Goal: Register for event/course

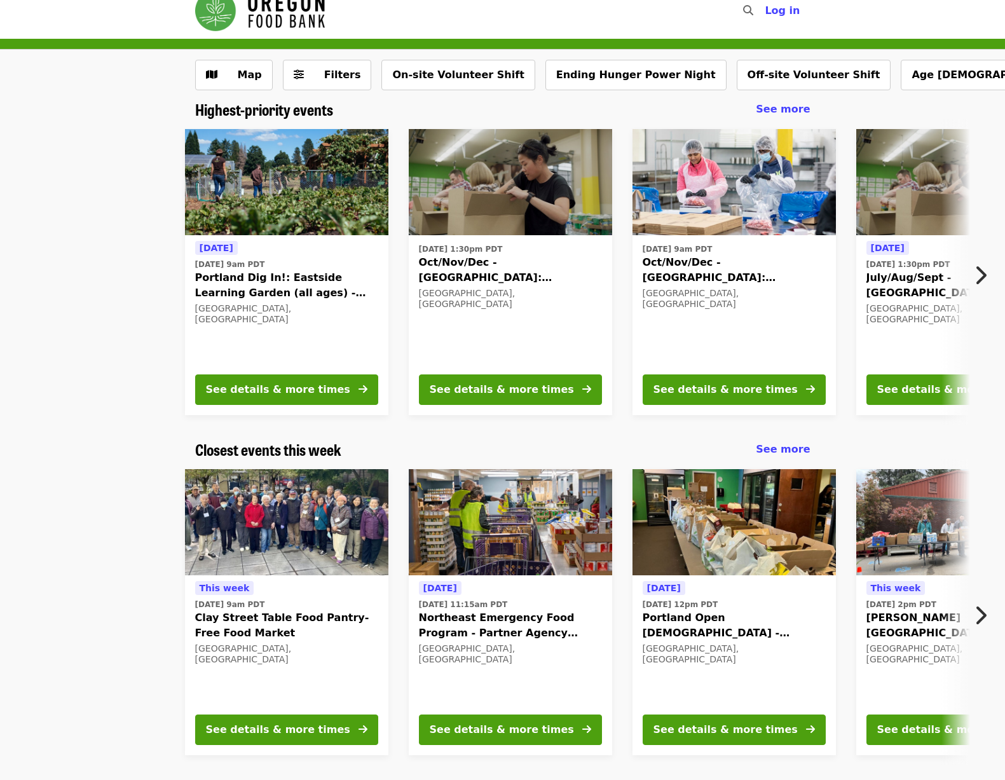
scroll to position [18, 0]
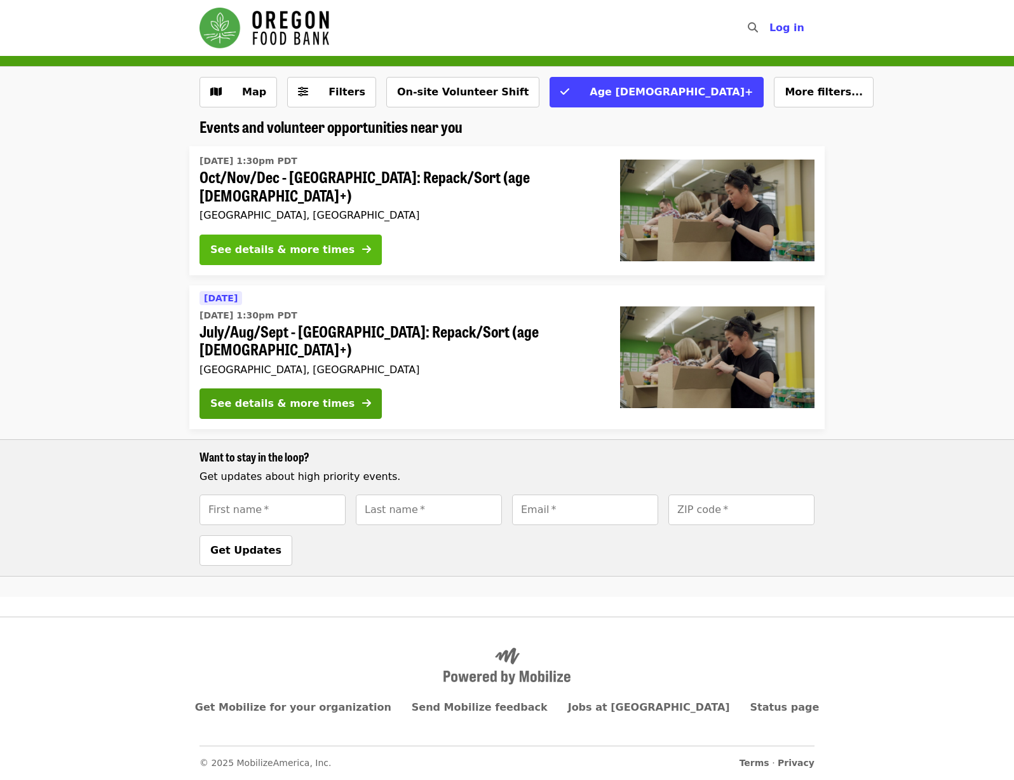
click at [362, 243] on icon "arrow-right icon" at bounding box center [366, 249] width 9 height 12
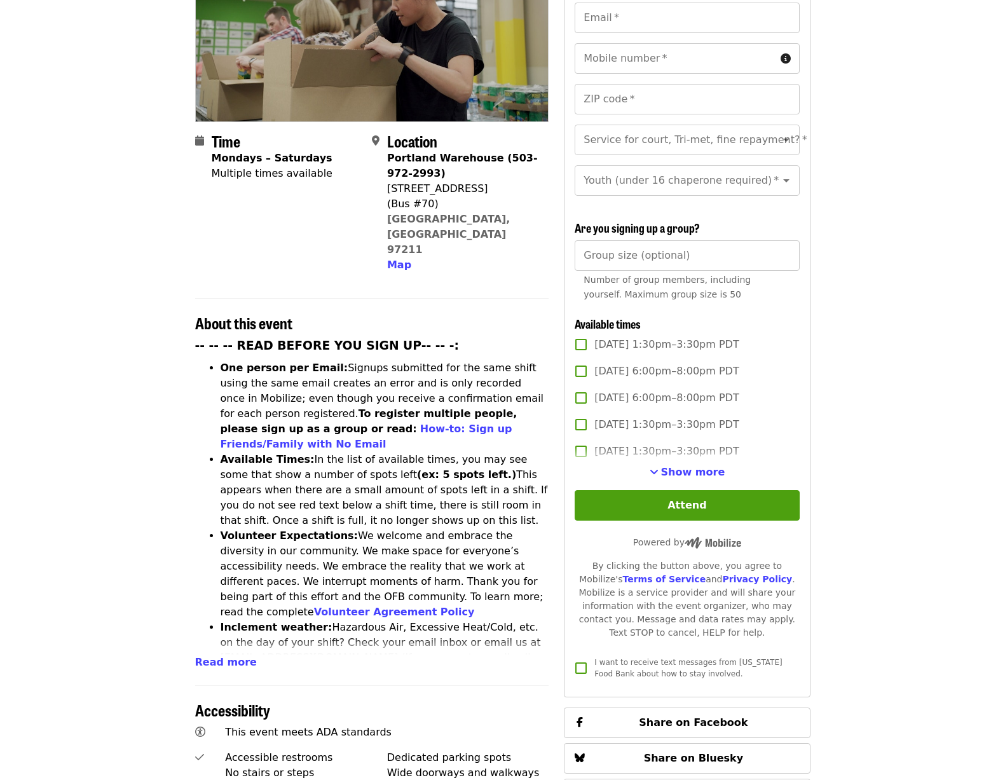
scroll to position [221, 0]
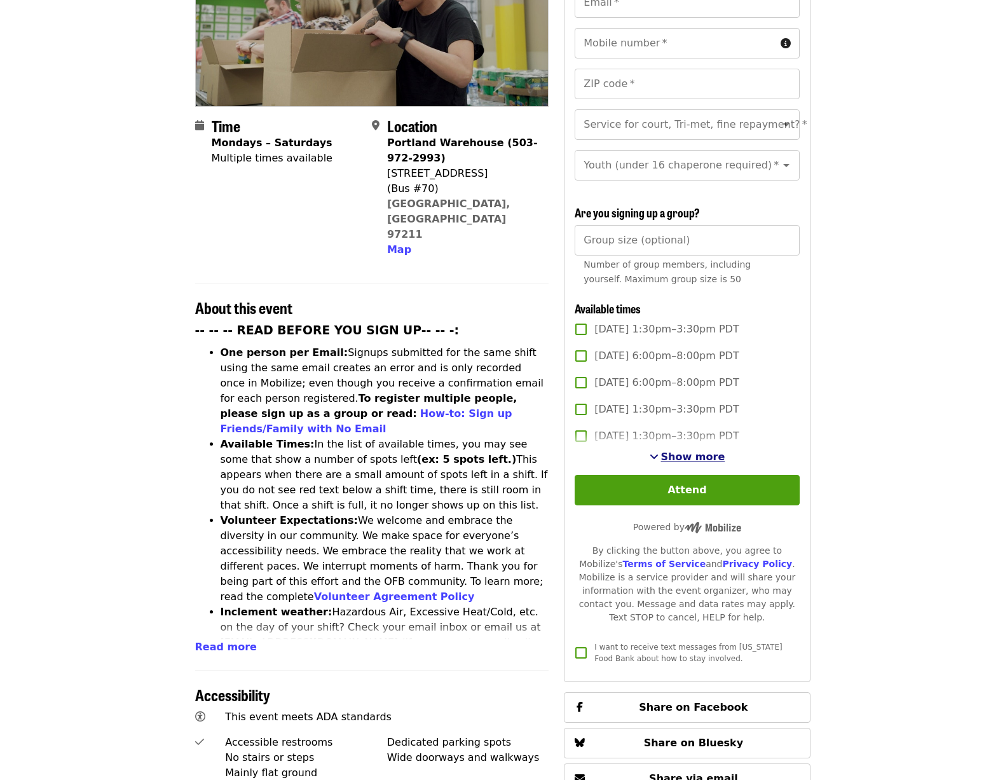
click at [685, 454] on span "Show more" at bounding box center [693, 456] width 64 height 12
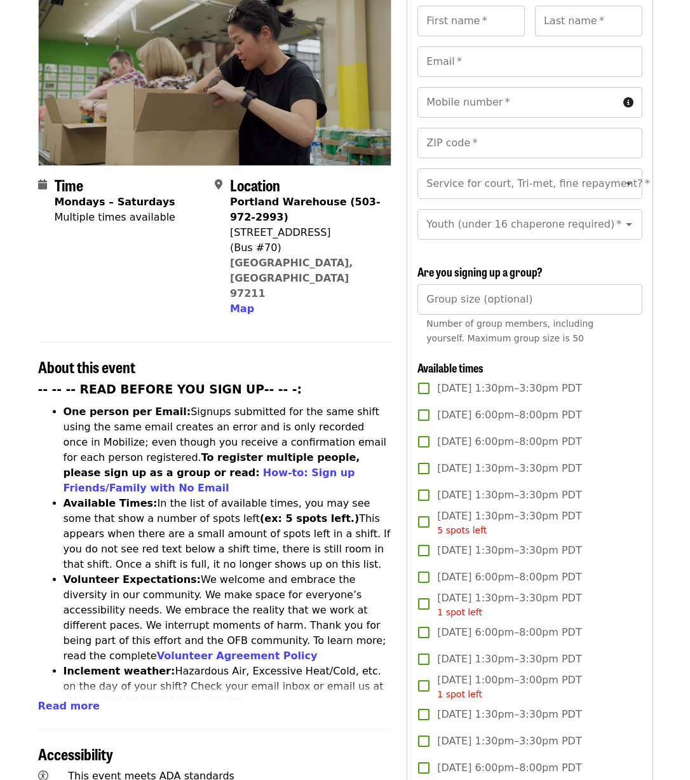
scroll to position [0, 0]
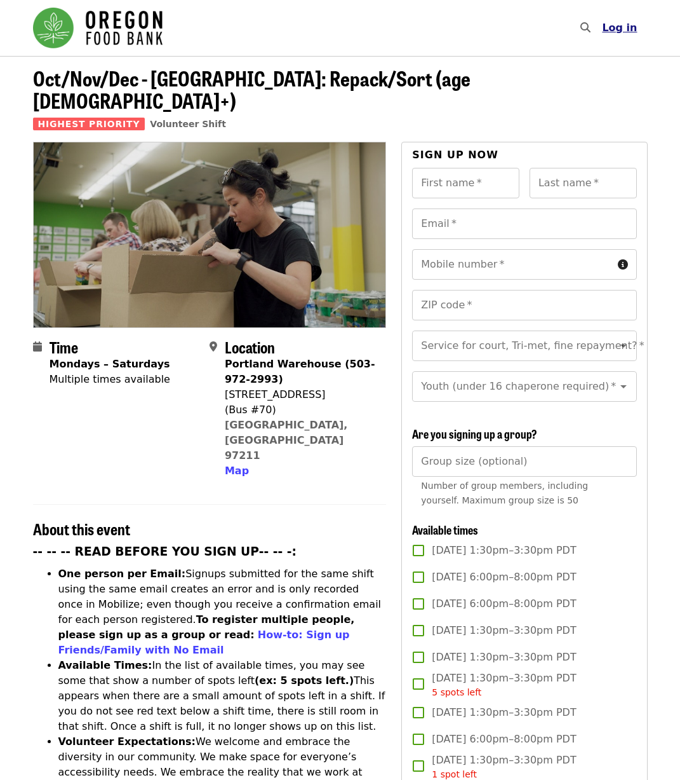
click at [629, 29] on span "Log in" at bounding box center [619, 28] width 35 height 12
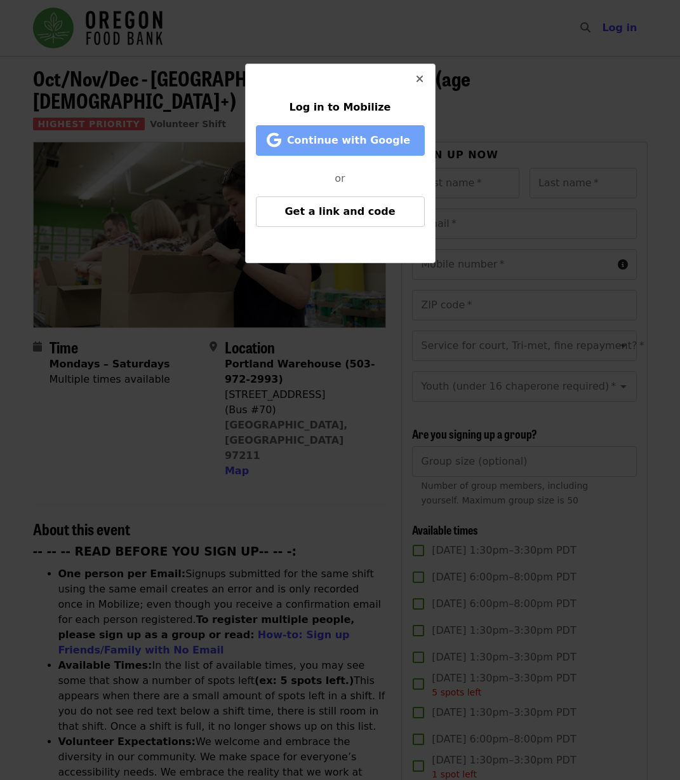
click at [370, 139] on span "Continue with Google" at bounding box center [348, 140] width 123 height 12
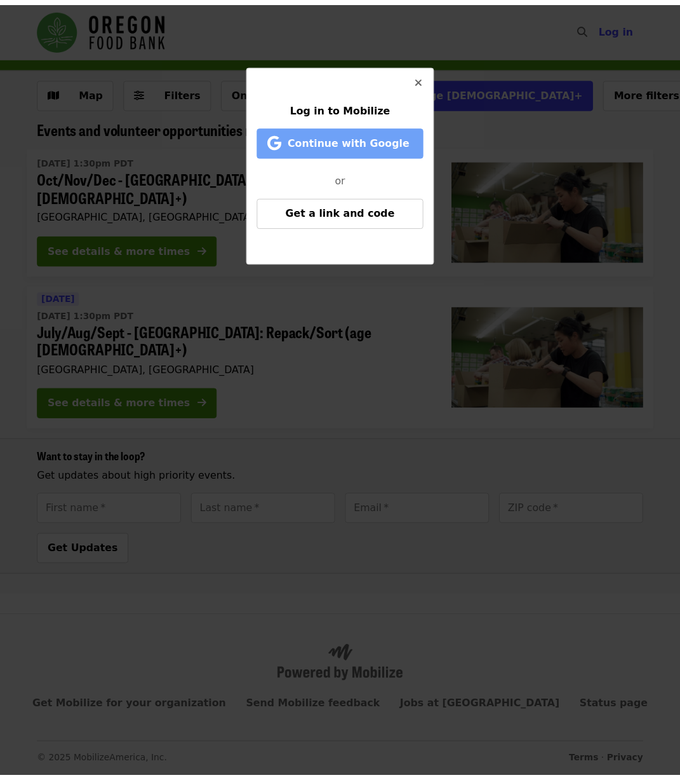
scroll to position [18, 0]
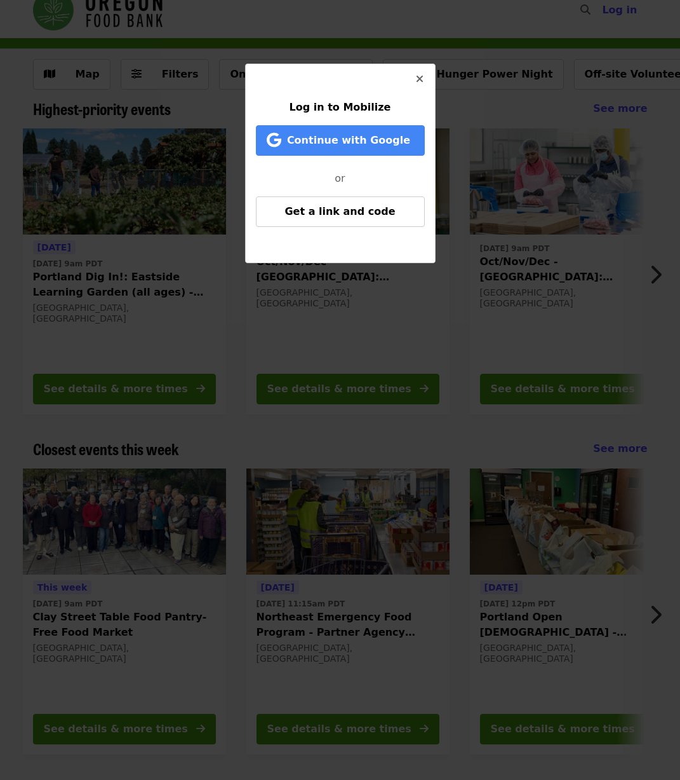
click at [420, 74] on icon "times icon" at bounding box center [420, 79] width 8 height 12
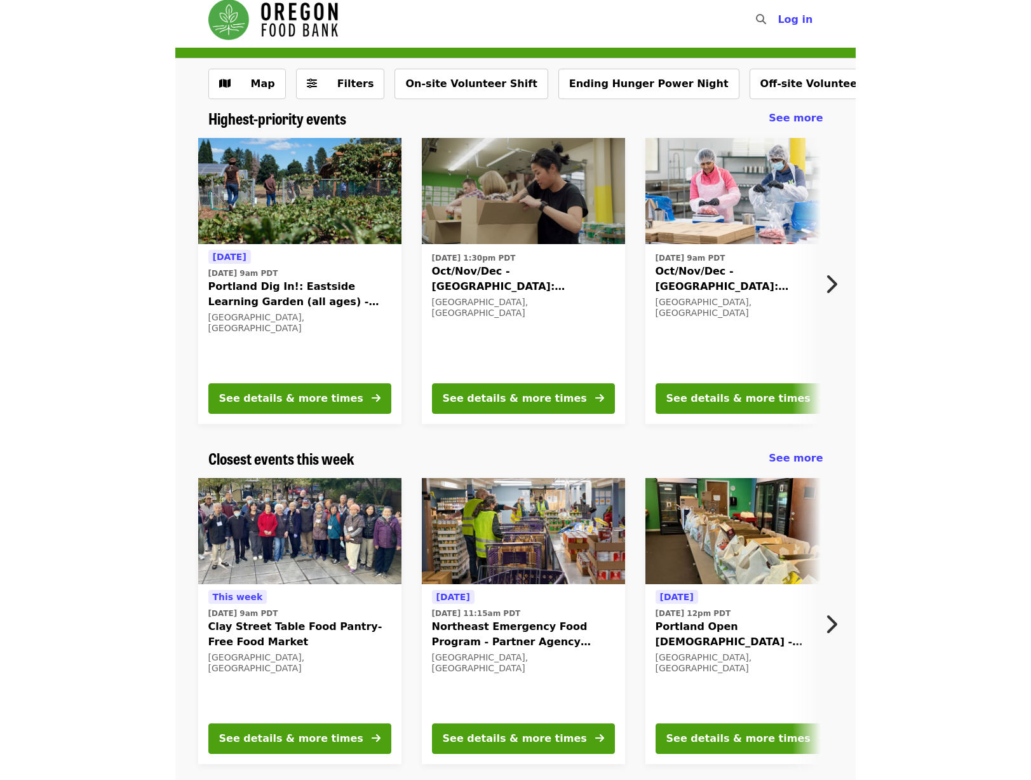
scroll to position [0, 0]
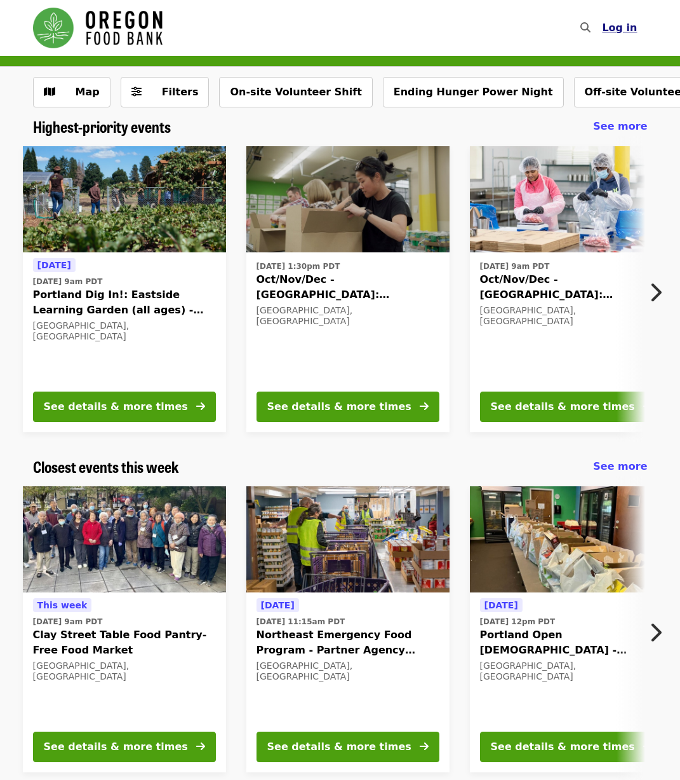
click at [626, 26] on span "Log in" at bounding box center [619, 28] width 35 height 12
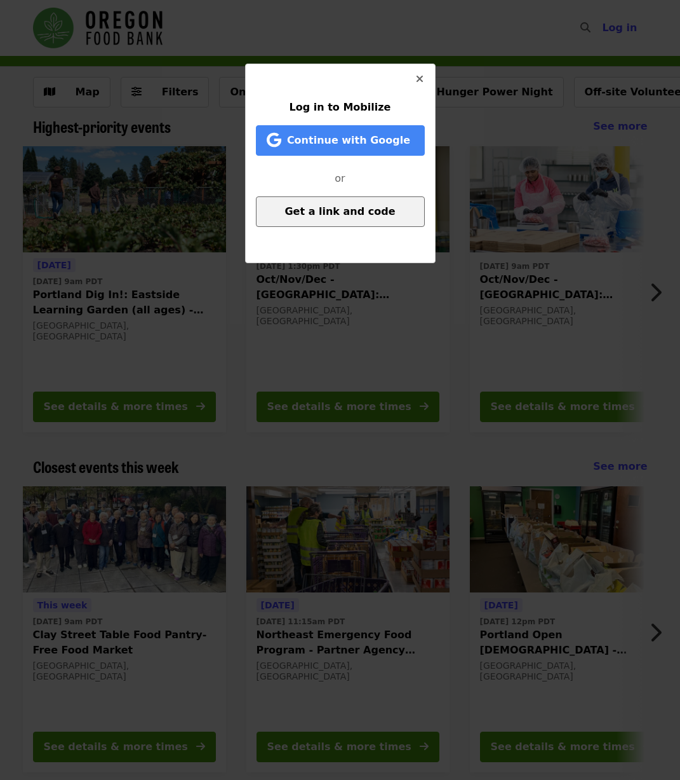
click at [342, 212] on span "Get a link and code" at bounding box center [340, 211] width 111 height 12
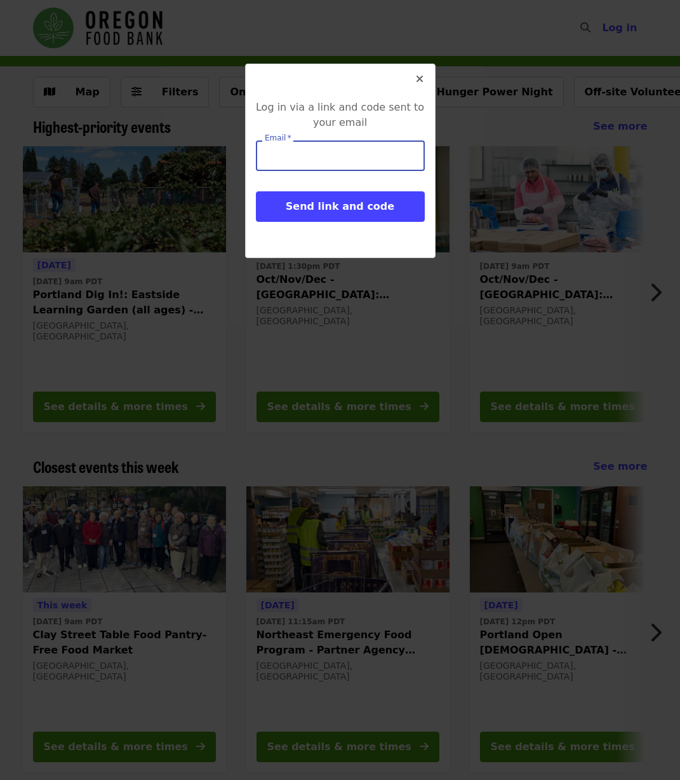
click at [304, 152] on input "Email   *" at bounding box center [340, 155] width 169 height 30
type input "**********"
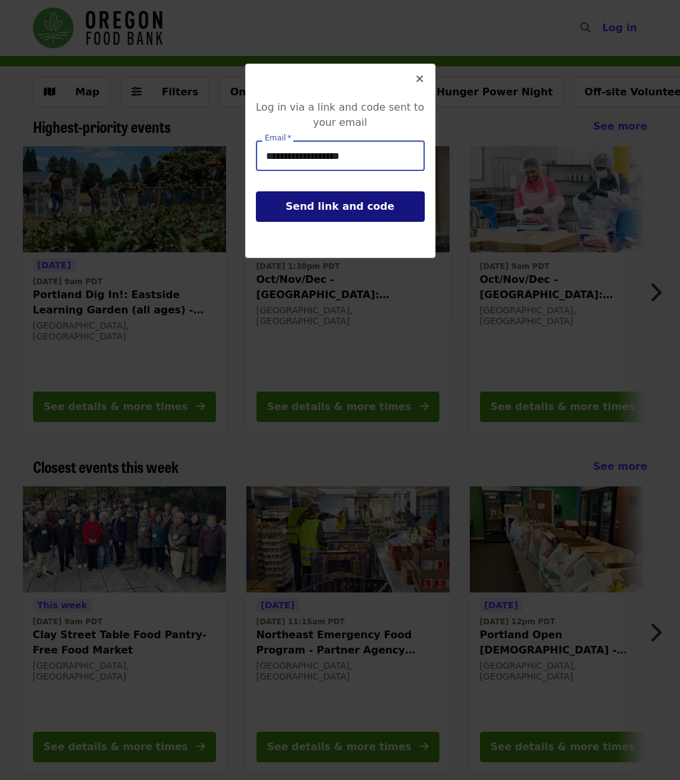
click at [353, 210] on span "Send link and code" at bounding box center [340, 206] width 109 height 12
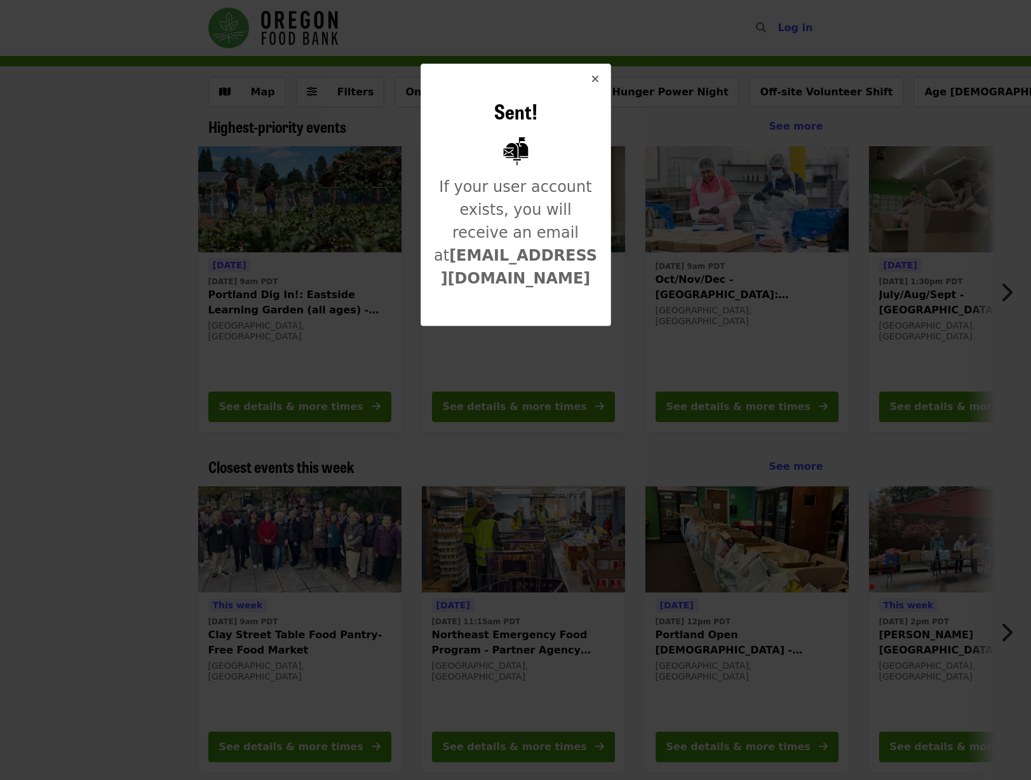
click at [597, 79] on icon "times icon" at bounding box center [596, 79] width 8 height 12
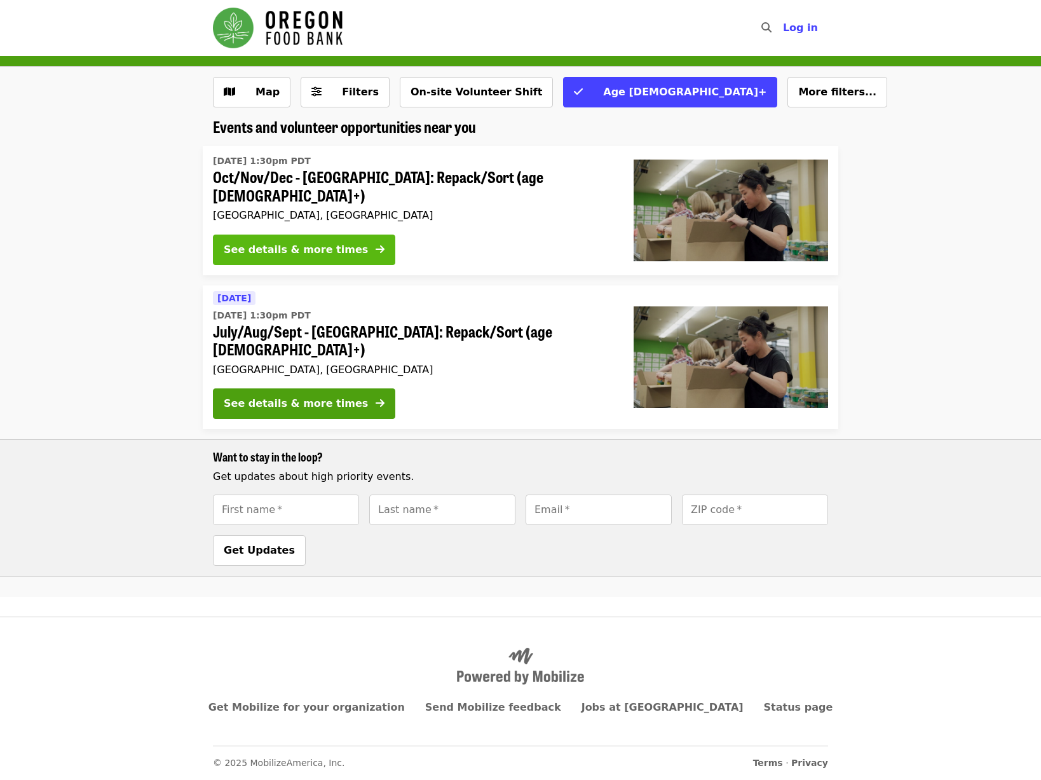
click at [349, 235] on button "See details & more times" at bounding box center [304, 249] width 182 height 30
click at [797, 24] on span "Log in" at bounding box center [800, 28] width 35 height 12
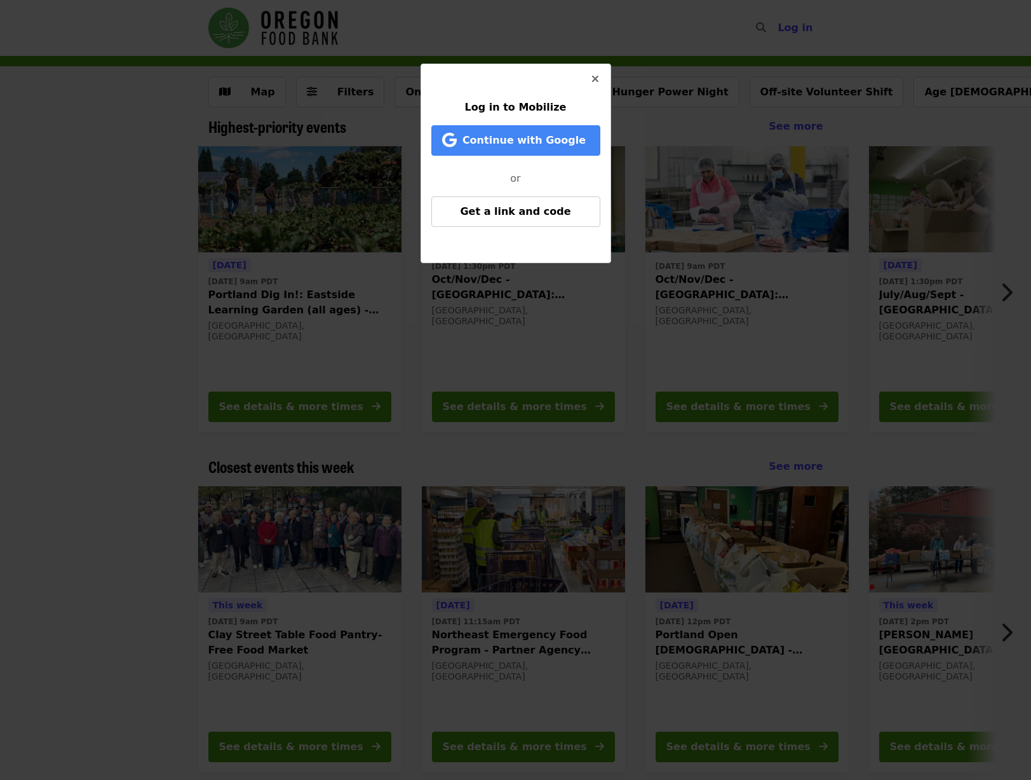
click at [599, 77] on icon "times icon" at bounding box center [596, 79] width 8 height 12
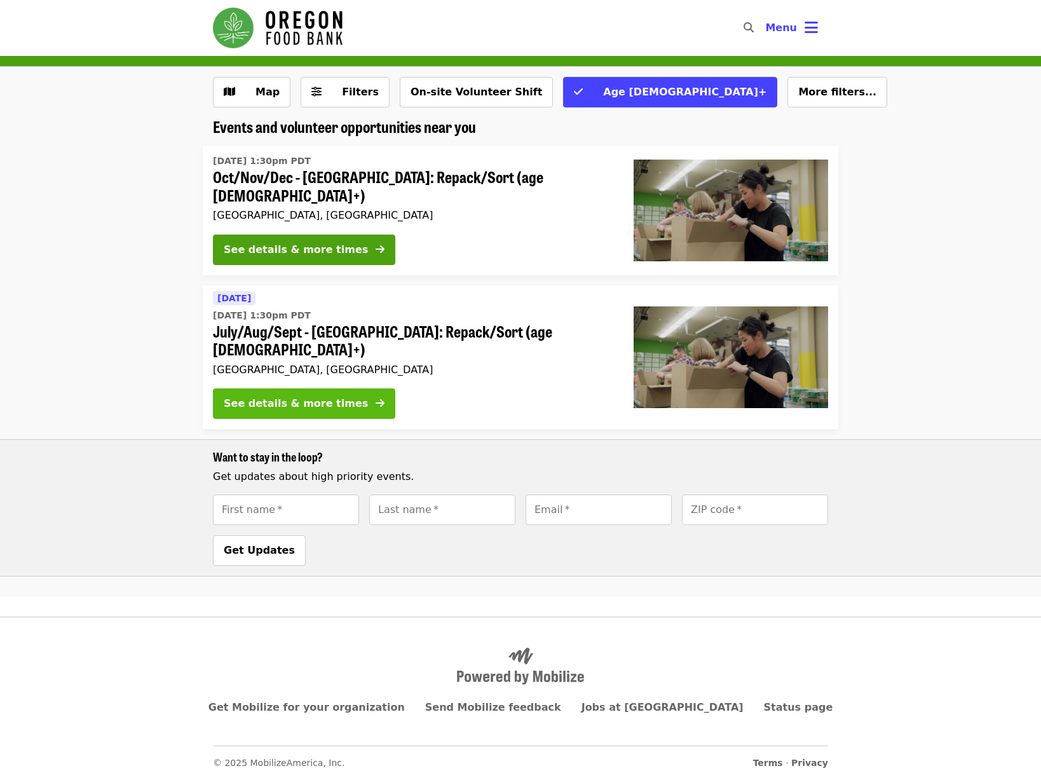
click at [376, 397] on icon "arrow-right icon" at bounding box center [380, 403] width 9 height 12
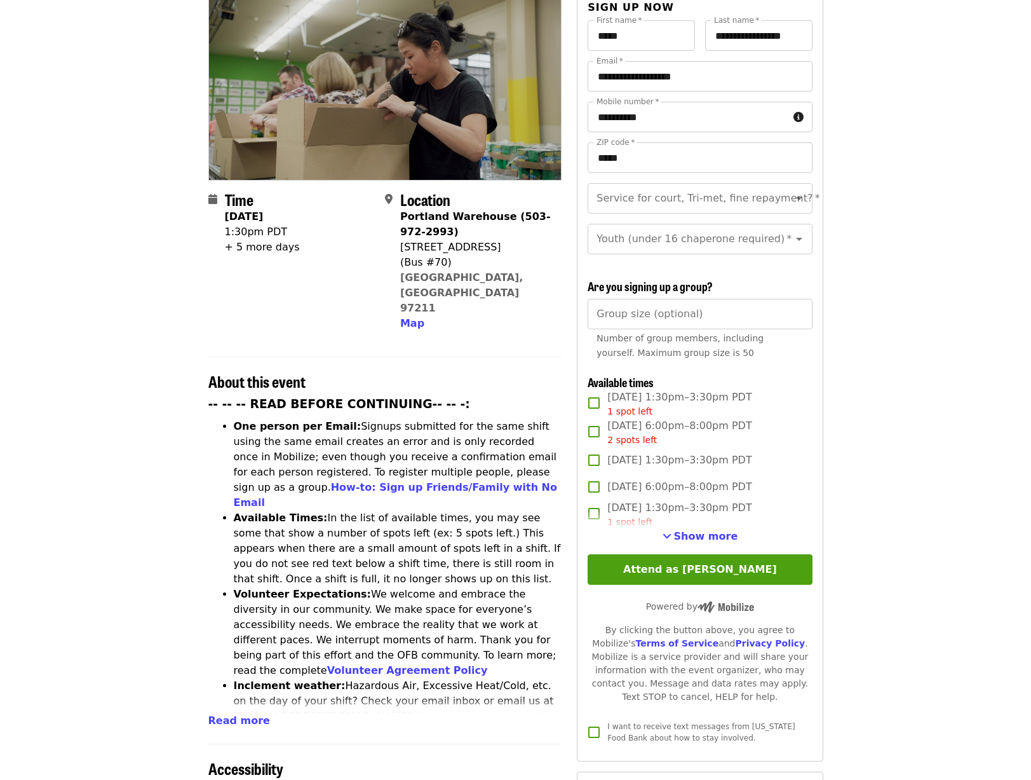
scroll to position [203, 0]
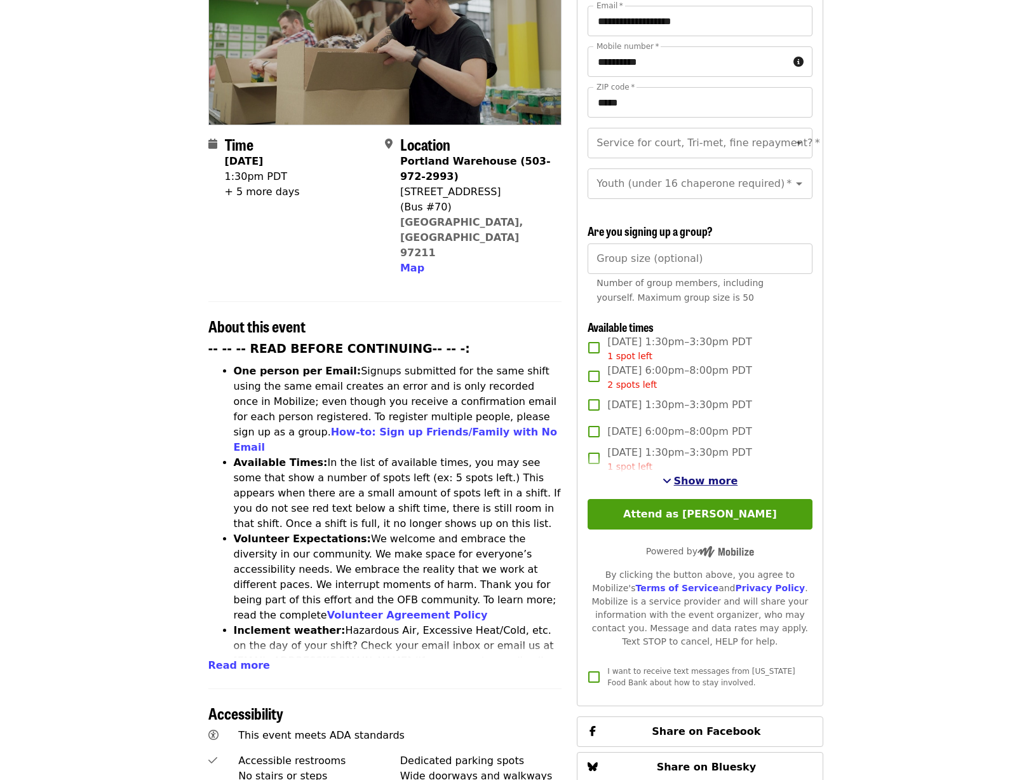
click at [680, 475] on span "Show more" at bounding box center [706, 481] width 64 height 12
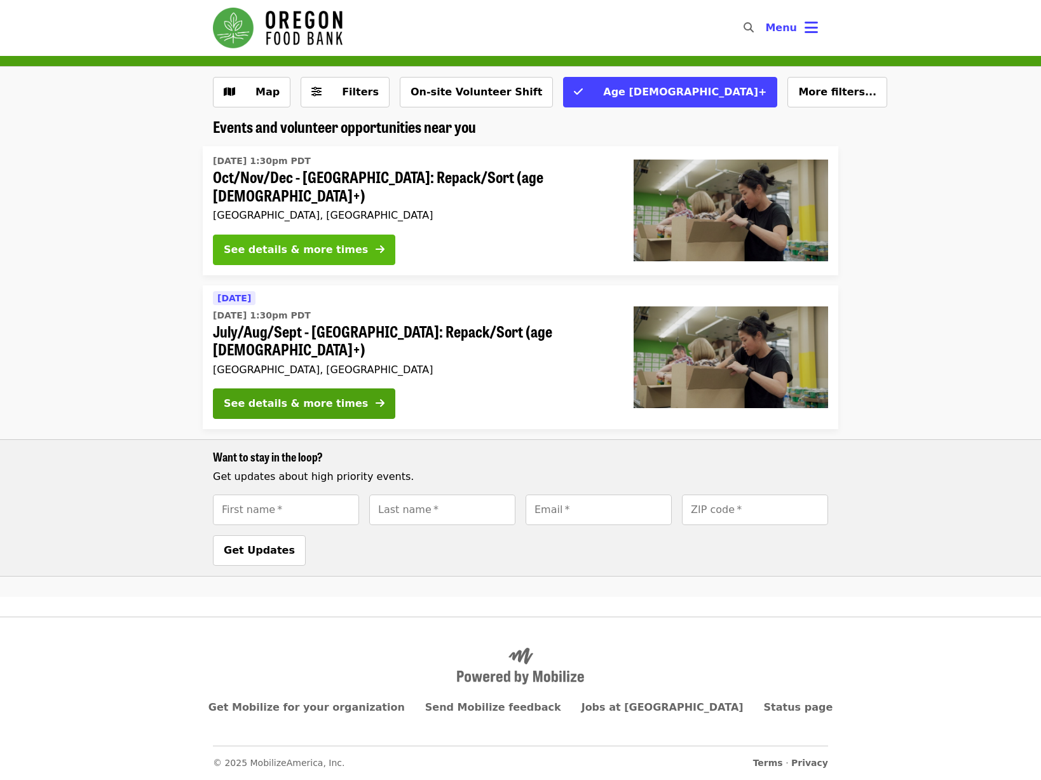
click at [361, 244] on button "See details & more times" at bounding box center [304, 249] width 182 height 30
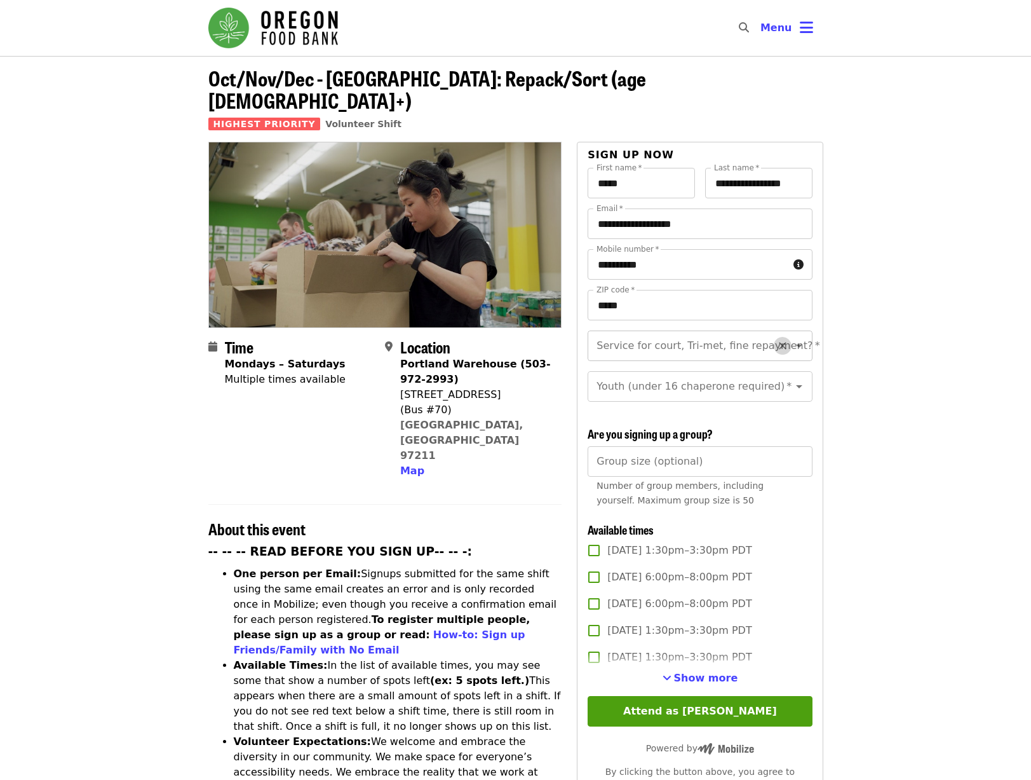
click at [680, 339] on icon "Clear" at bounding box center [782, 345] width 13 height 13
click at [680, 338] on icon "Open" at bounding box center [799, 345] width 15 height 15
click at [602, 361] on li "No" at bounding box center [695, 357] width 215 height 23
type input "**"
click at [680, 376] on input "Youth (under 16 chaperone required)   *" at bounding box center [684, 386] width 173 height 24
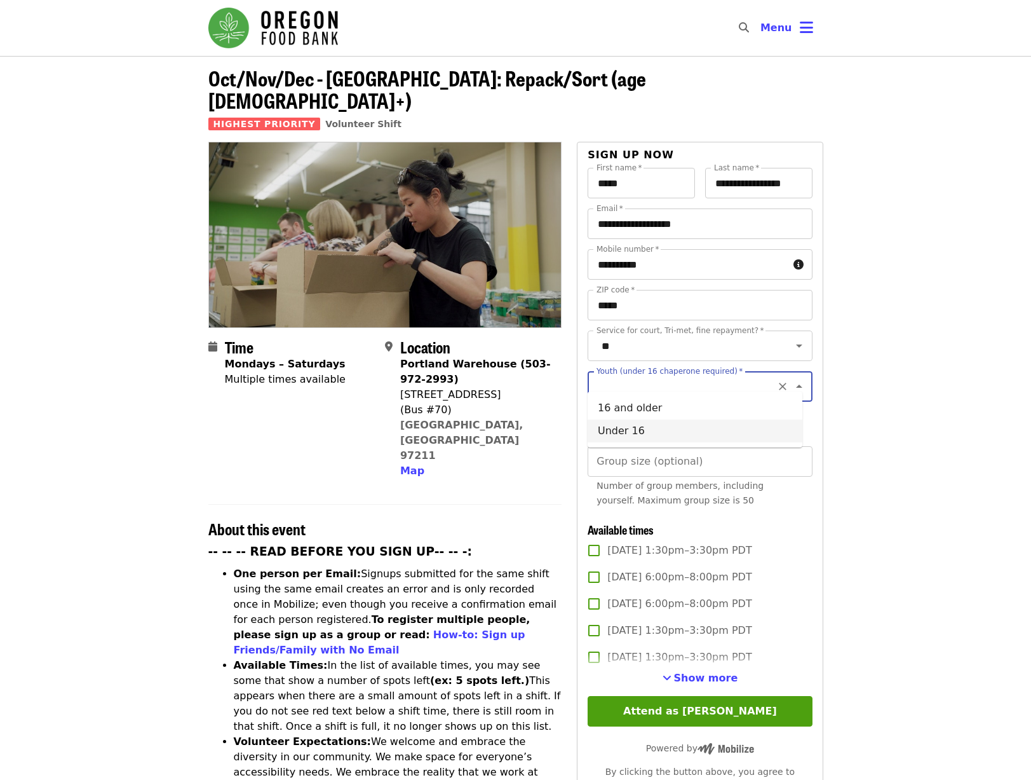
click at [640, 430] on li "Under 16" at bounding box center [695, 430] width 215 height 23
type input "********"
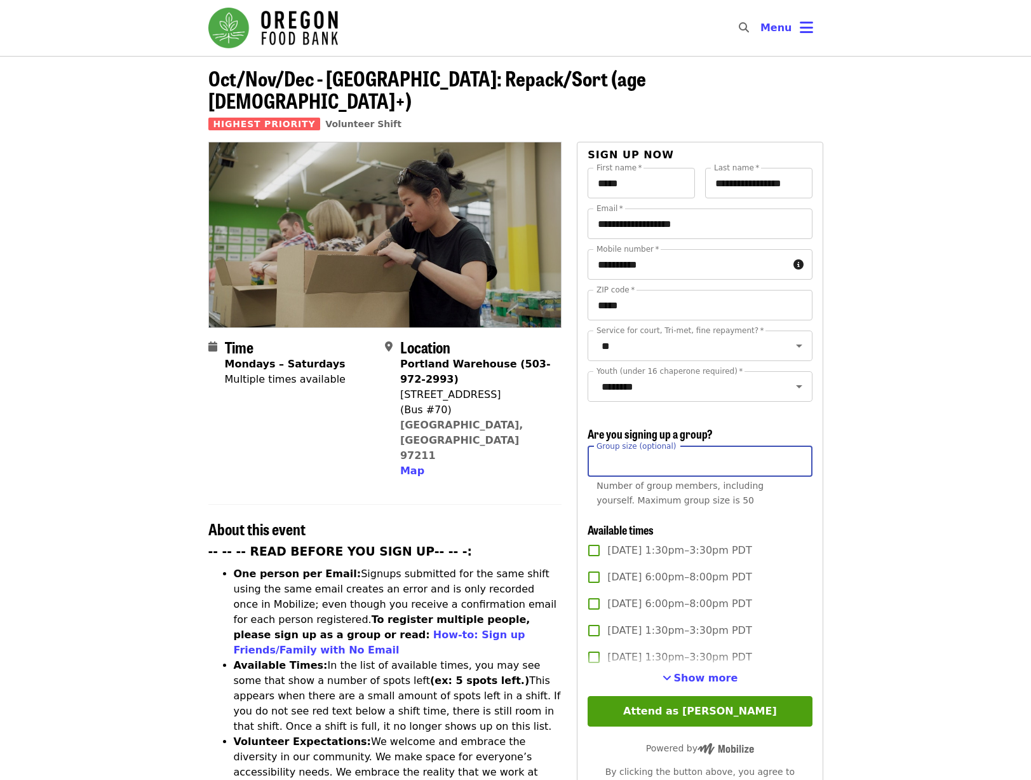
click at [680, 447] on input "Group size (optional)" at bounding box center [700, 461] width 224 height 30
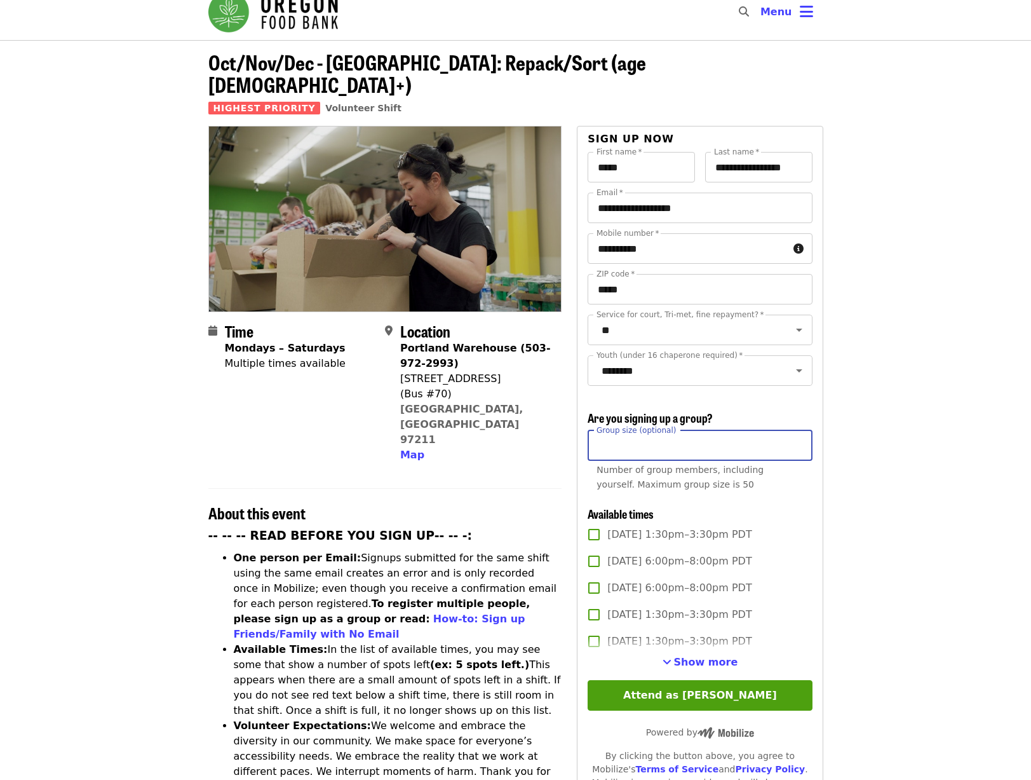
scroll to position [140, 0]
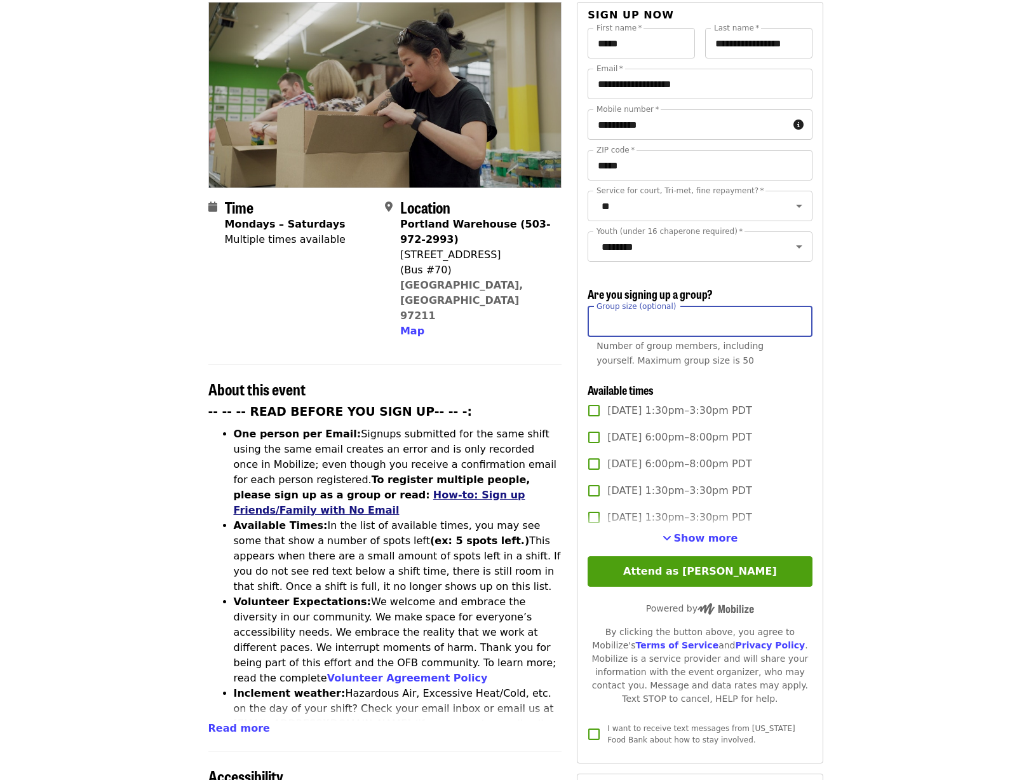
click at [283, 489] on link "How-to: Sign up Friends/Family with No Email" at bounding box center [380, 502] width 292 height 27
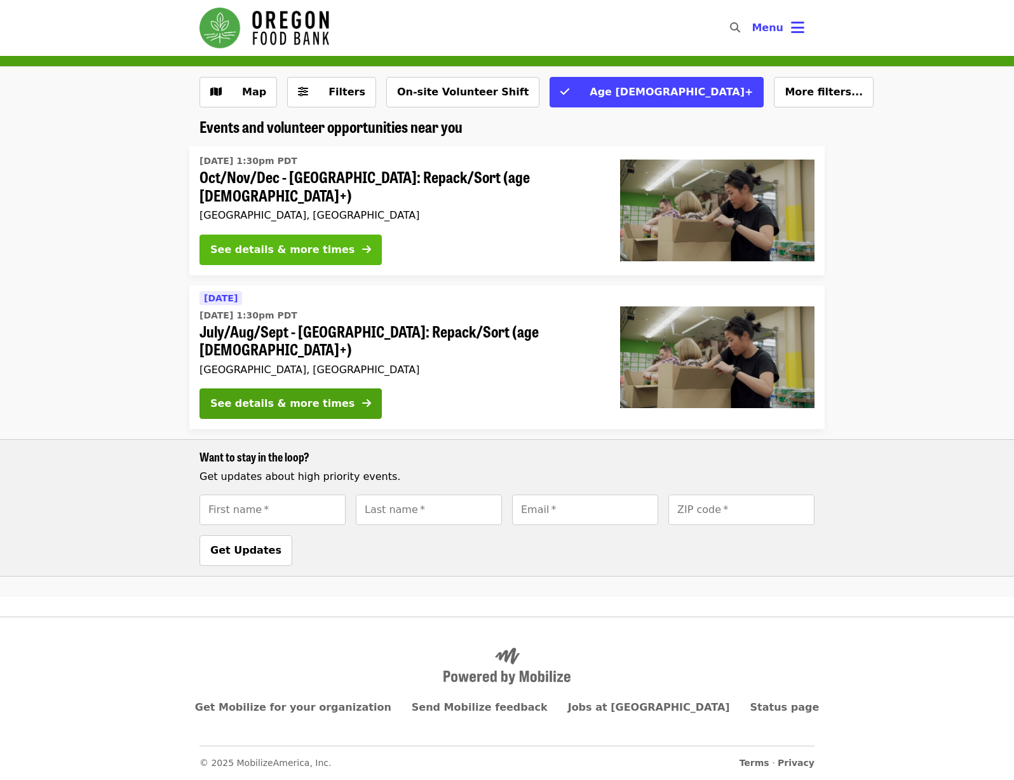
click at [313, 242] on div "See details & more times" at bounding box center [282, 249] width 144 height 15
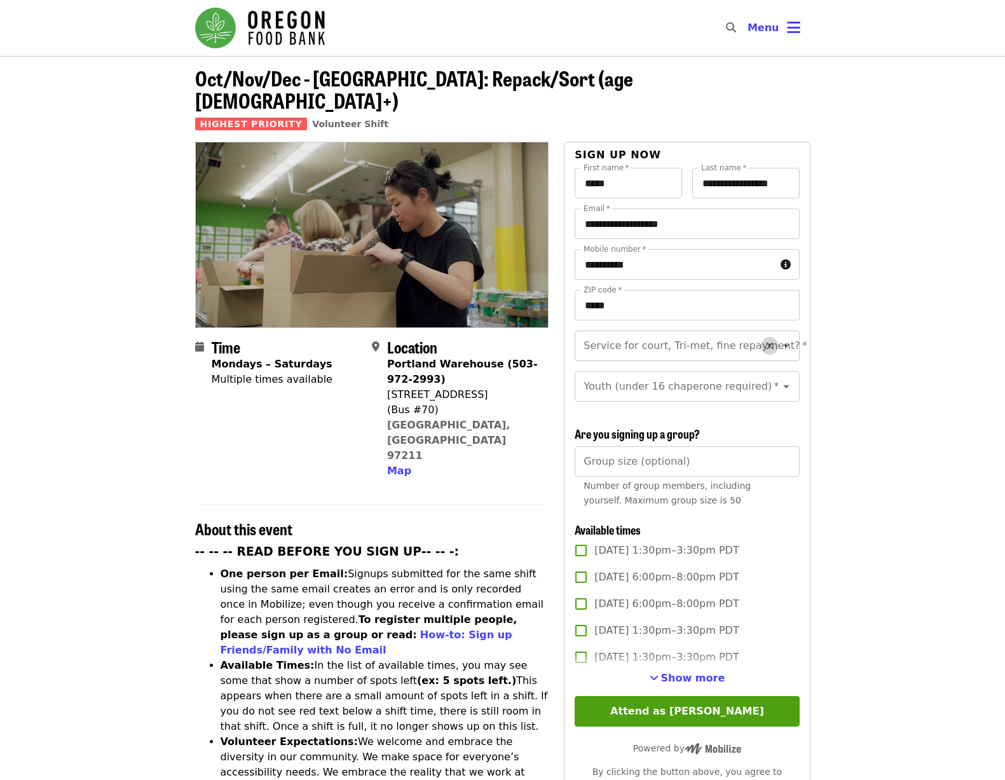
click at [763, 339] on icon "Clear" at bounding box center [769, 345] width 13 height 13
click at [652, 334] on input "Service for court, Tri-met, fine repayment?   *" at bounding box center [671, 346] width 173 height 24
click at [593, 359] on li "No" at bounding box center [681, 357] width 215 height 23
type input "**"
click at [763, 380] on icon "Clear" at bounding box center [769, 386] width 13 height 13
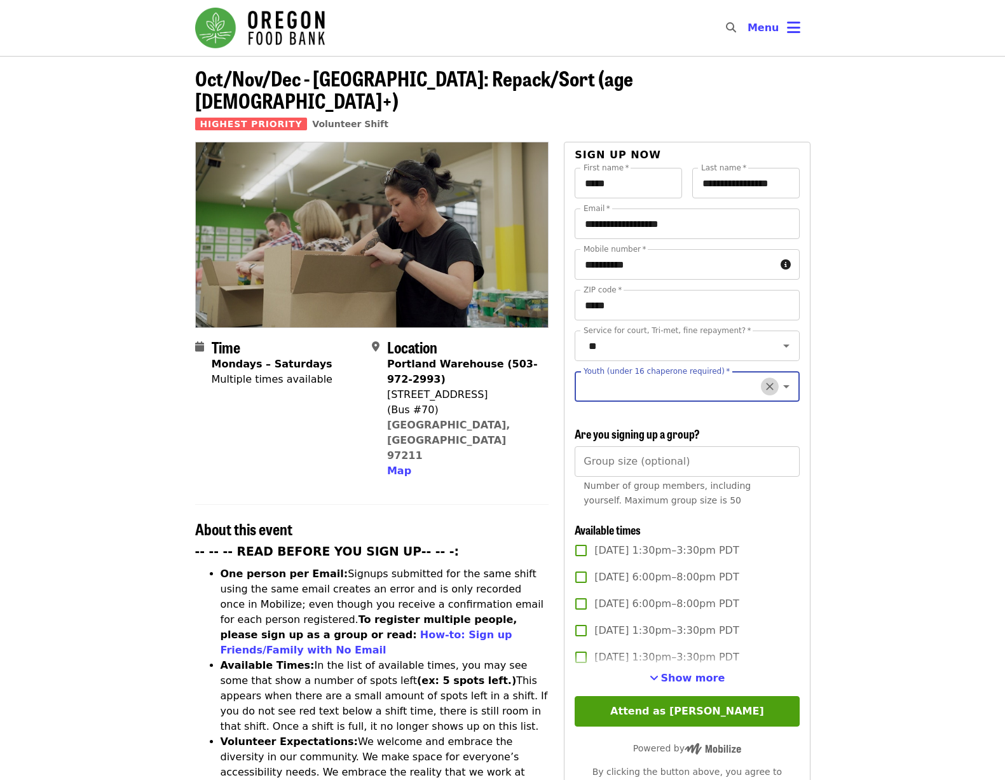
click at [763, 380] on icon "Clear" at bounding box center [769, 386] width 13 height 13
click at [690, 374] on input "Youth (under 16 chaperone required)   *" at bounding box center [671, 386] width 173 height 24
click at [611, 434] on li "Under 16" at bounding box center [681, 430] width 215 height 23
type input "********"
click at [680, 463] on input "Group size (optional)" at bounding box center [686, 461] width 224 height 30
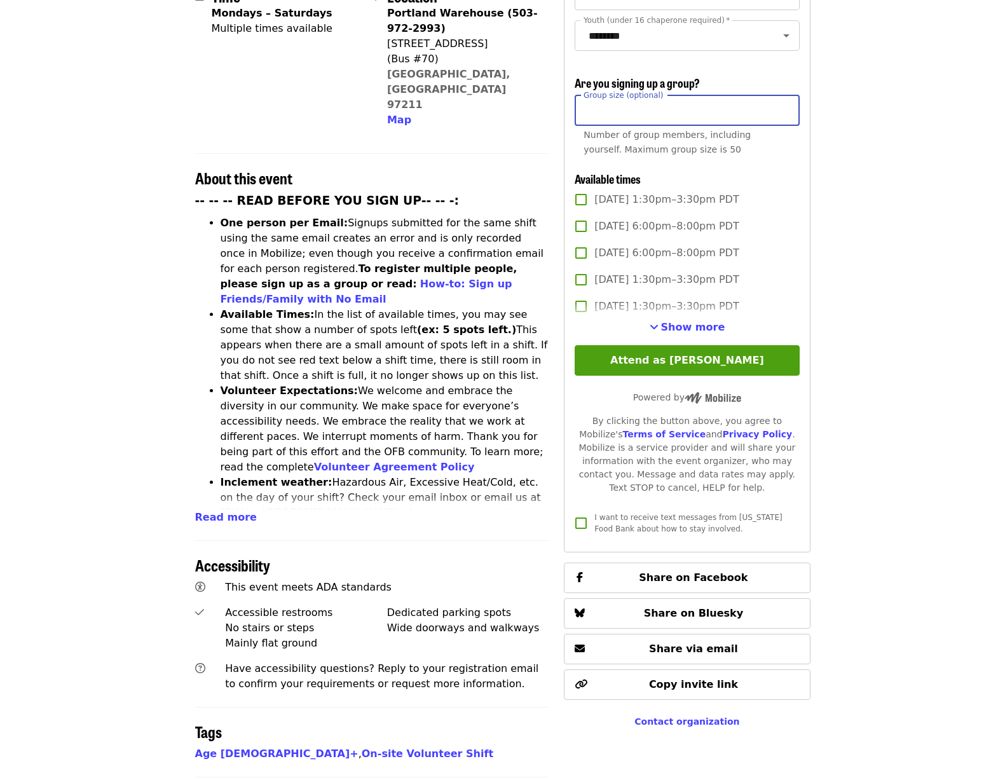
scroll to position [351, 0]
click at [695, 324] on span "Show more" at bounding box center [693, 327] width 64 height 12
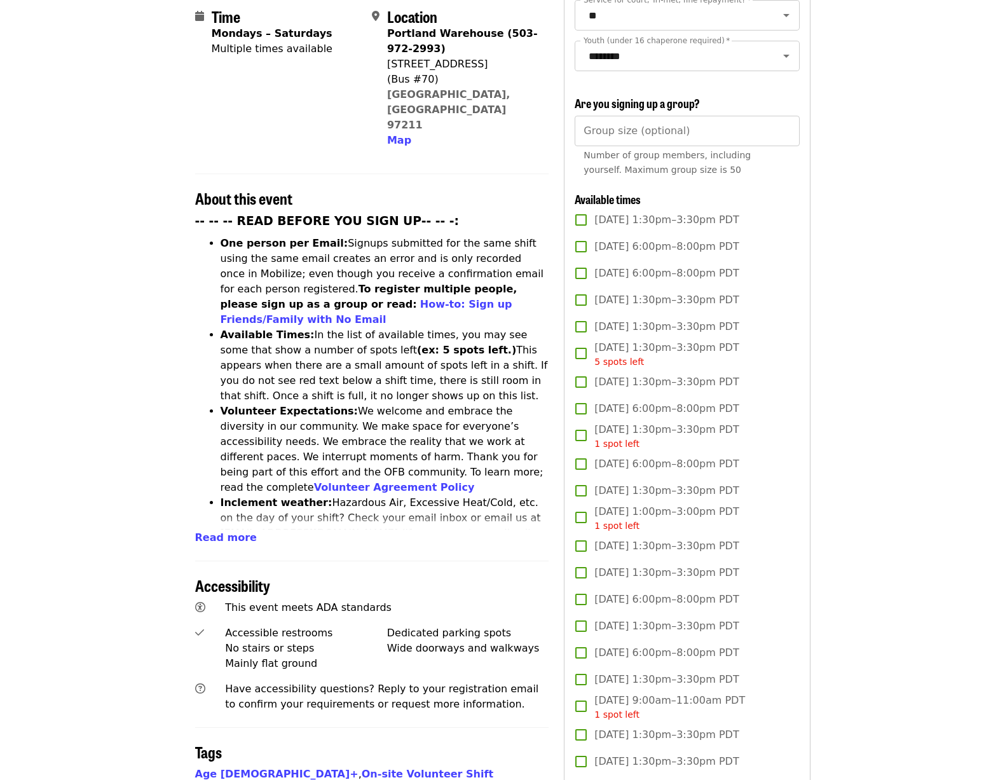
scroll to position [122, 0]
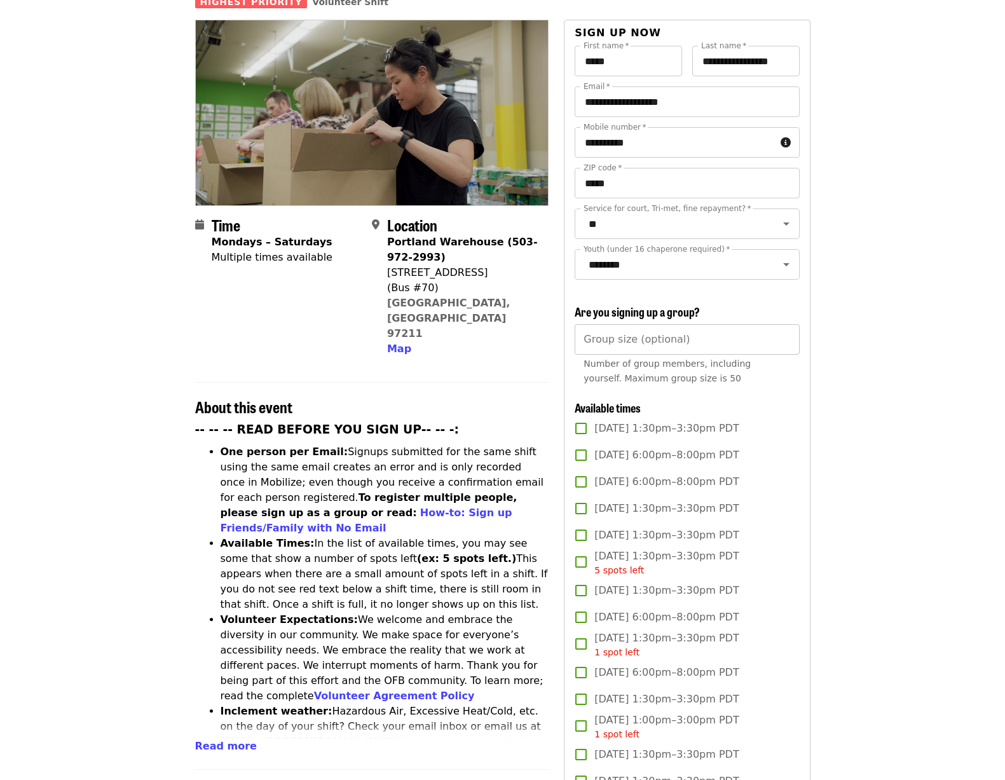
click at [645, 342] on input "Group size (optional)" at bounding box center [686, 339] width 224 height 30
type input "**"
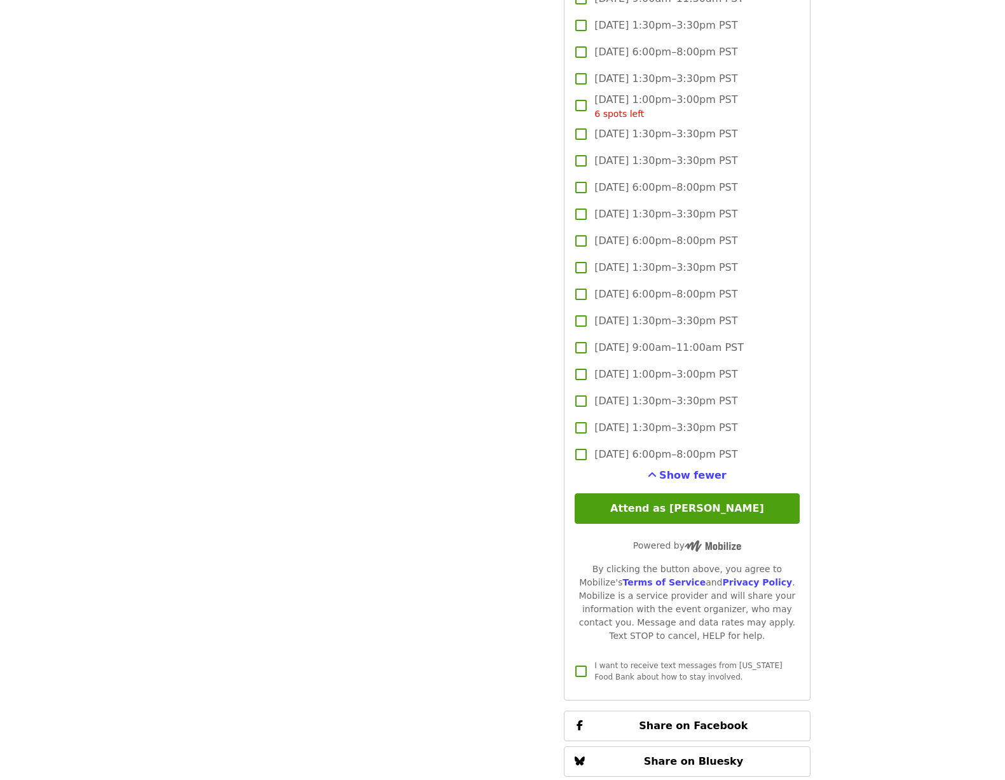
scroll to position [2944, 0]
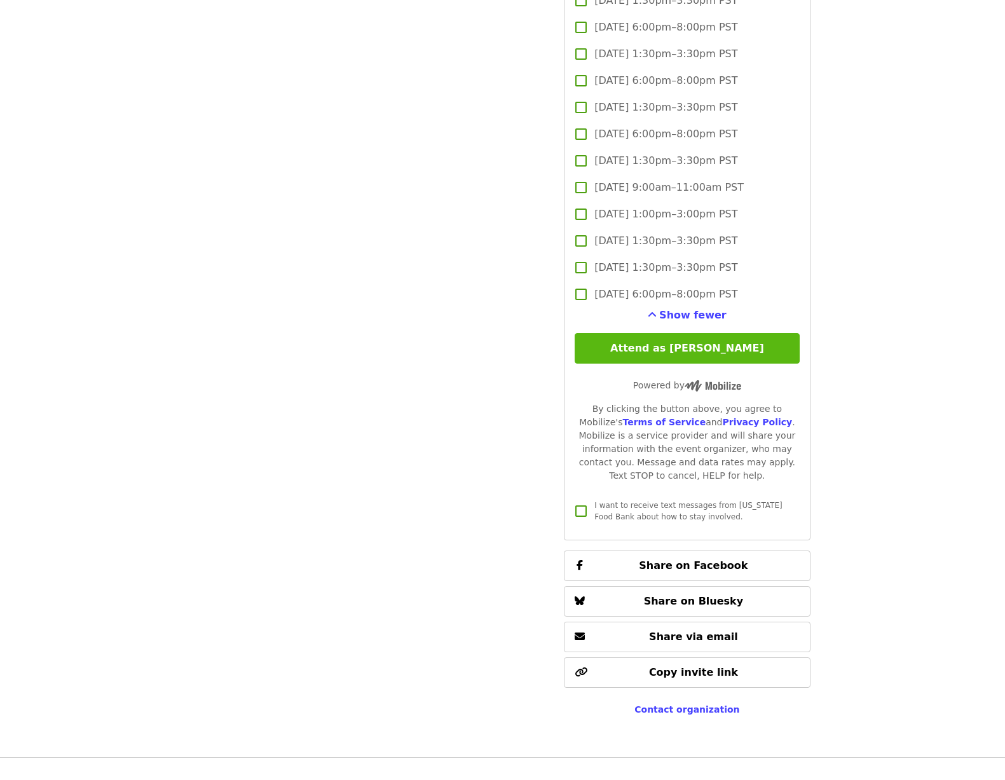
click at [689, 337] on button "Attend as [PERSON_NAME]" at bounding box center [686, 348] width 224 height 30
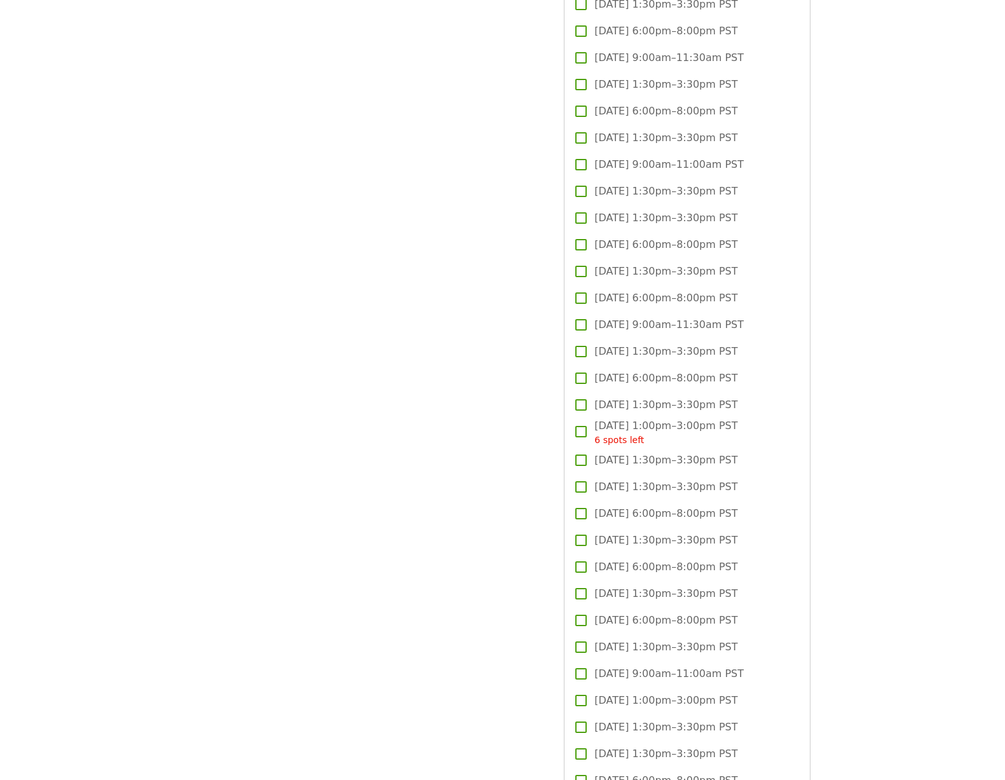
scroll to position [3080, 0]
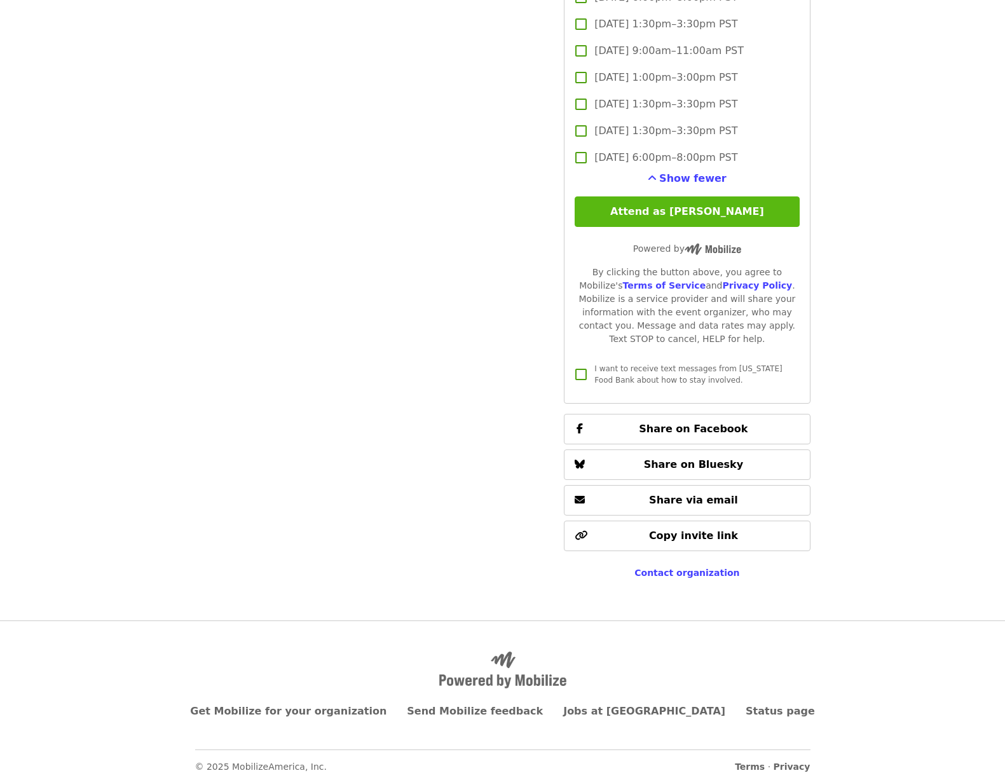
click at [698, 206] on button "Attend as [PERSON_NAME]" at bounding box center [686, 211] width 224 height 30
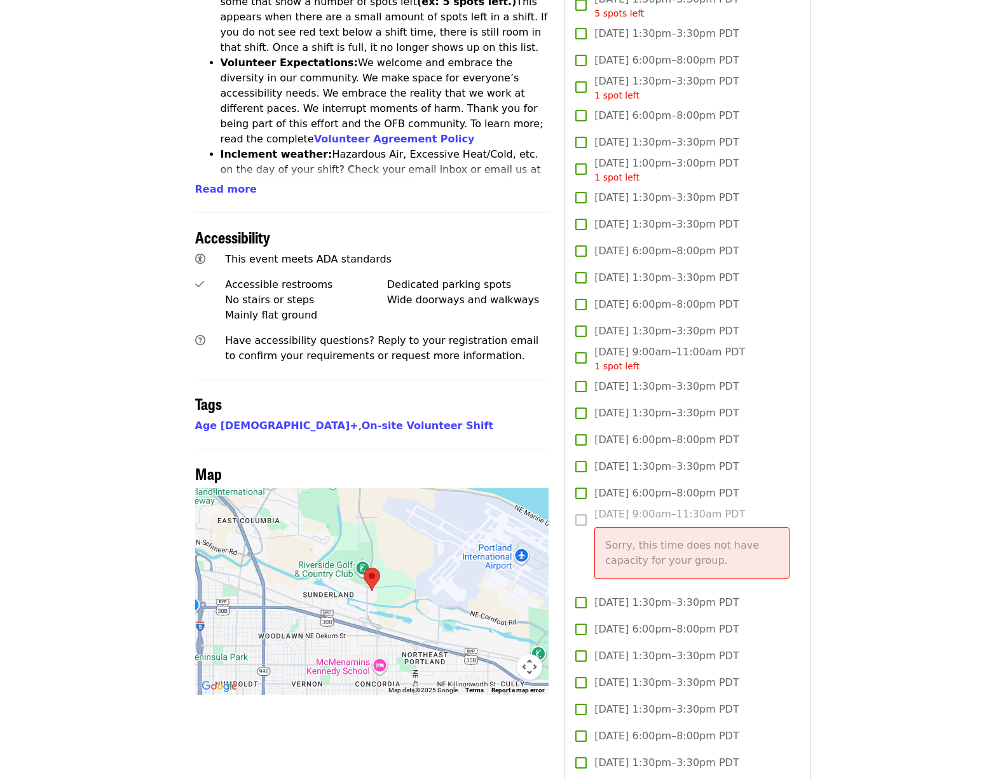
scroll to position [679, 0]
click at [581, 513] on label "Thu, Oct 23, 9:00am–11:30am PDT Sorry, this time does not have capacity for you…" at bounding box center [677, 547] width 221 height 83
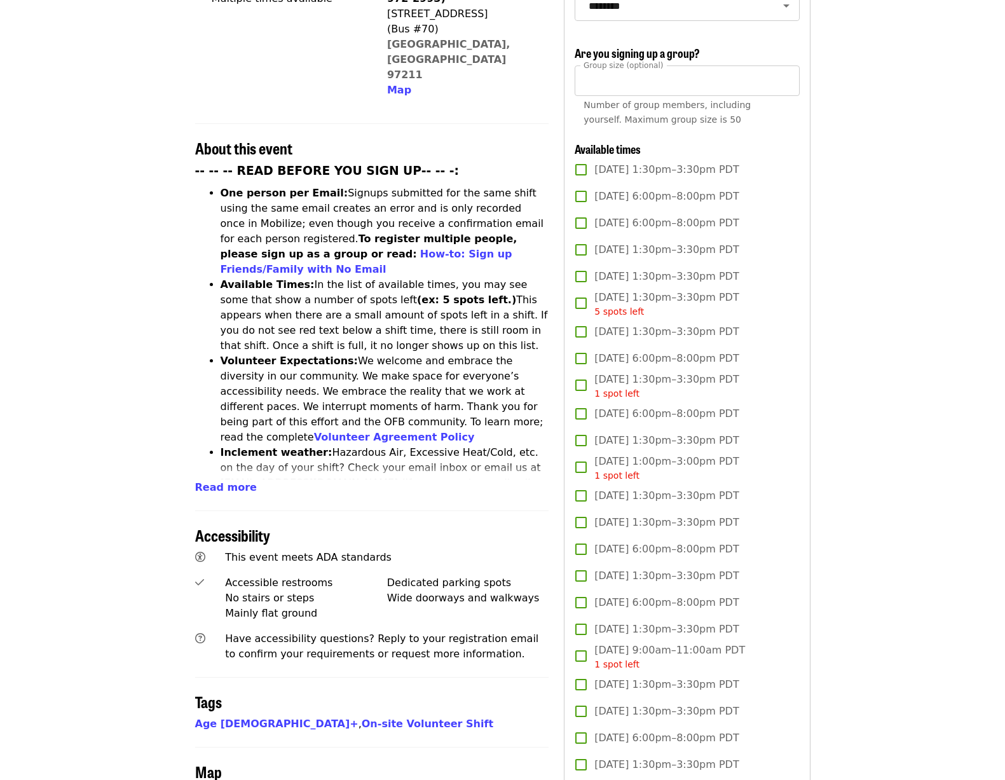
scroll to position [91, 0]
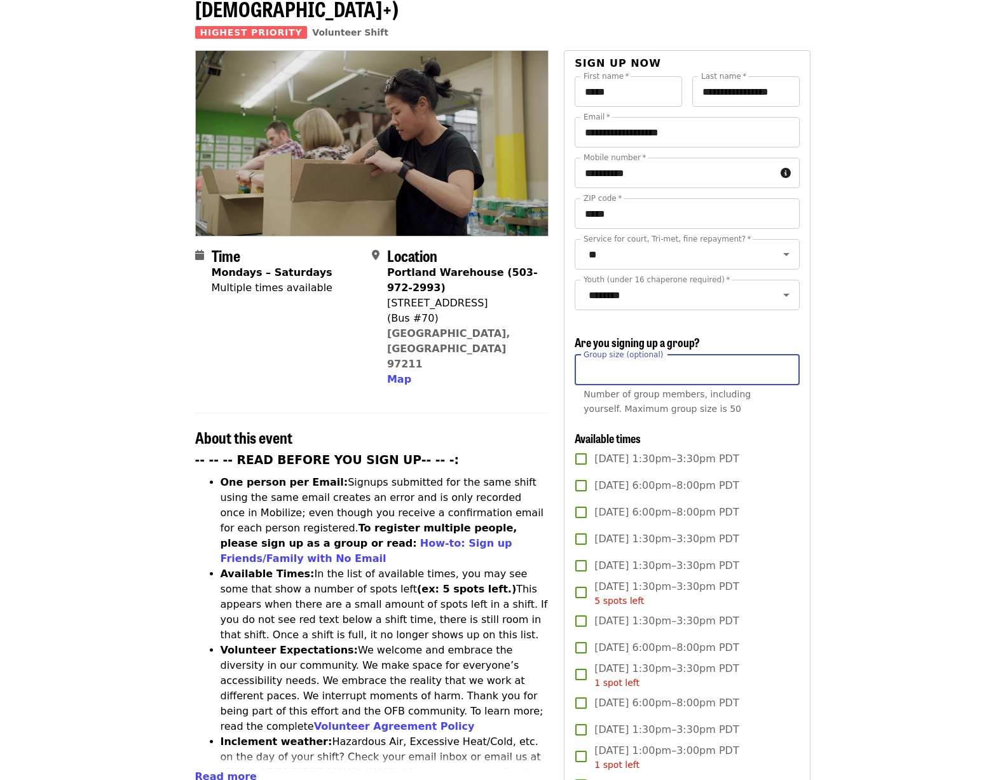
click at [645, 369] on input "**" at bounding box center [686, 370] width 224 height 30
click at [785, 369] on input "**" at bounding box center [686, 370] width 224 height 30
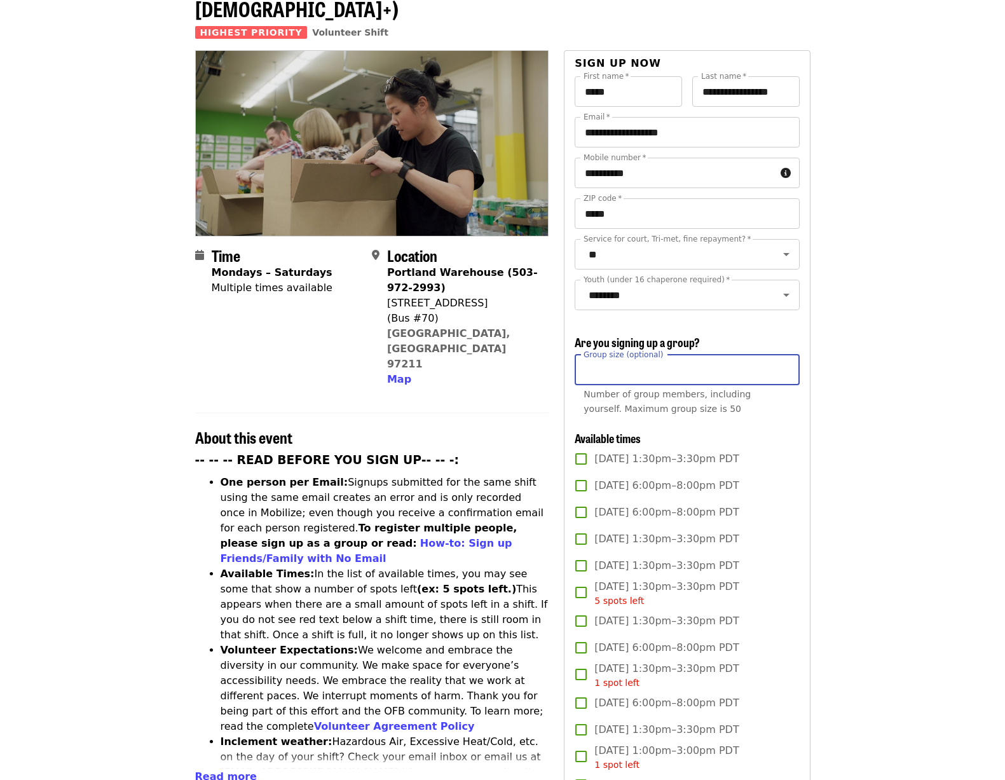
click at [785, 369] on input "**" at bounding box center [686, 370] width 224 height 30
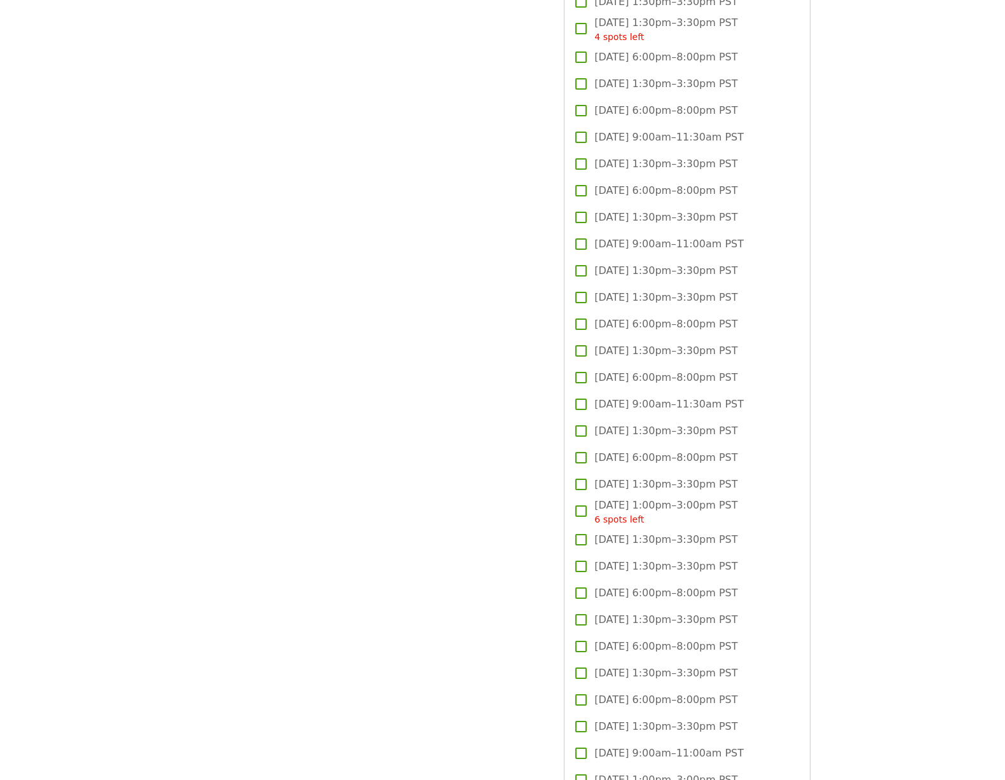
scroll to position [3080, 0]
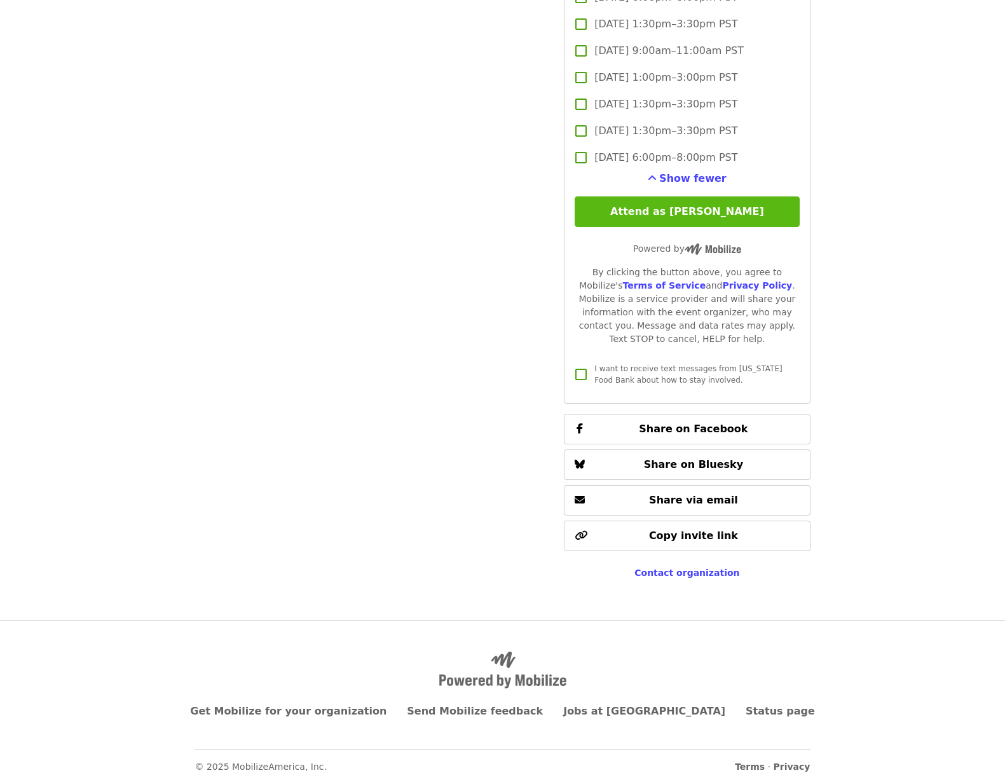
click at [696, 201] on button "Attend as [PERSON_NAME]" at bounding box center [686, 211] width 224 height 30
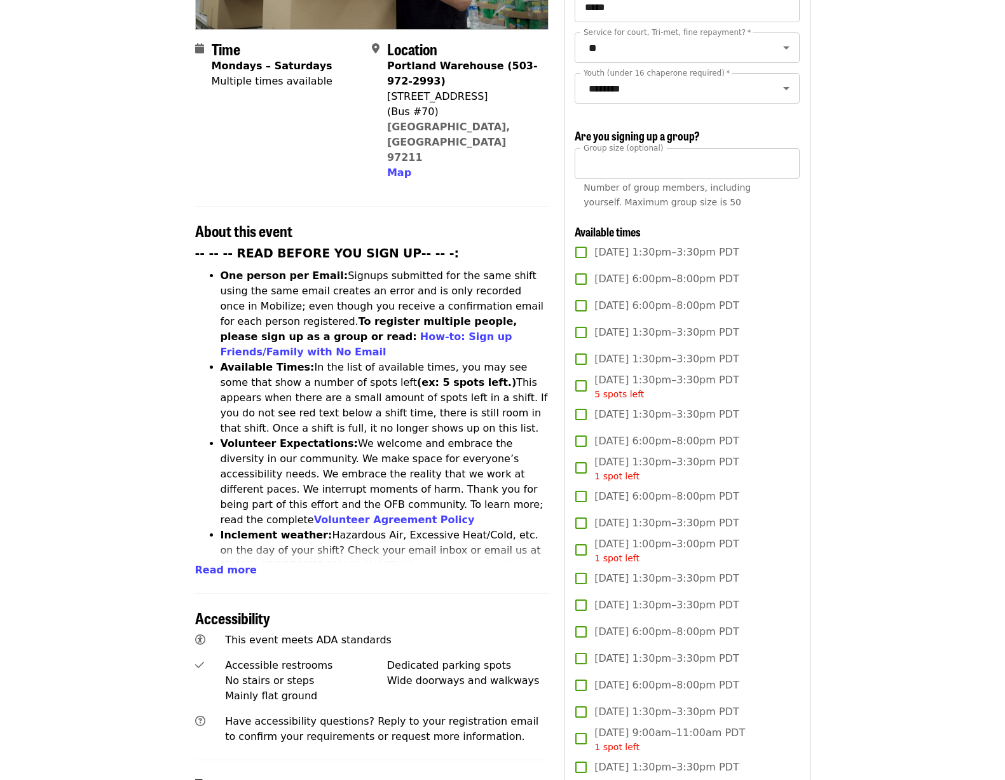
scroll to position [287, 0]
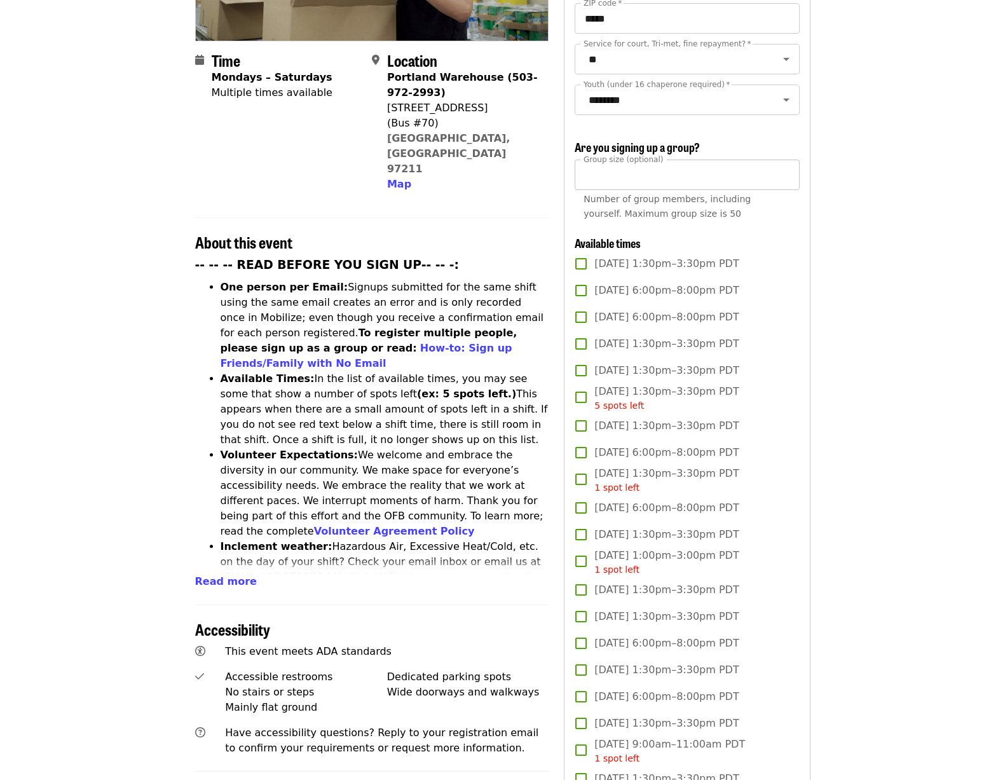
click at [621, 179] on input "**" at bounding box center [686, 174] width 224 height 30
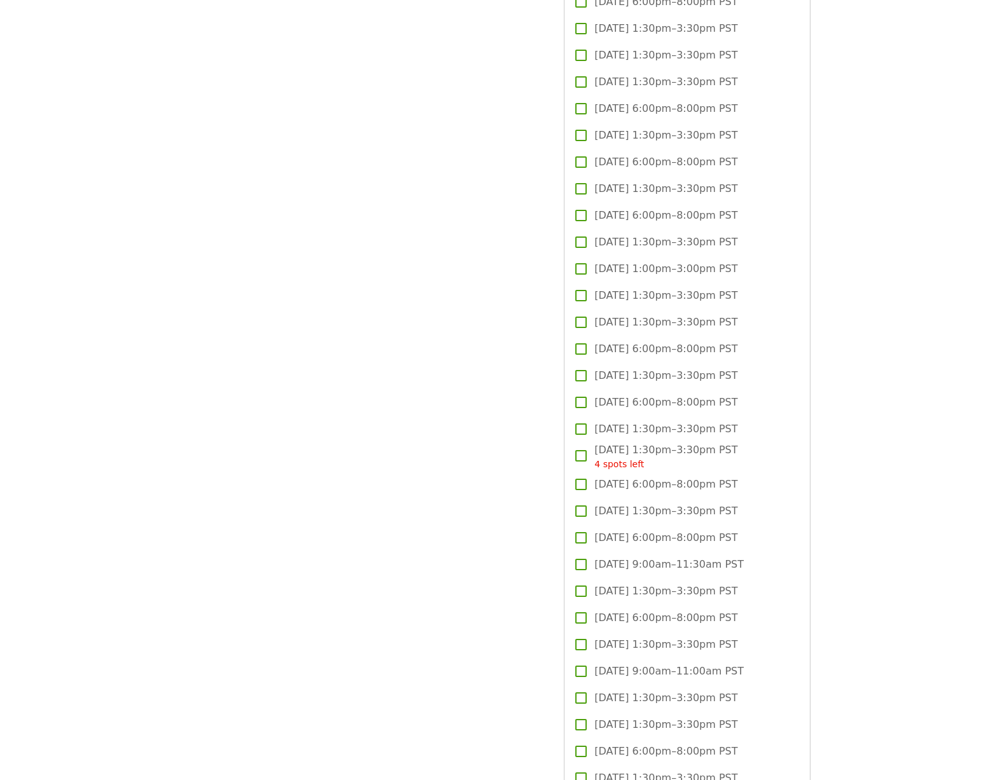
scroll to position [1953, 0]
type input "**"
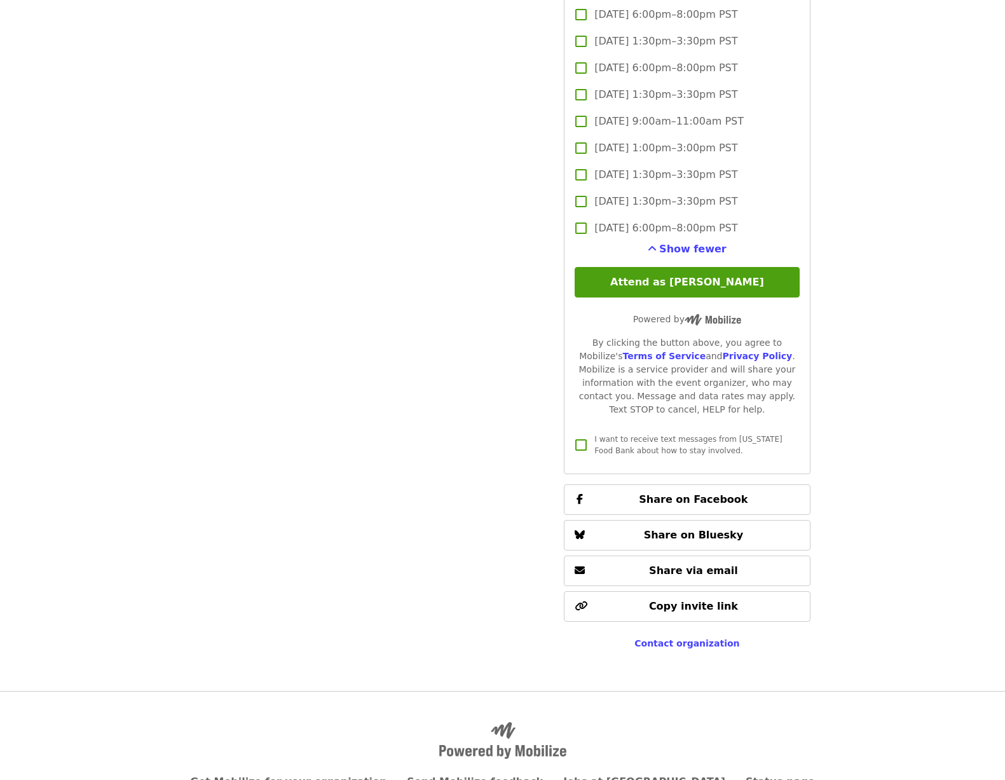
scroll to position [3010, 0]
click at [701, 269] on button "Attend as [PERSON_NAME]" at bounding box center [686, 282] width 224 height 30
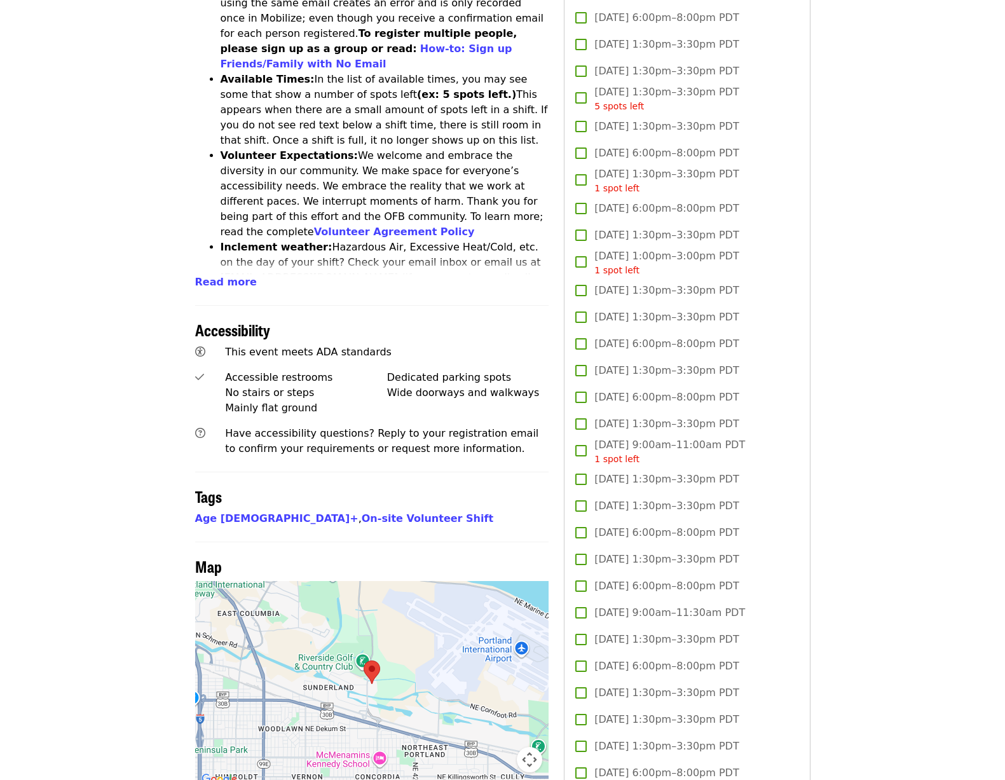
scroll to position [702, 0]
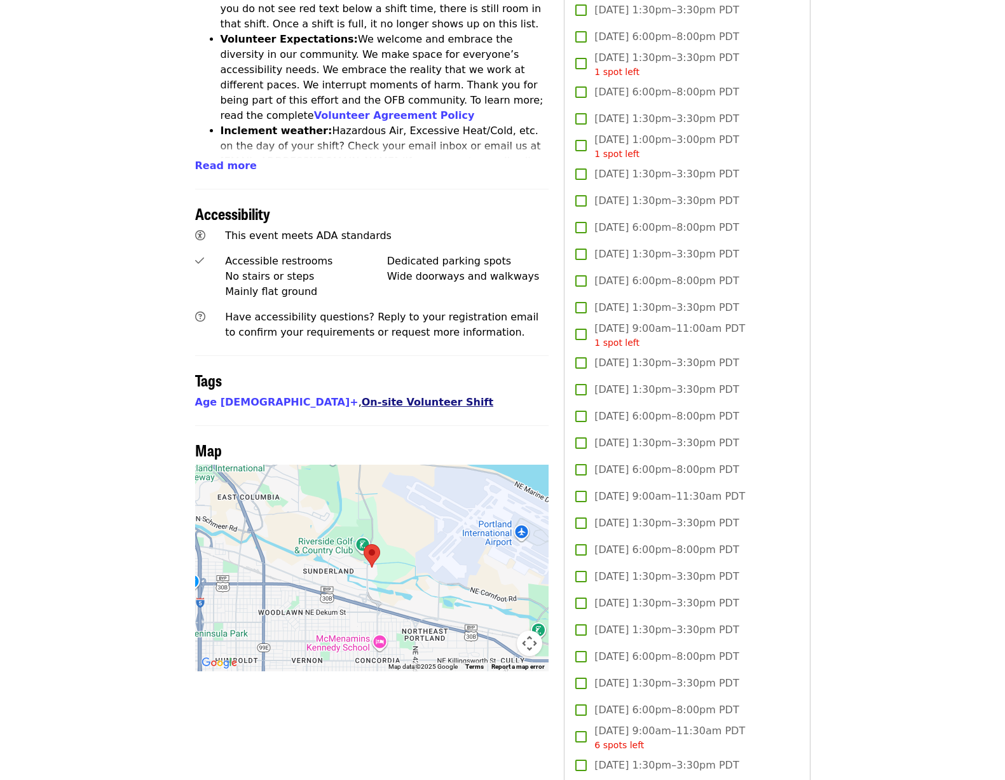
click at [362, 396] on link "On-site Volunteer Shift" at bounding box center [428, 402] width 132 height 12
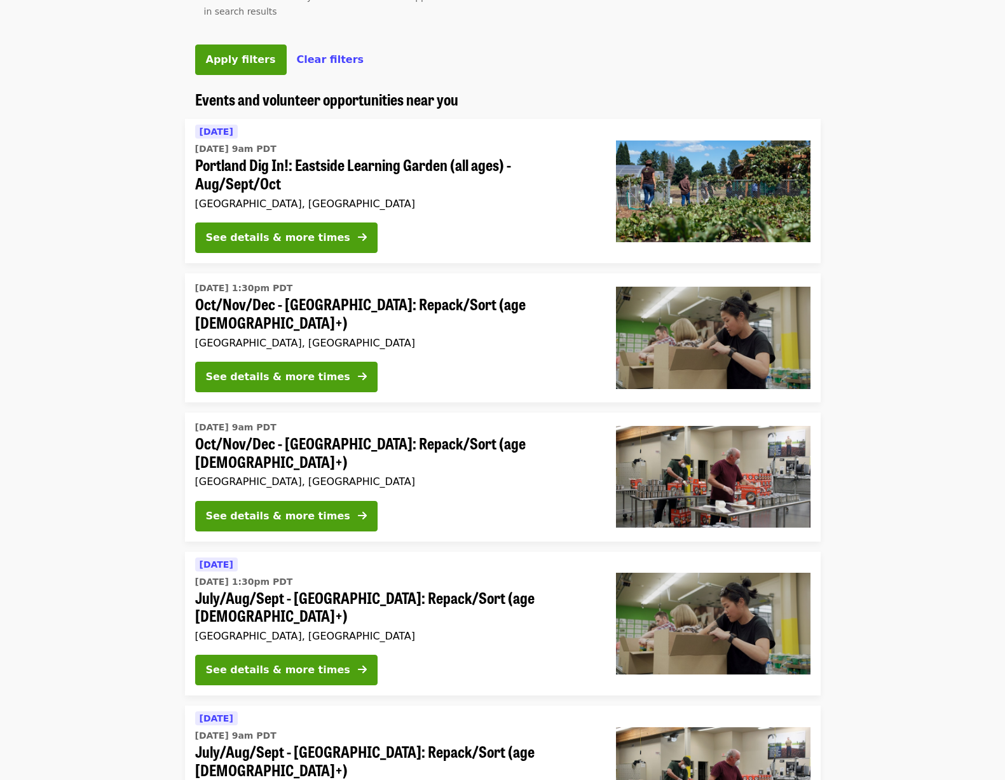
scroll to position [721, 0]
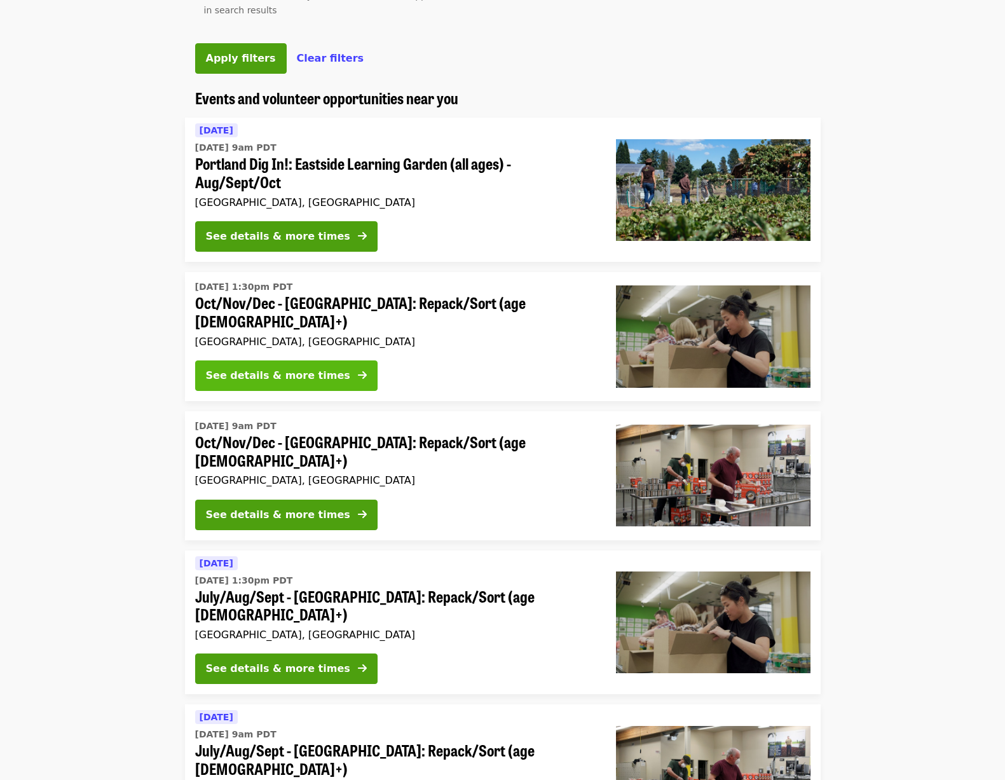
click at [311, 383] on div "See details & more times" at bounding box center [278, 375] width 144 height 15
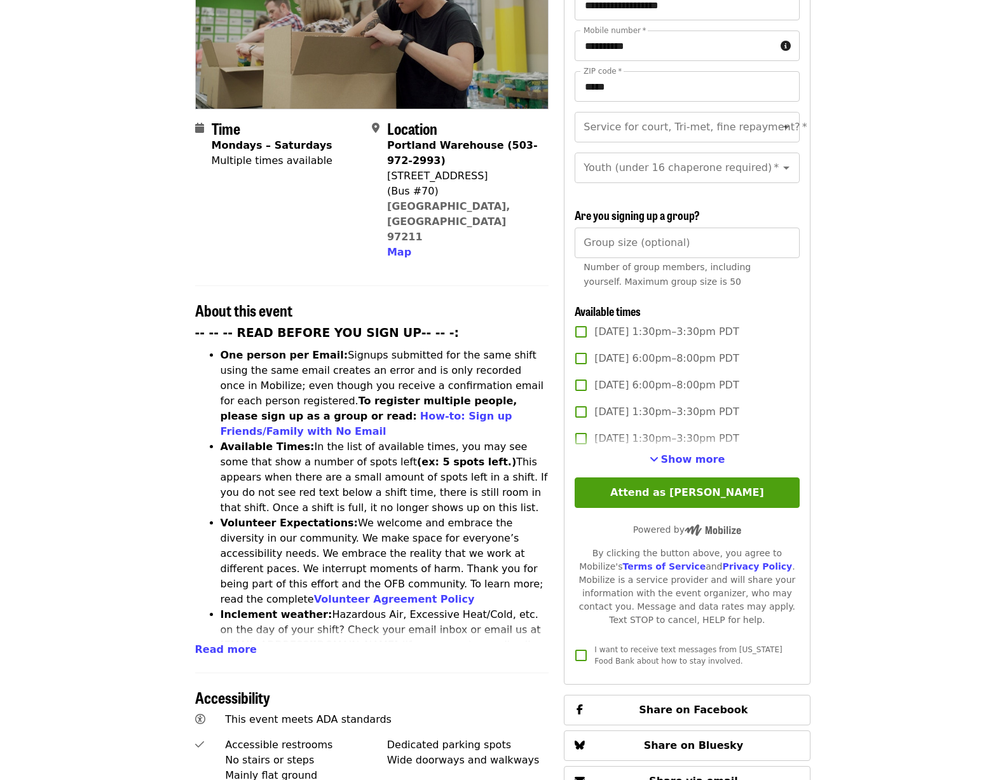
scroll to position [226, 0]
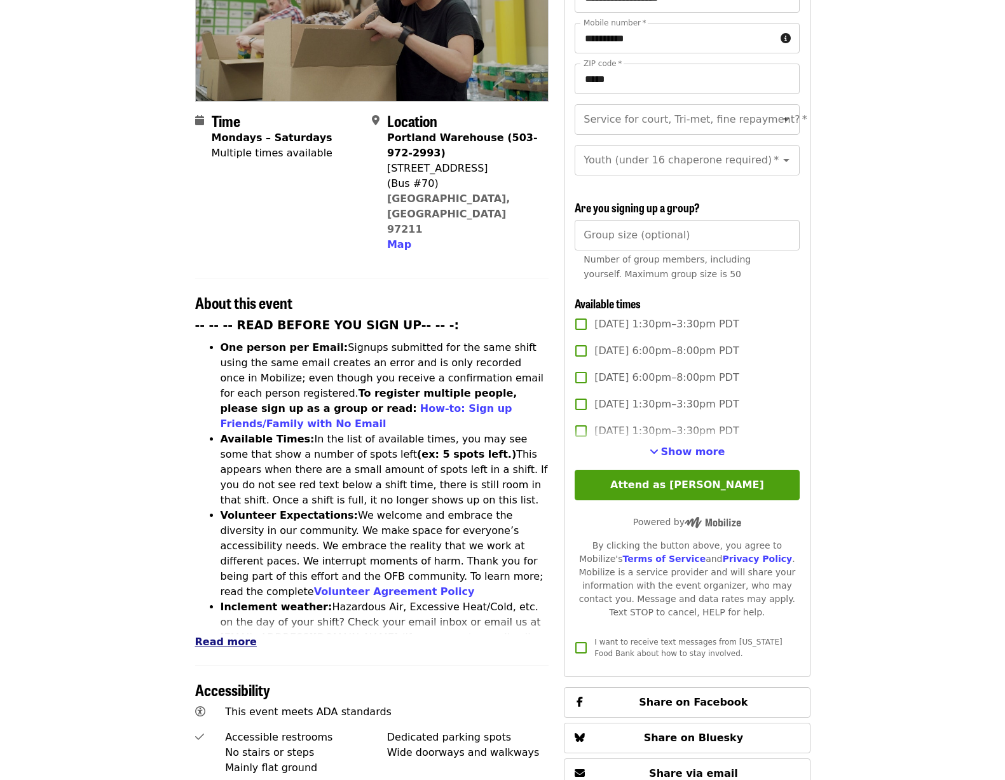
click at [237, 635] on span "Read more" at bounding box center [226, 641] width 62 height 12
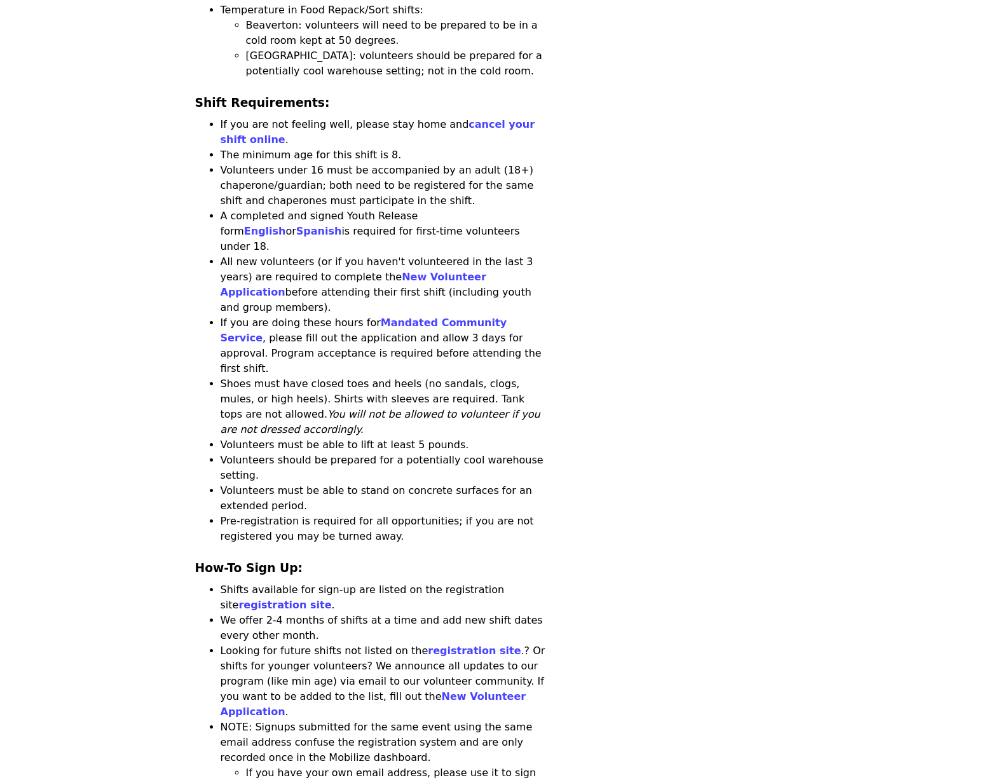
scroll to position [926, 0]
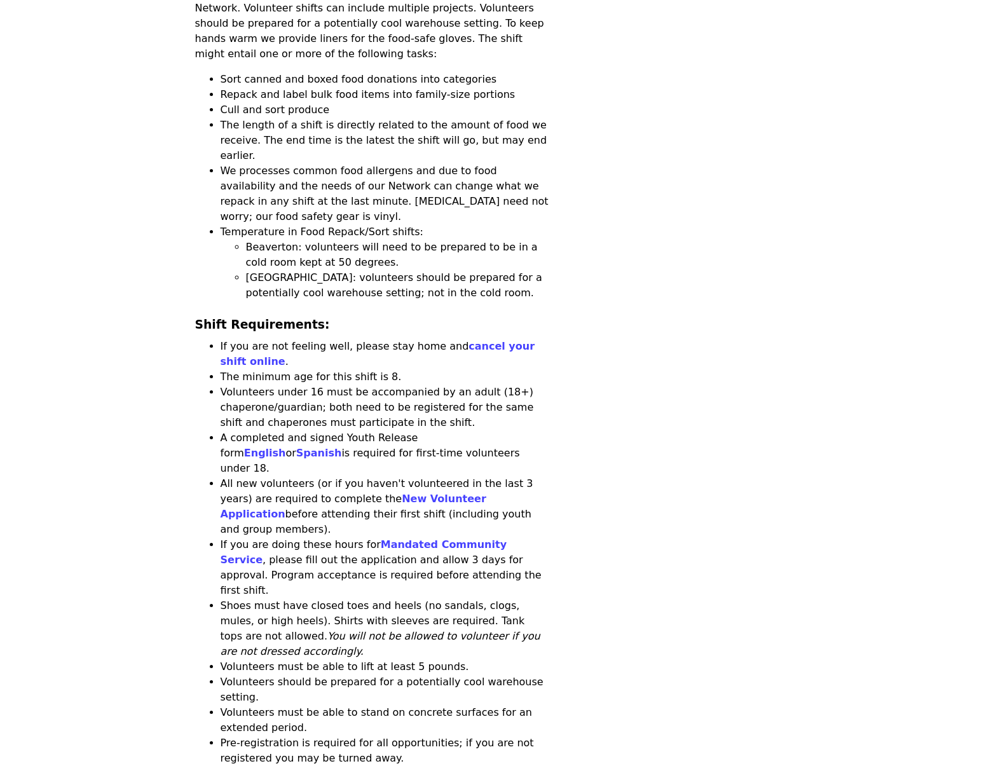
scroll to position [1224, 0]
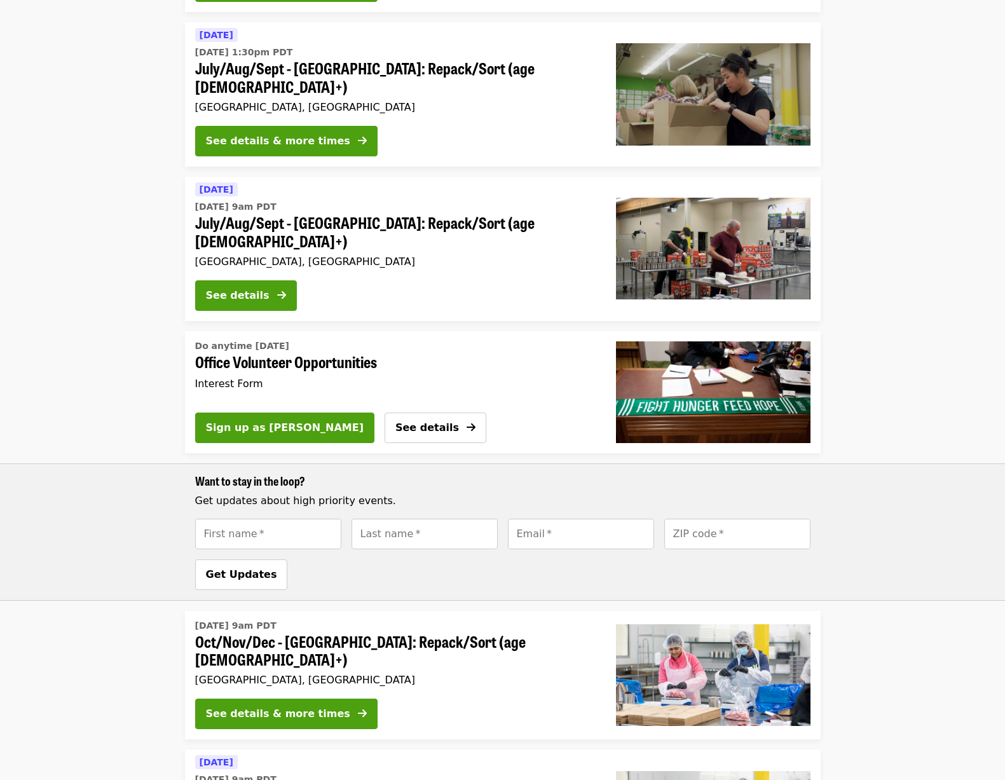
scroll to position [489, 0]
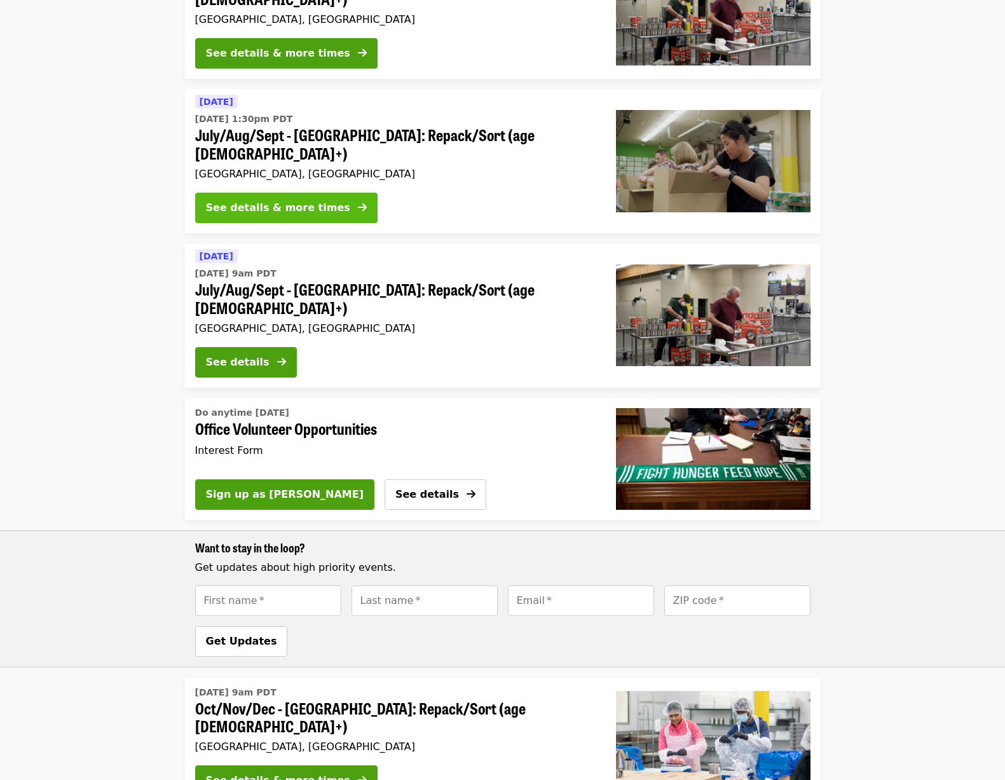
click at [317, 200] on div "See details & more times" at bounding box center [278, 207] width 144 height 15
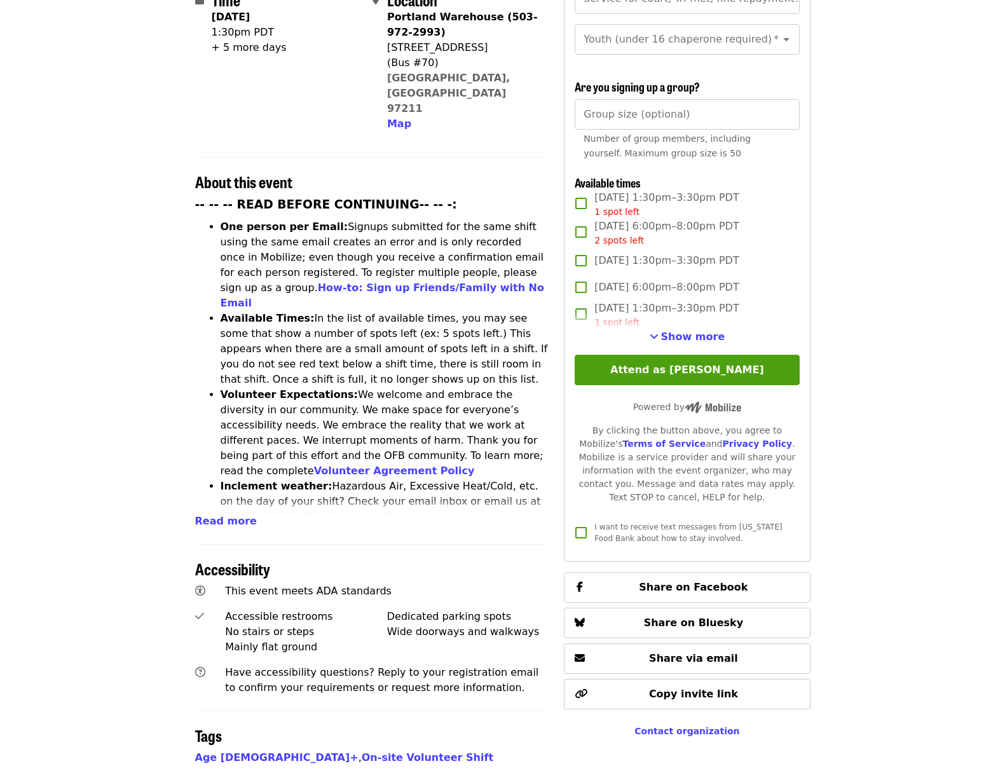
scroll to position [380, 0]
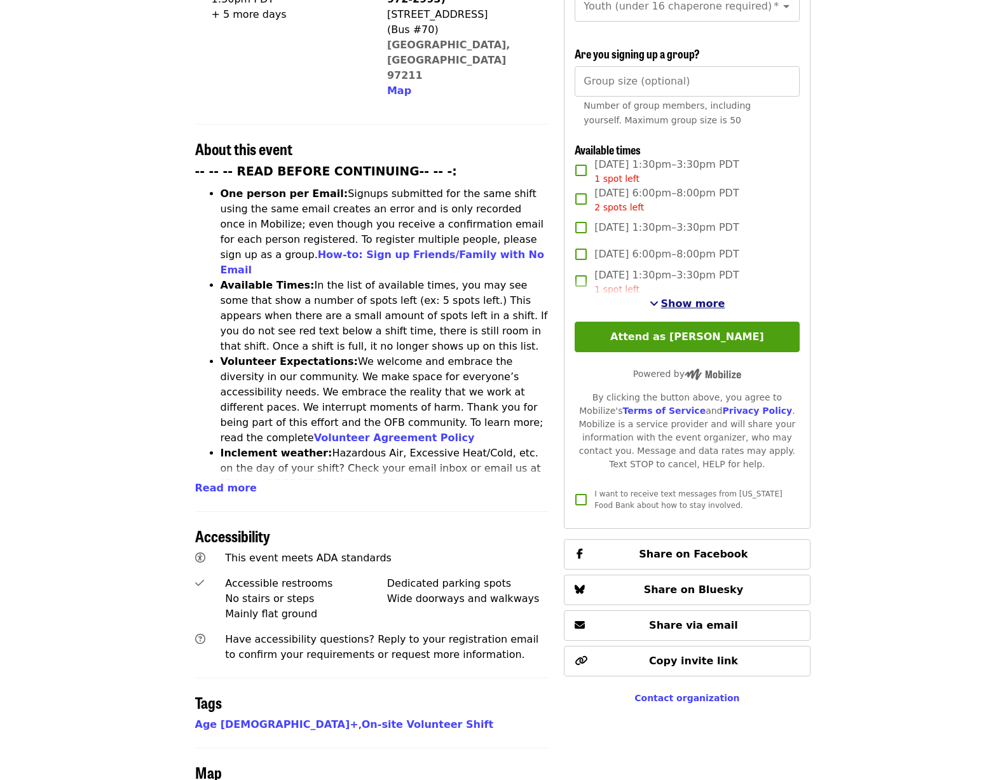
click at [699, 301] on span "Show more" at bounding box center [693, 303] width 64 height 12
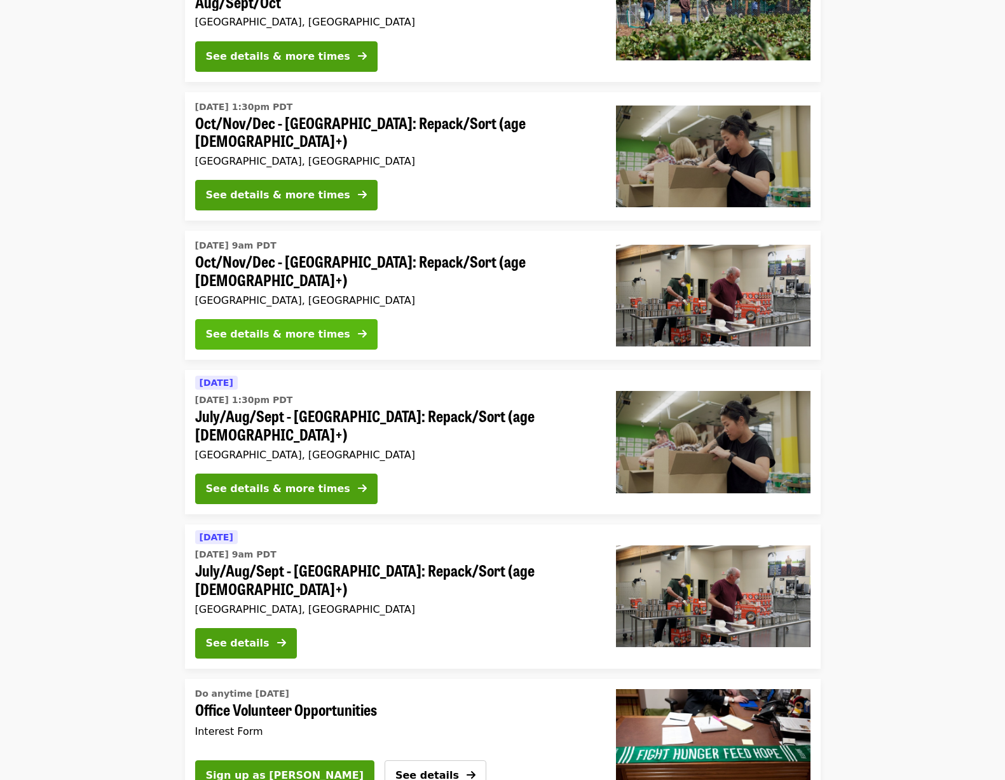
scroll to position [208, 0]
click at [321, 180] on button "See details & more times" at bounding box center [286, 195] width 182 height 30
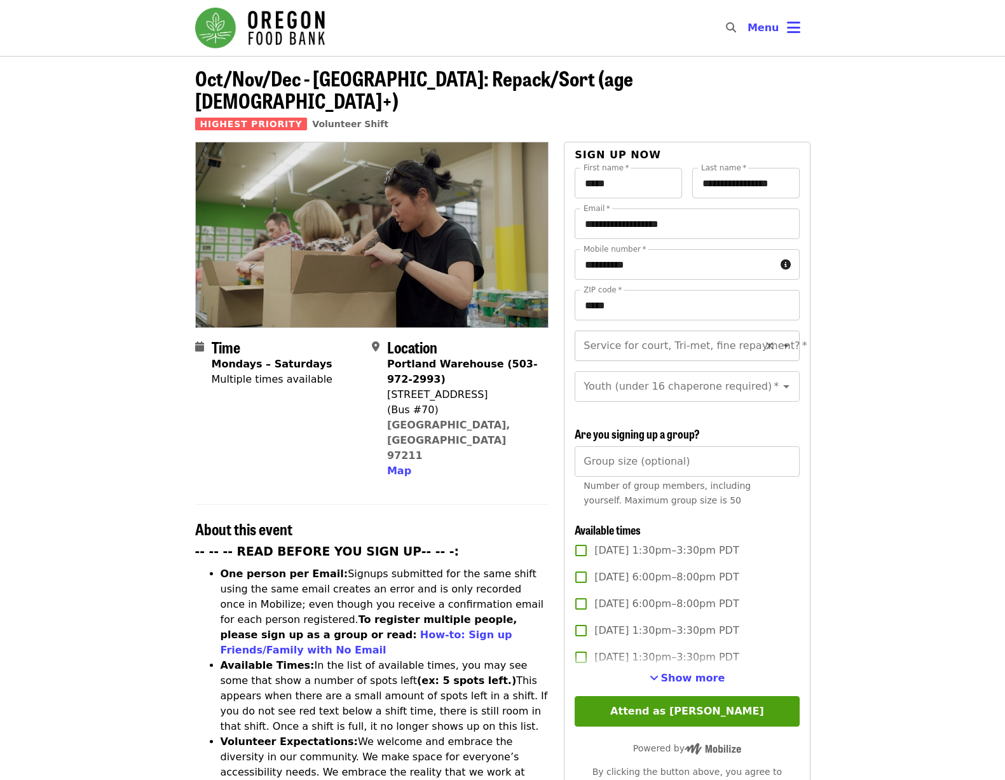
click at [763, 339] on icon "Clear" at bounding box center [769, 345] width 13 height 13
click at [701, 334] on input "Service for court, Tri-met, fine repayment?   *" at bounding box center [671, 346] width 173 height 24
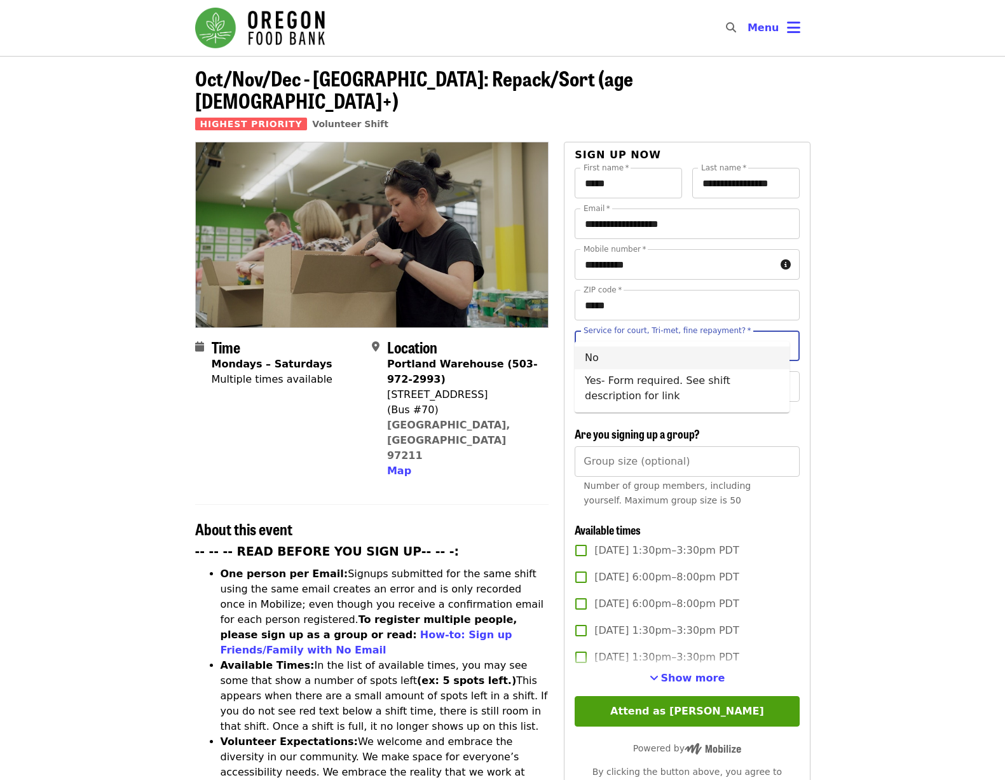
click at [597, 363] on li "No" at bounding box center [681, 357] width 215 height 23
type input "**"
click at [606, 376] on input "Youth (under 16 chaperone required)   *" at bounding box center [671, 386] width 173 height 24
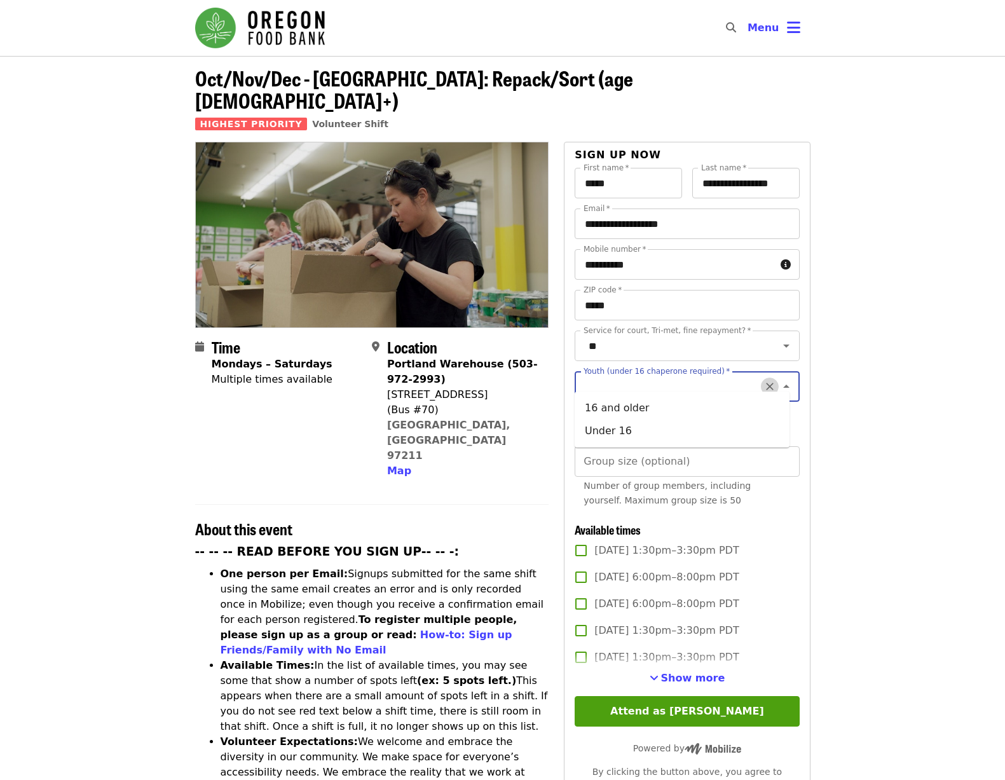
click at [766, 383] on icon "Clear" at bounding box center [770, 387] width 8 height 8
click at [705, 367] on label "Youth (under 16 chaperone required)   *" at bounding box center [656, 371] width 146 height 8
click at [705, 374] on input "Youth (under 16 chaperone required)   *" at bounding box center [671, 386] width 173 height 24
click at [778, 379] on icon "Close" at bounding box center [785, 386] width 15 height 15
click at [676, 380] on input "Youth (under 16 chaperone required)   *" at bounding box center [671, 386] width 173 height 24
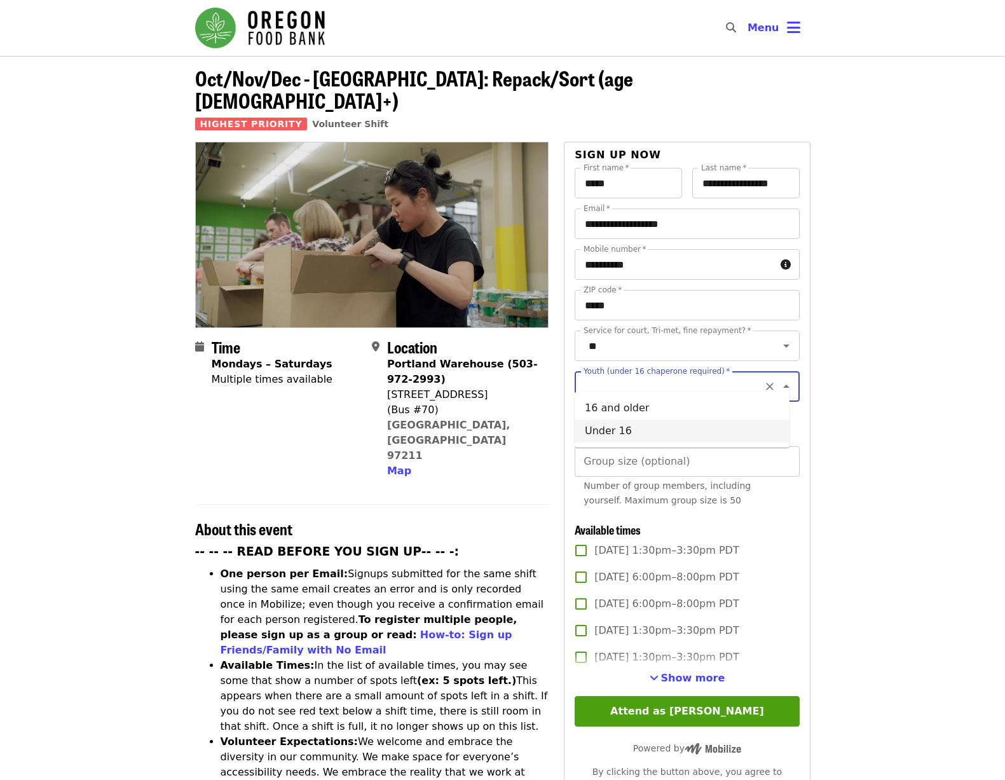
click at [623, 428] on li "Under 16" at bounding box center [681, 430] width 215 height 23
type input "********"
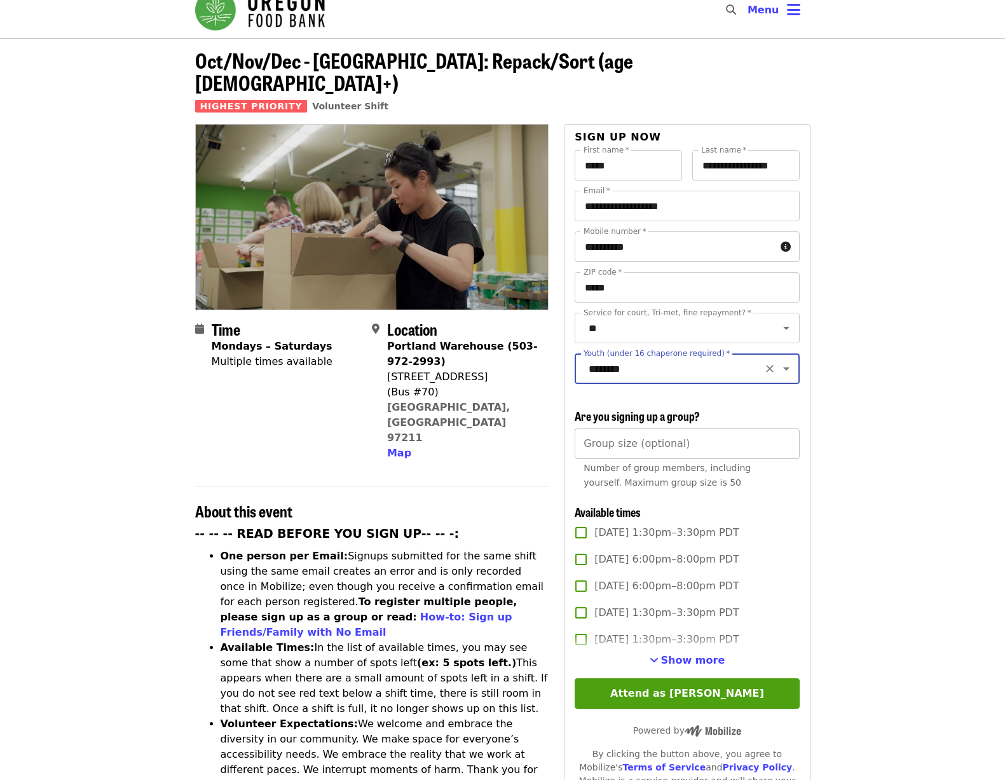
scroll to position [24, 0]
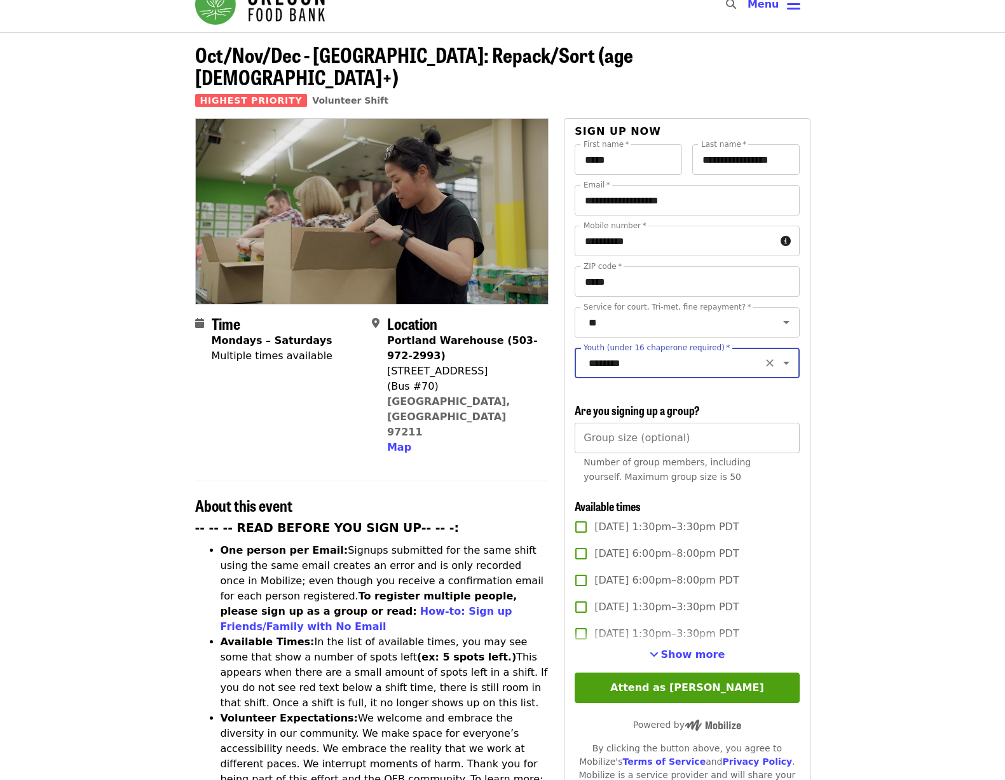
click at [606, 434] on input "Group size (optional)" at bounding box center [686, 438] width 224 height 30
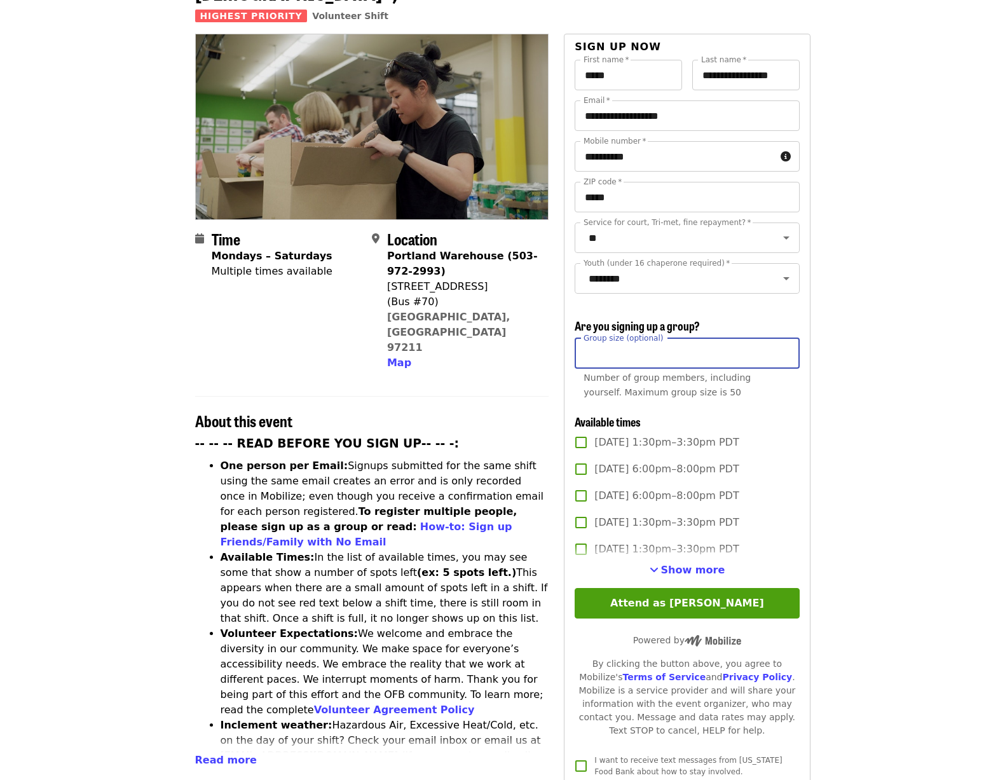
scroll to position [109, 0]
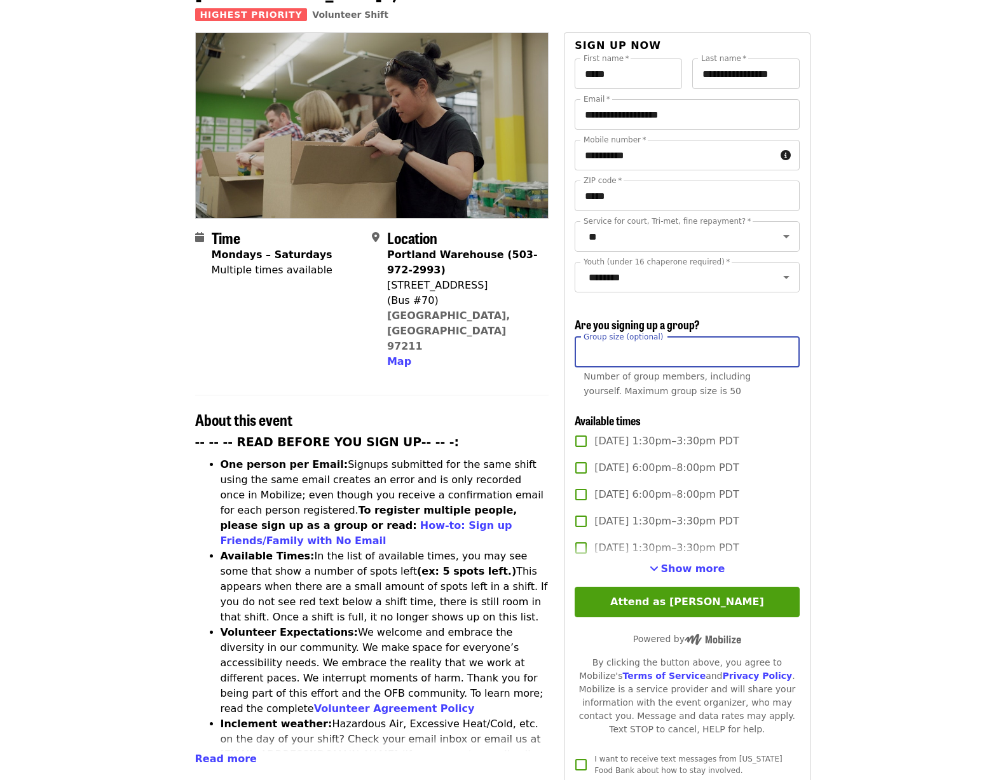
click at [783, 349] on input "**" at bounding box center [686, 352] width 224 height 30
type input "**"
click at [784, 346] on input "**" at bounding box center [686, 352] width 224 height 30
click at [789, 428] on div "[DATE] 1:30pm–3:30pm PDT" at bounding box center [686, 441] width 224 height 27
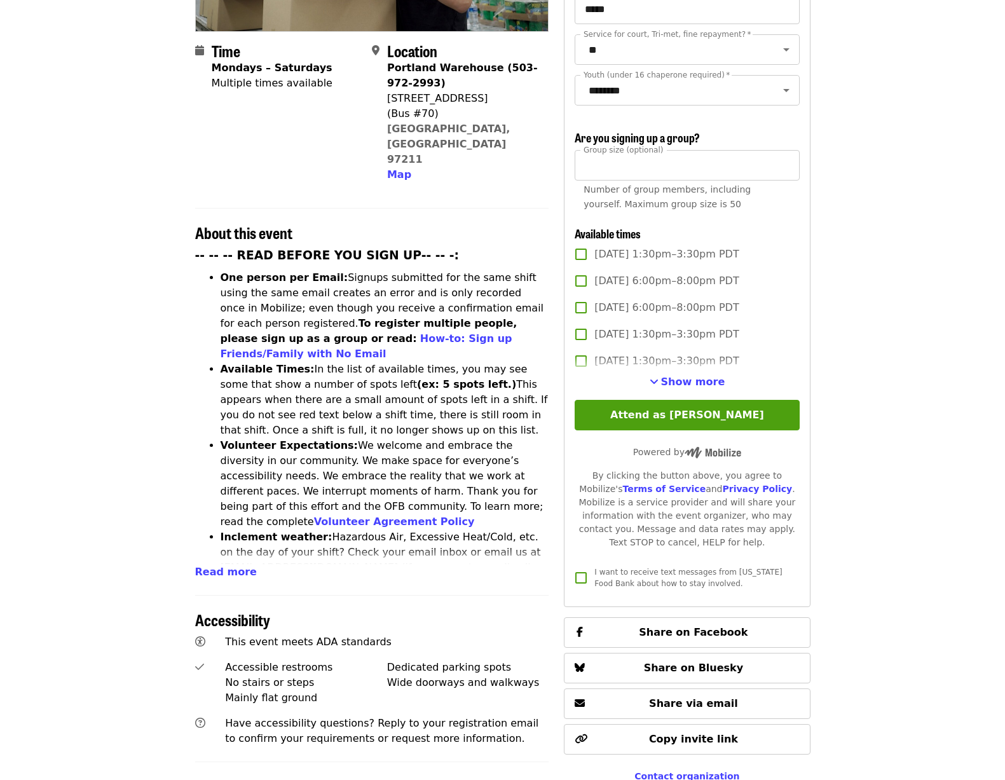
scroll to position [297, 0]
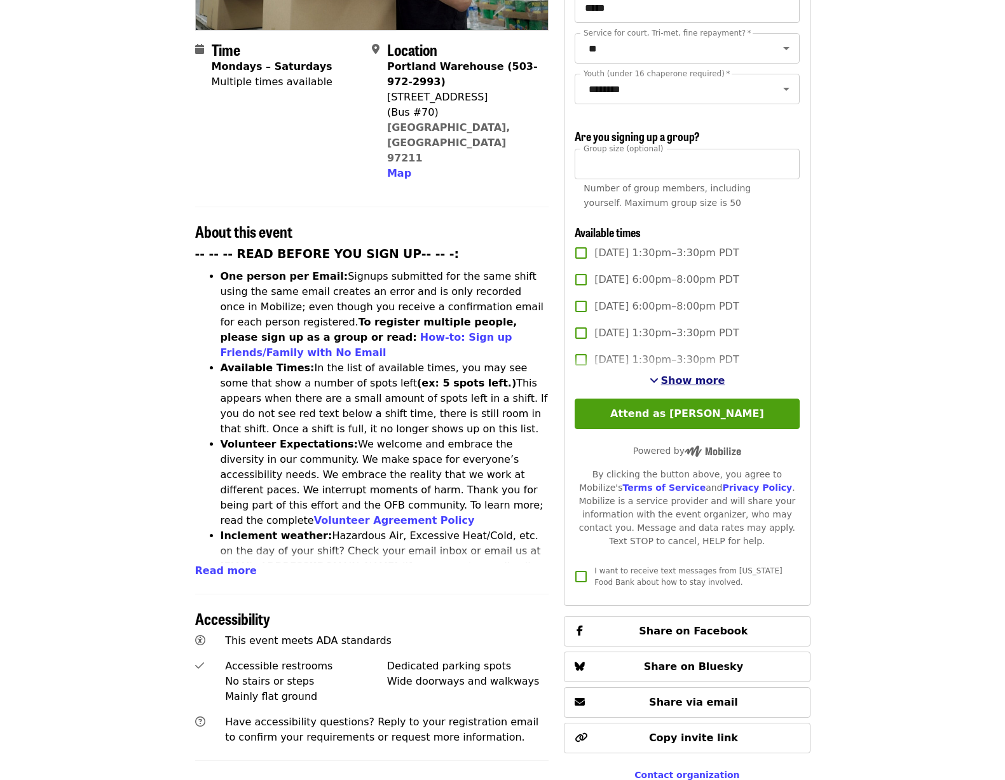
click at [694, 377] on span "Show more" at bounding box center [693, 380] width 64 height 12
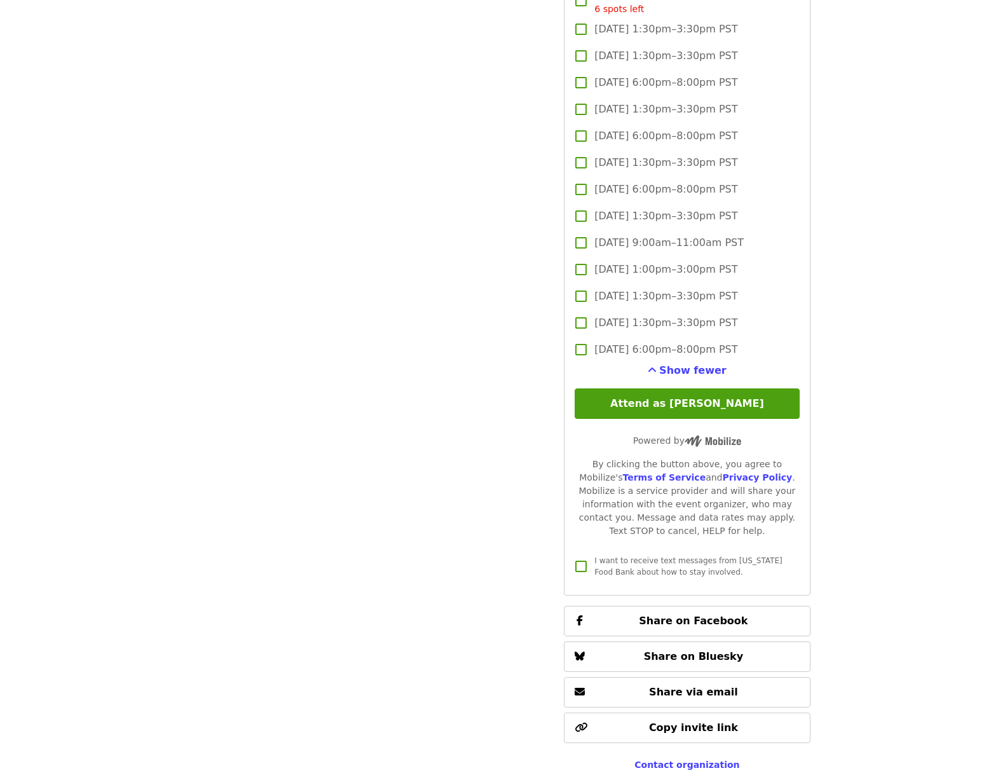
scroll to position [3080, 0]
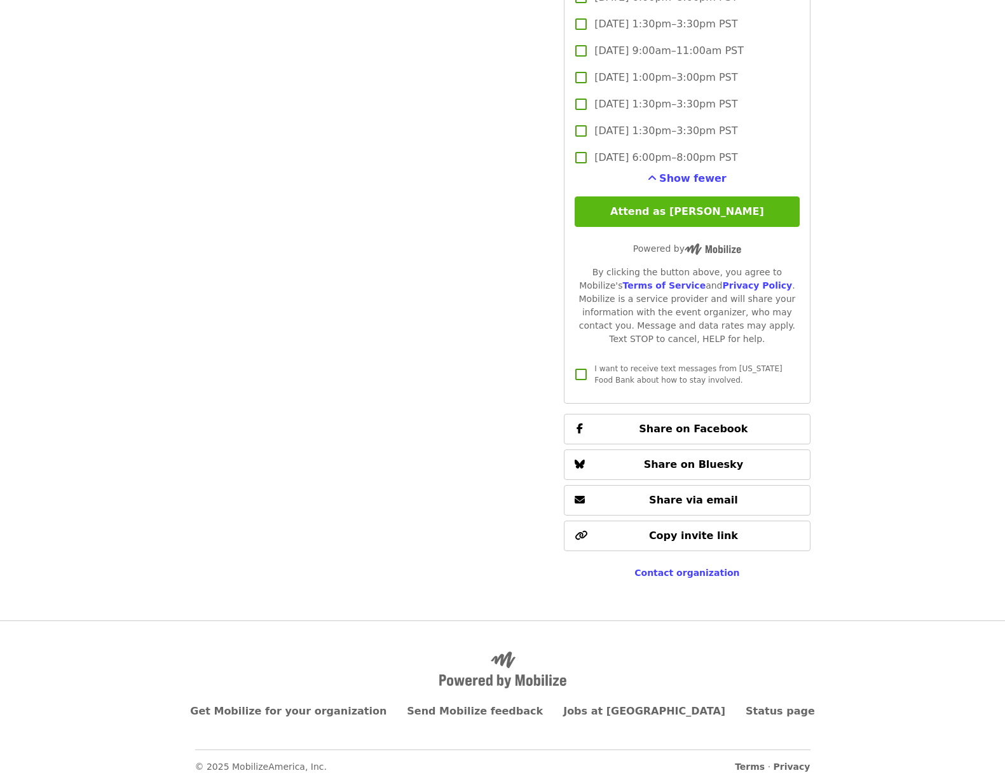
click at [726, 207] on button "Attend as [PERSON_NAME]" at bounding box center [686, 211] width 224 height 30
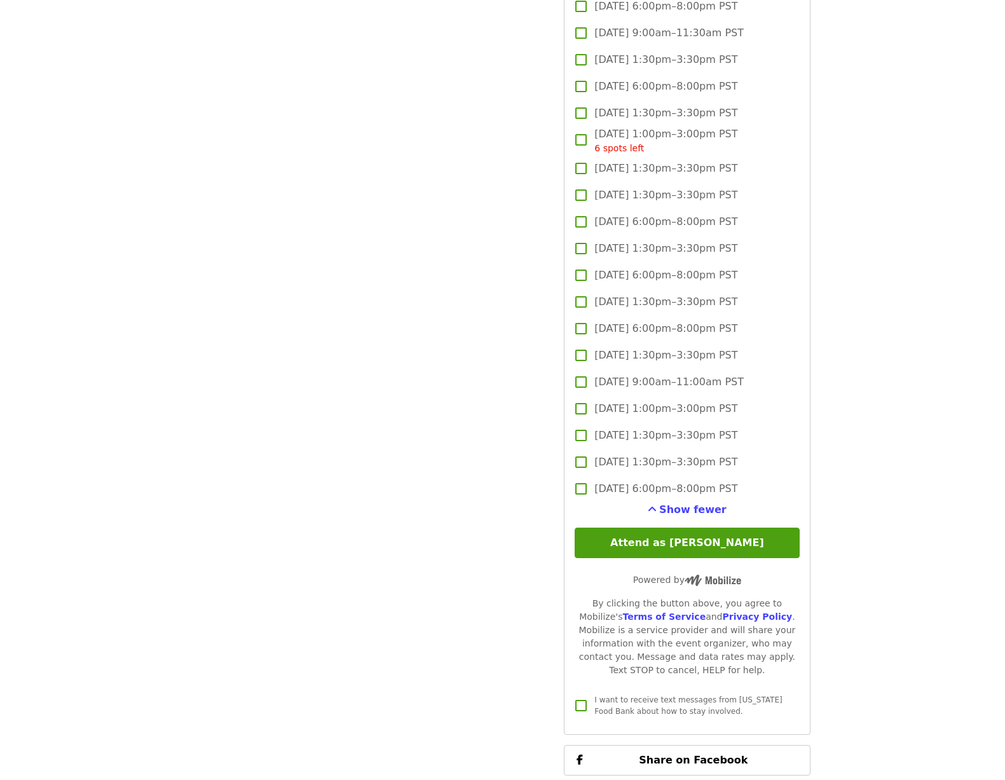
scroll to position [2888, 0]
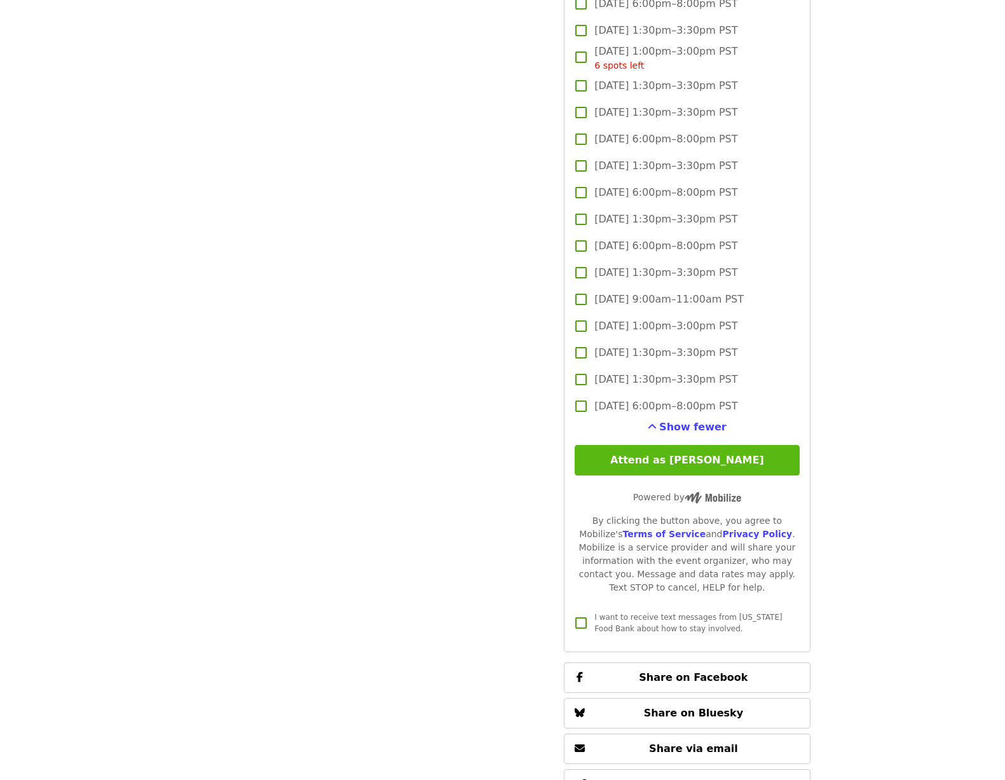
click at [707, 453] on button "Attend as [PERSON_NAME]" at bounding box center [686, 460] width 224 height 30
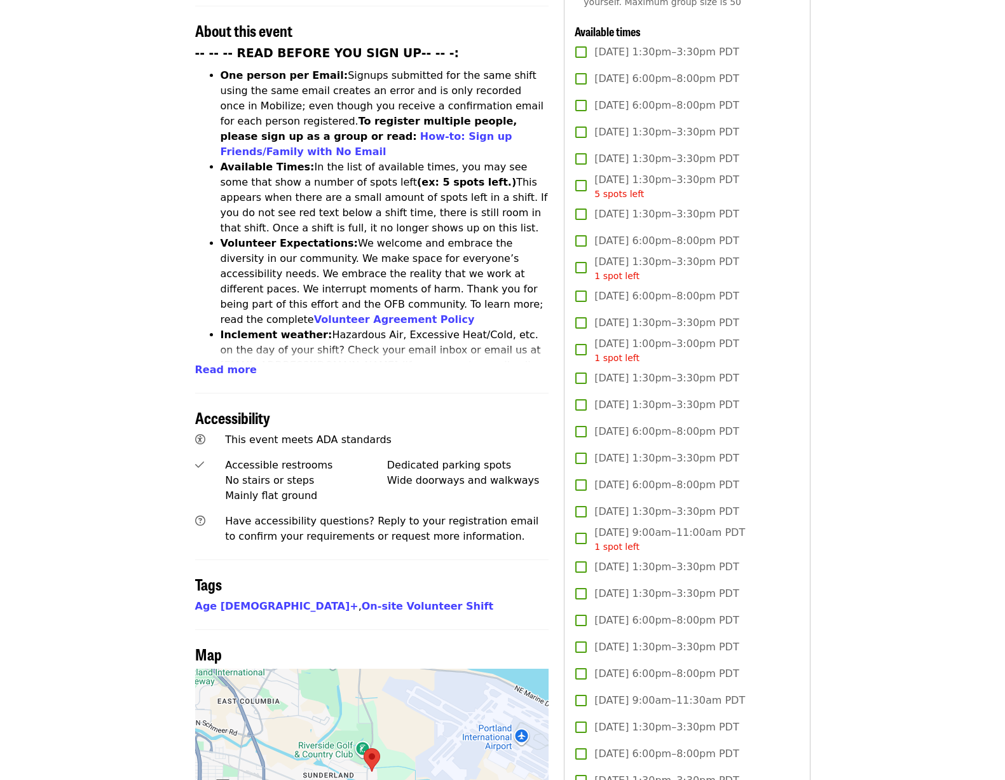
scroll to position [498, 0]
click at [227, 363] on span "Read more" at bounding box center [226, 369] width 62 height 12
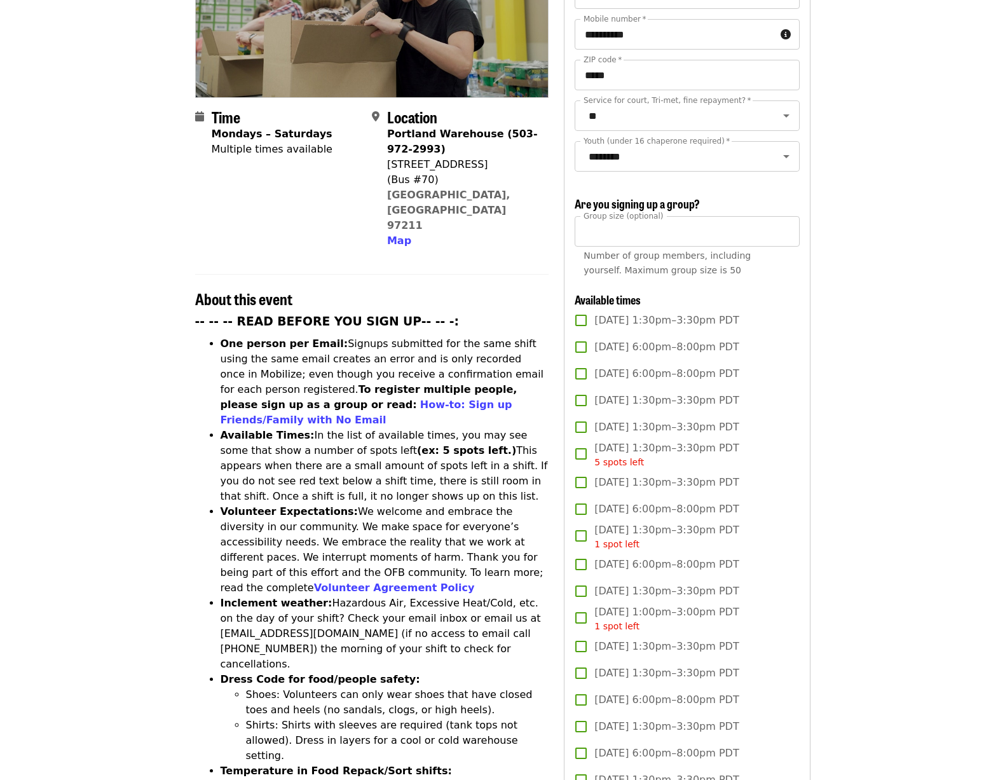
scroll to position [235, 0]
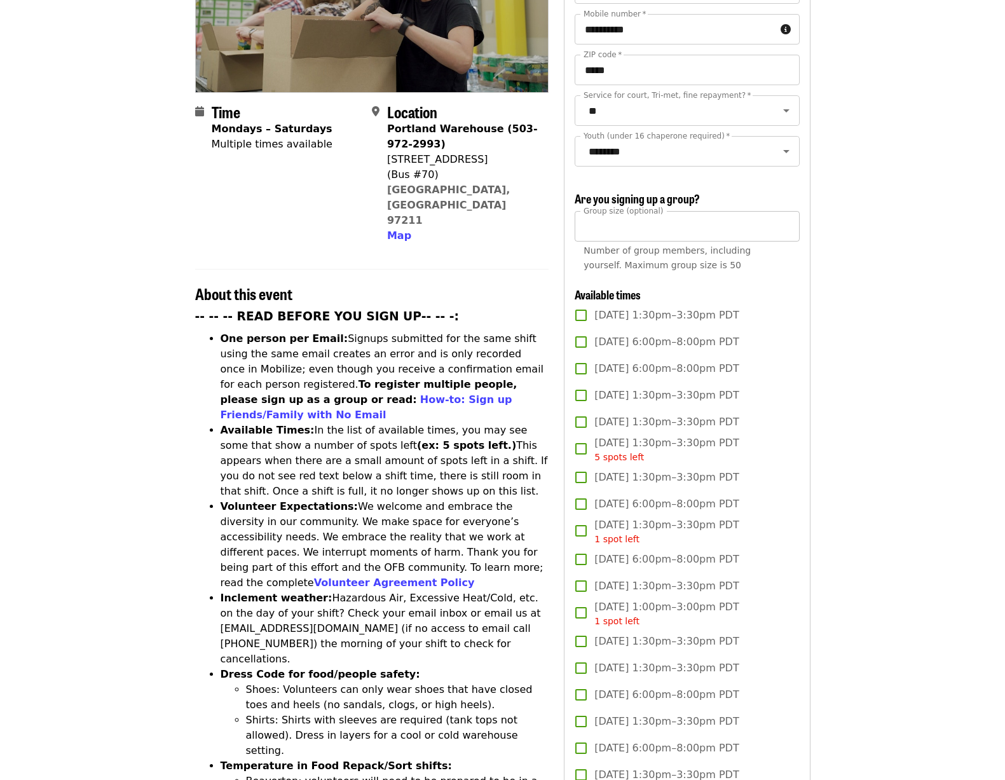
click at [633, 219] on input "**" at bounding box center [686, 226] width 224 height 30
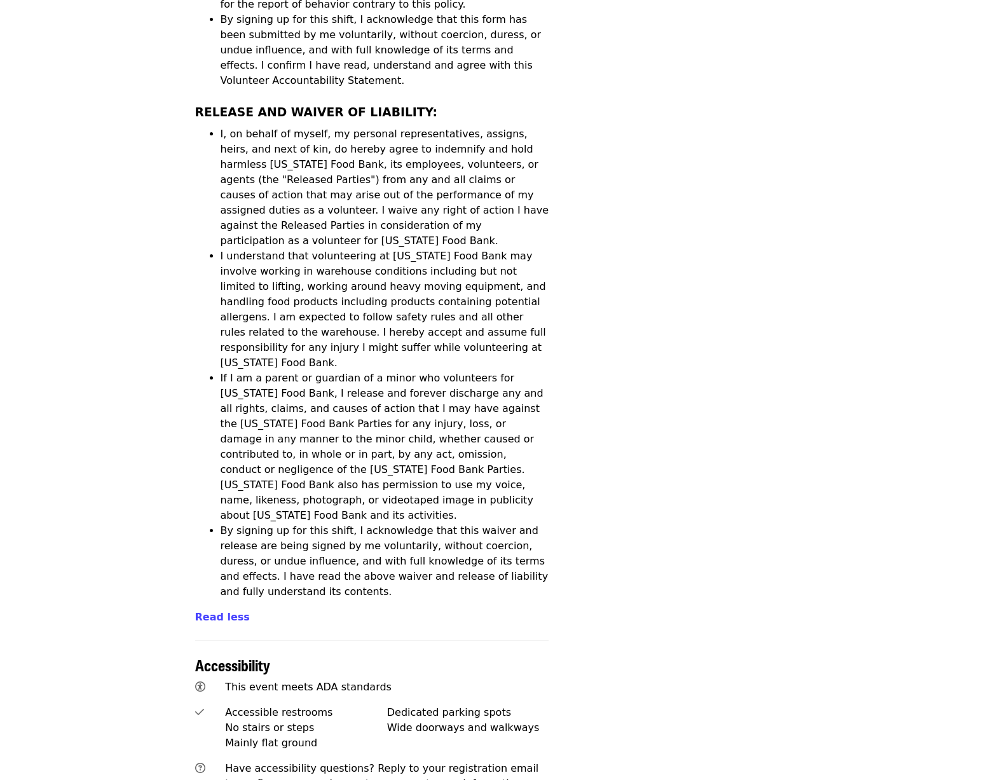
scroll to position [4349, 0]
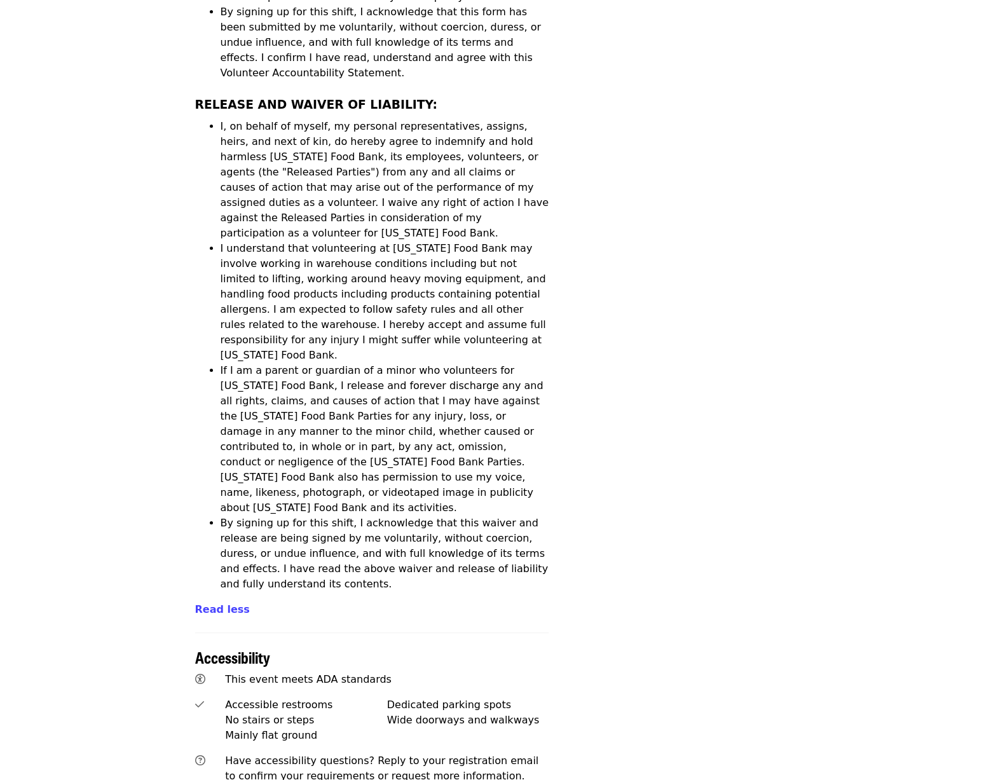
scroll to position [208, 0]
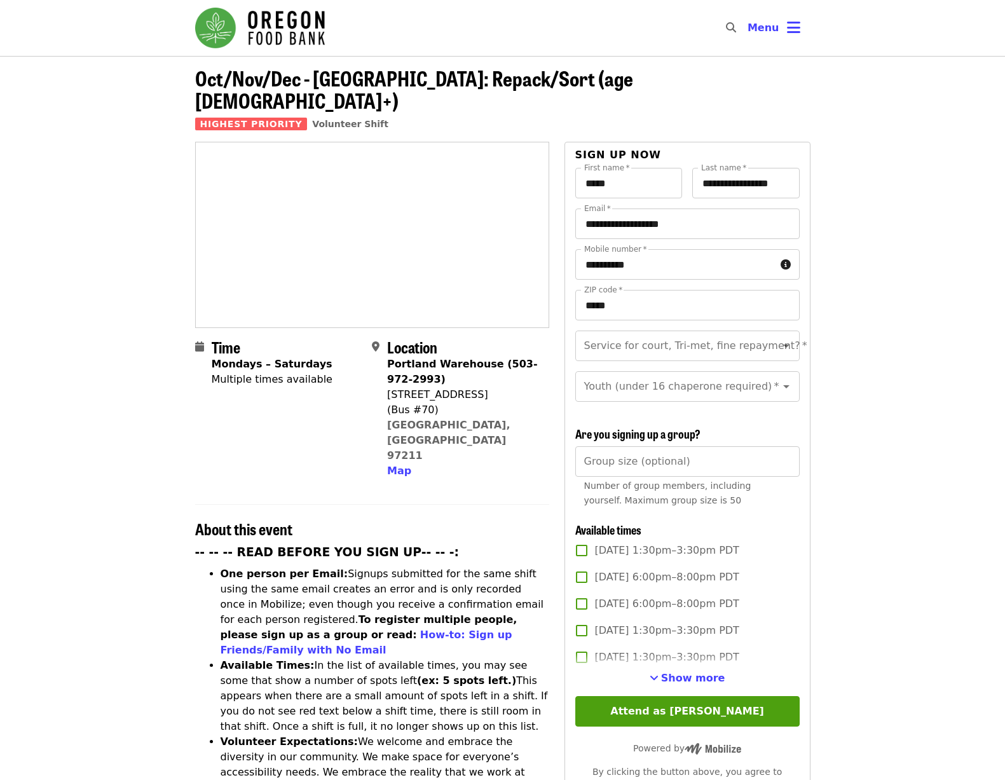
scroll to position [702, 0]
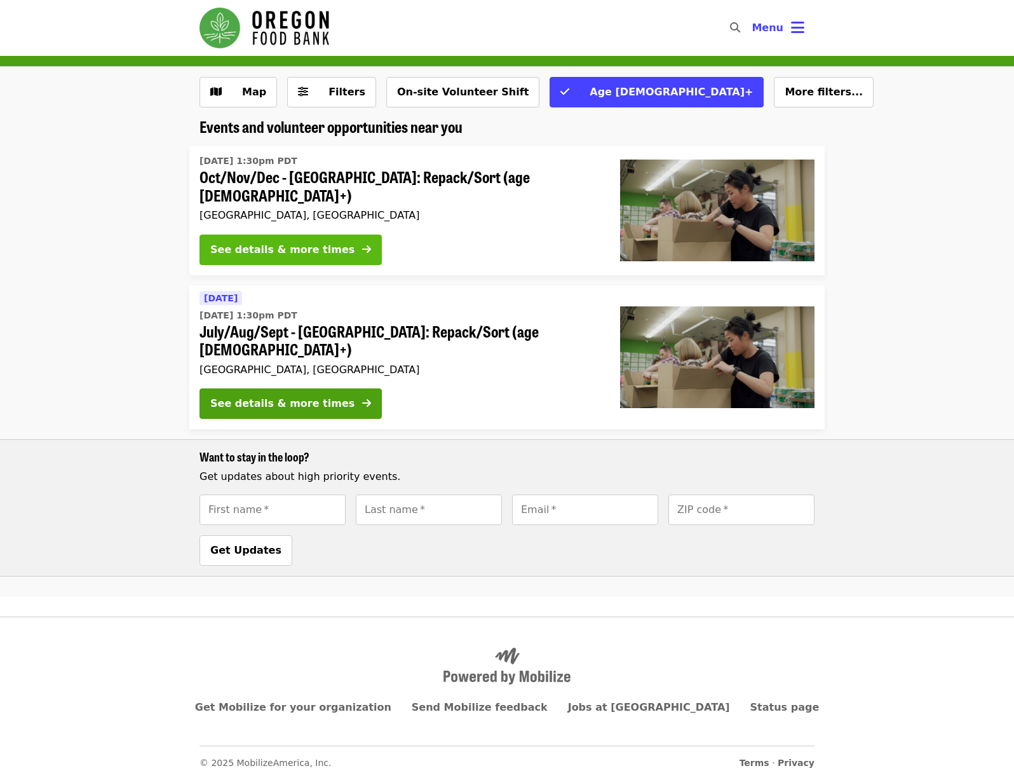
click at [335, 240] on button "See details & more times" at bounding box center [291, 249] width 182 height 30
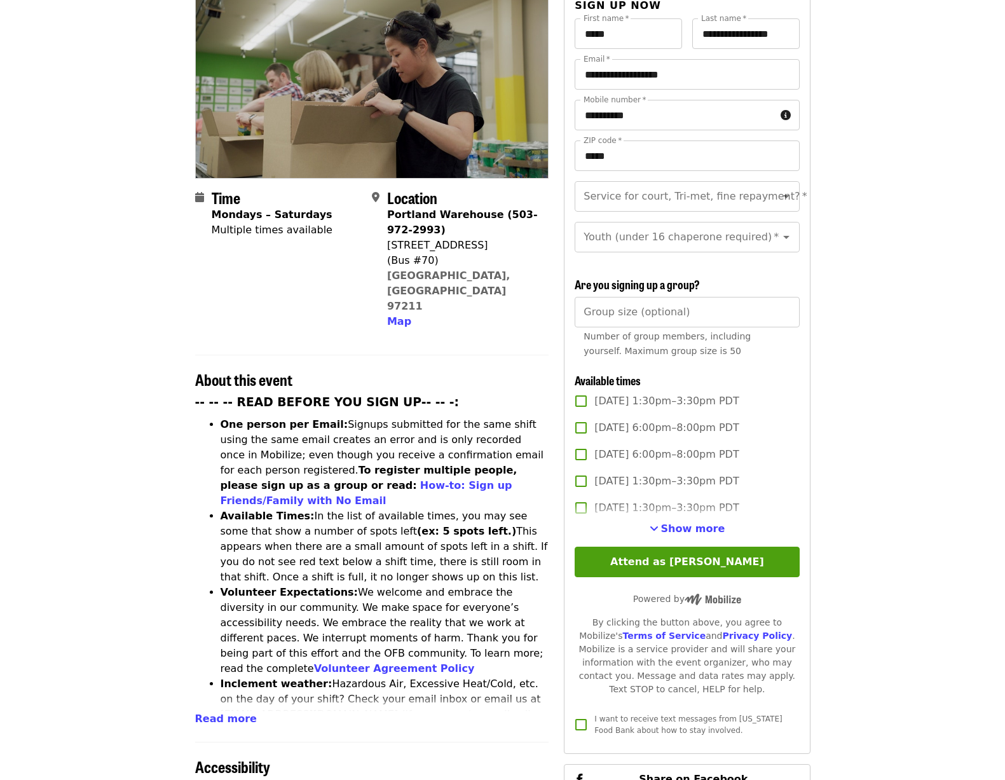
scroll to position [208, 0]
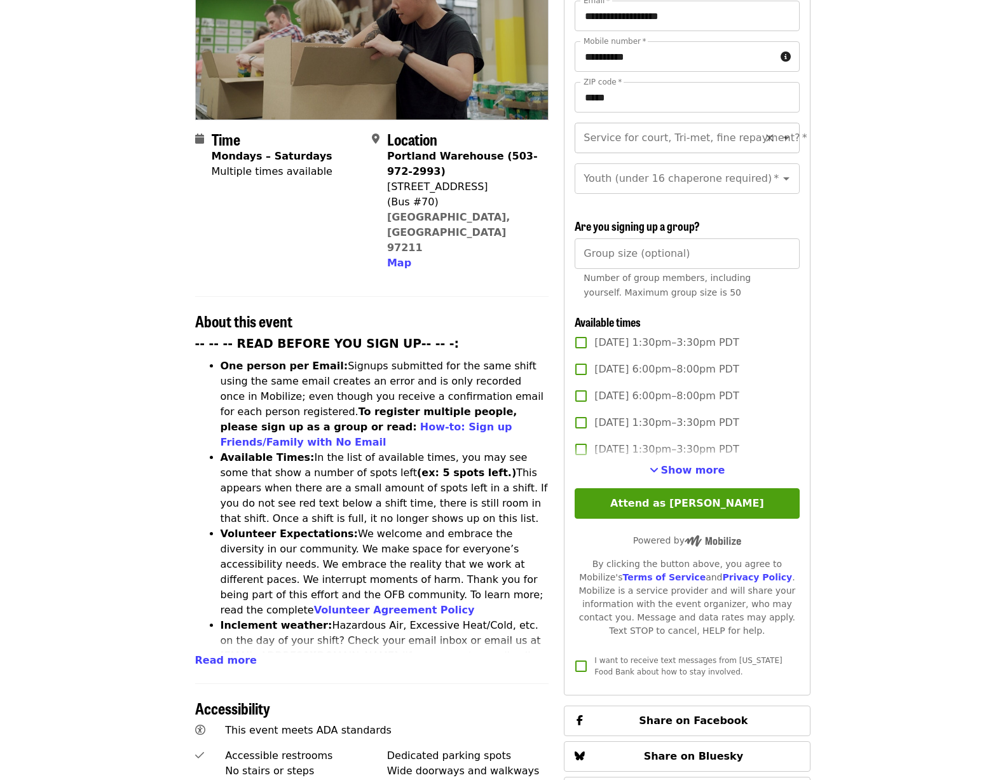
click at [763, 132] on icon "Clear" at bounding box center [769, 138] width 13 height 13
click at [783, 137] on icon "Open" at bounding box center [786, 138] width 6 height 3
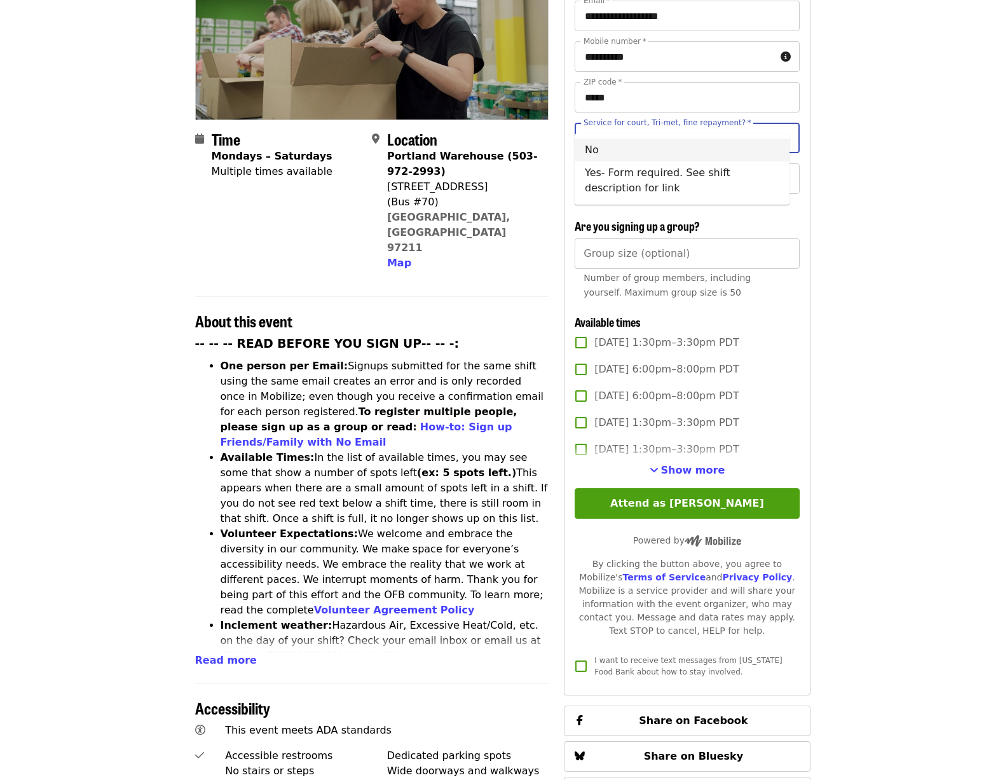
click at [603, 140] on li "No" at bounding box center [681, 150] width 215 height 23
type input "**"
click at [723, 248] on input "Group size (optional)" at bounding box center [686, 253] width 224 height 30
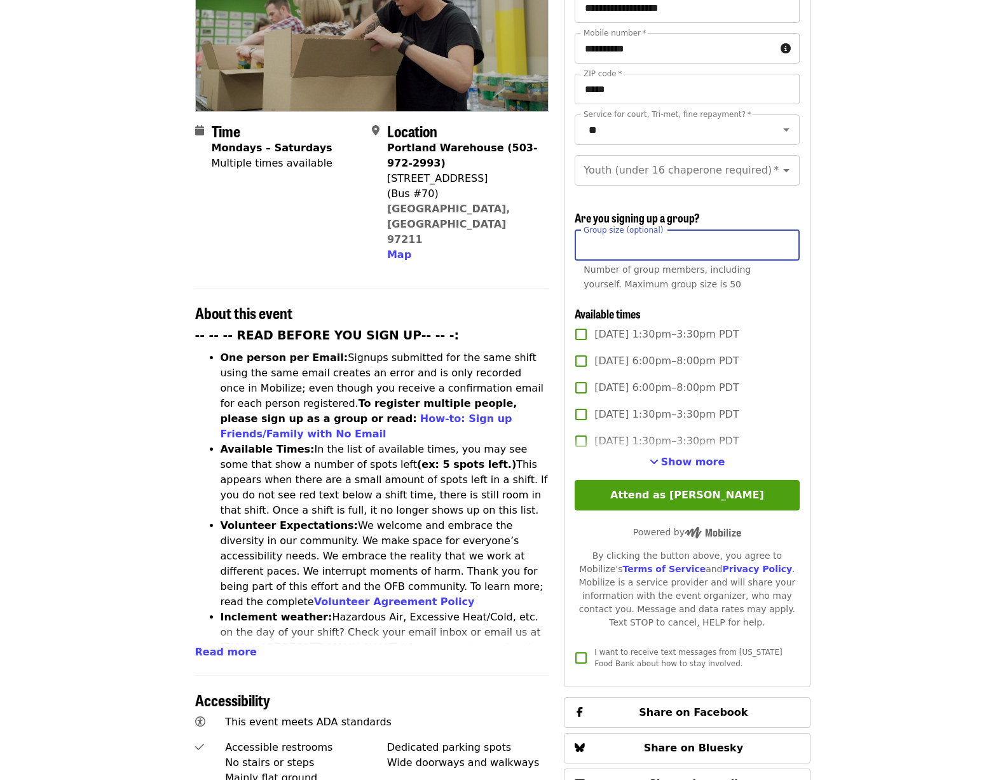
scroll to position [217, 0]
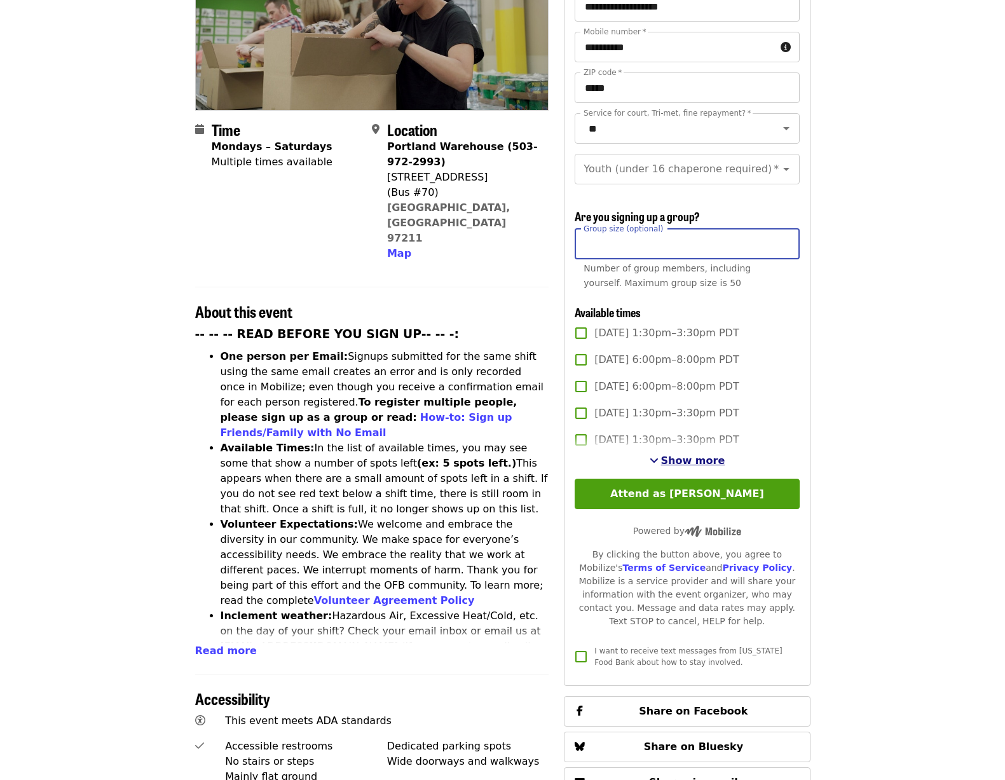
type input "**"
click at [706, 454] on span "Show more" at bounding box center [693, 460] width 64 height 12
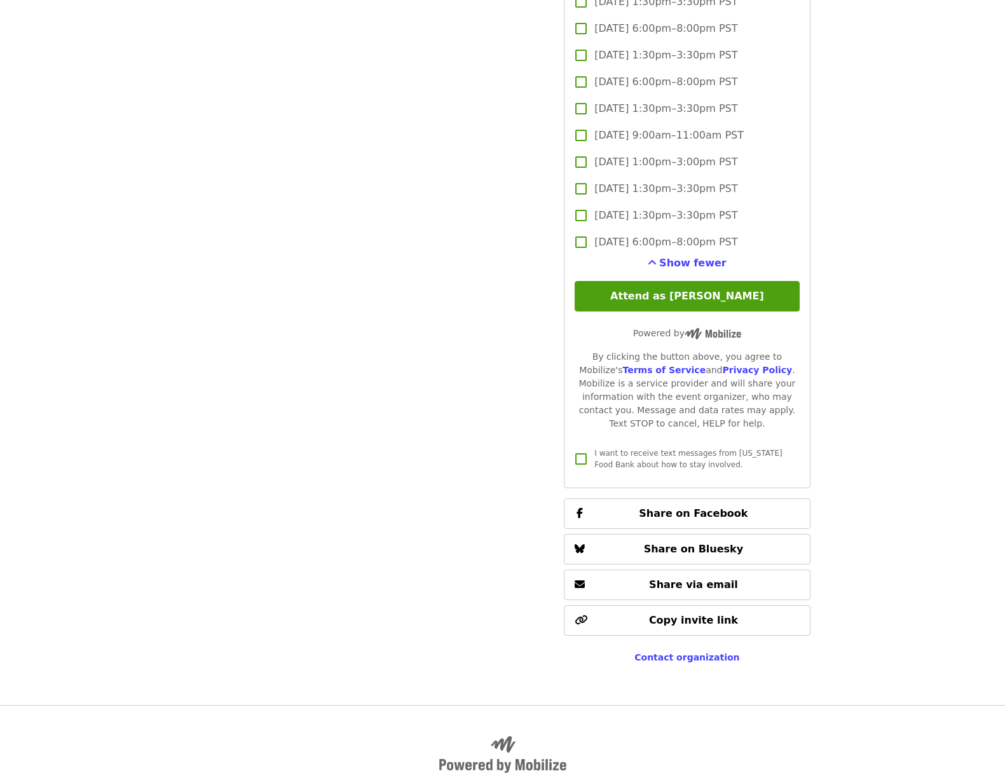
scroll to position [3034, 0]
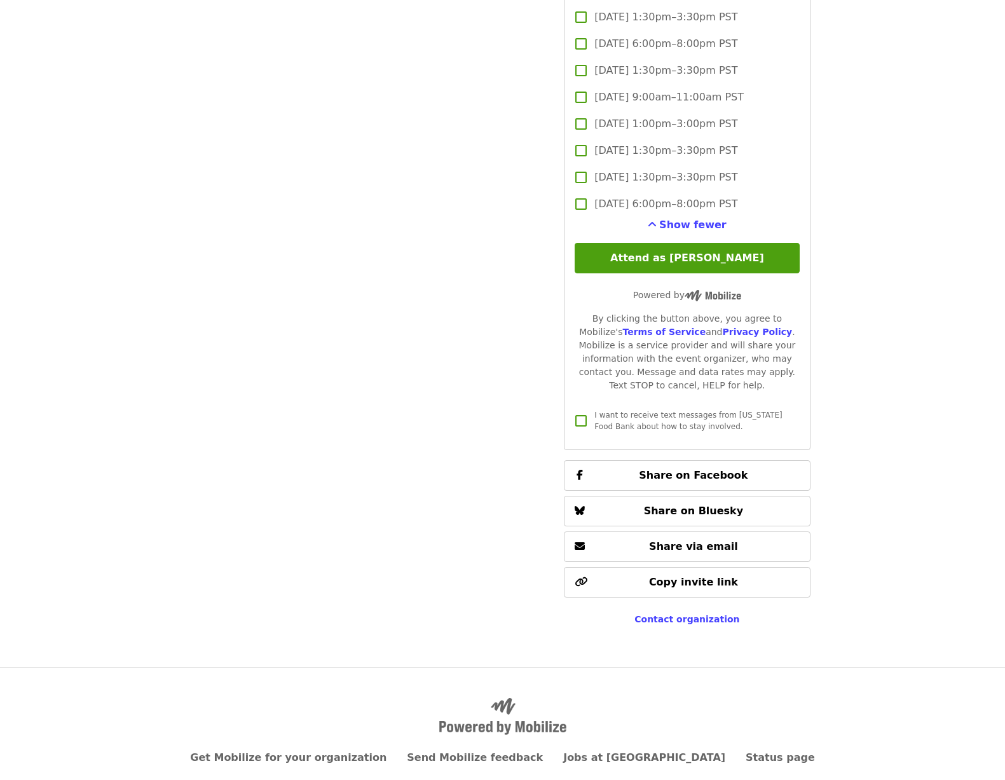
click at [715, 250] on button "Attend as [PERSON_NAME]" at bounding box center [686, 258] width 224 height 30
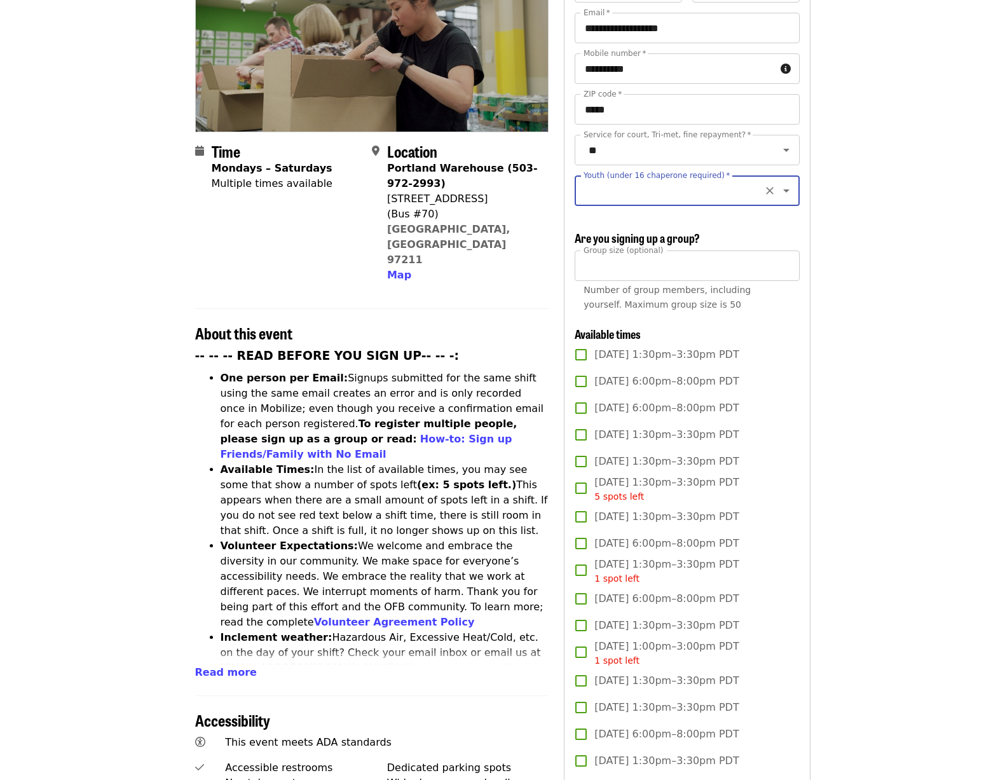
scroll to position [195, 0]
click at [778, 184] on icon "Open" at bounding box center [785, 191] width 15 height 15
click at [600, 234] on li "Under 16" at bounding box center [681, 235] width 215 height 23
type input "********"
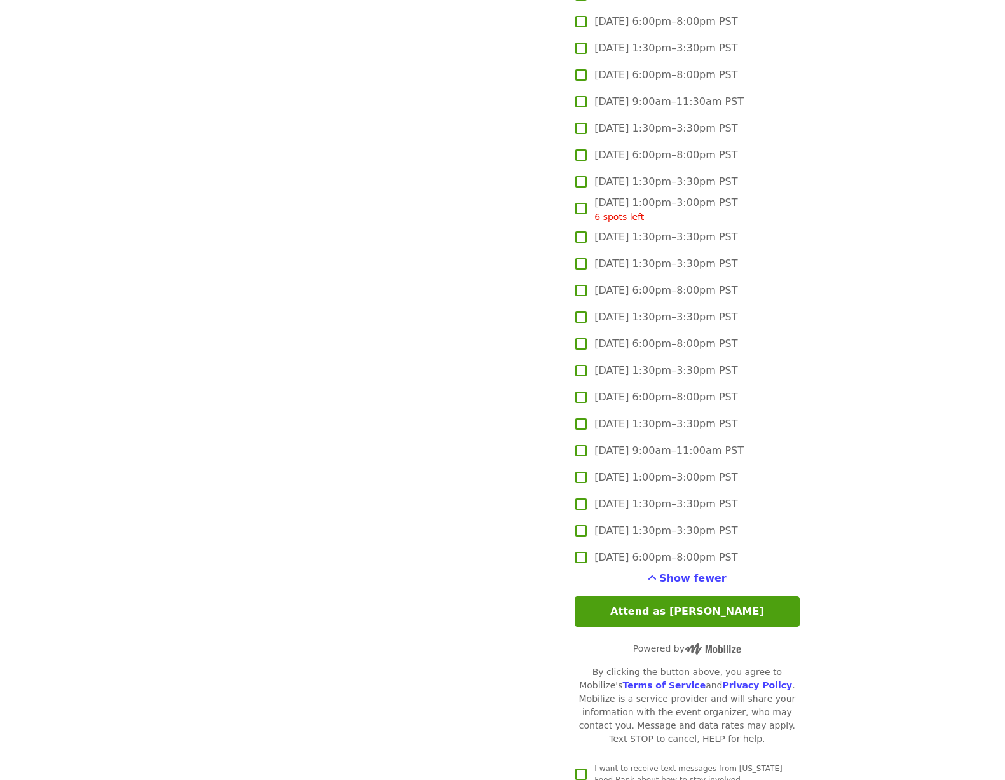
scroll to position [3080, 0]
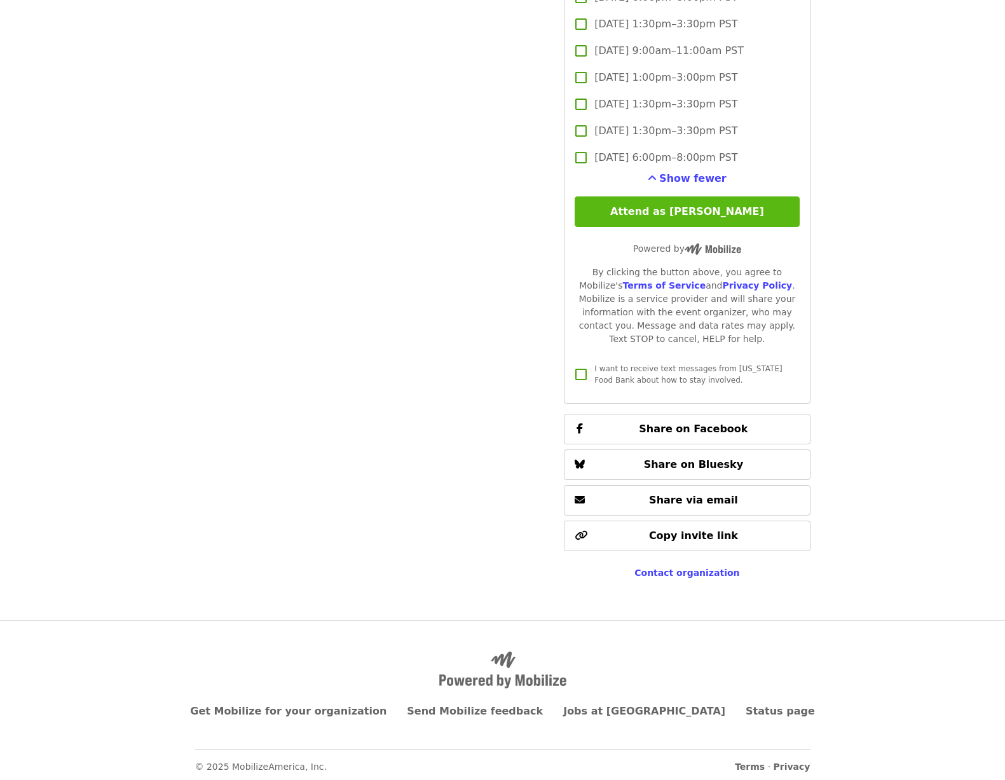
click at [701, 210] on button "Attend as [PERSON_NAME]" at bounding box center [686, 211] width 224 height 30
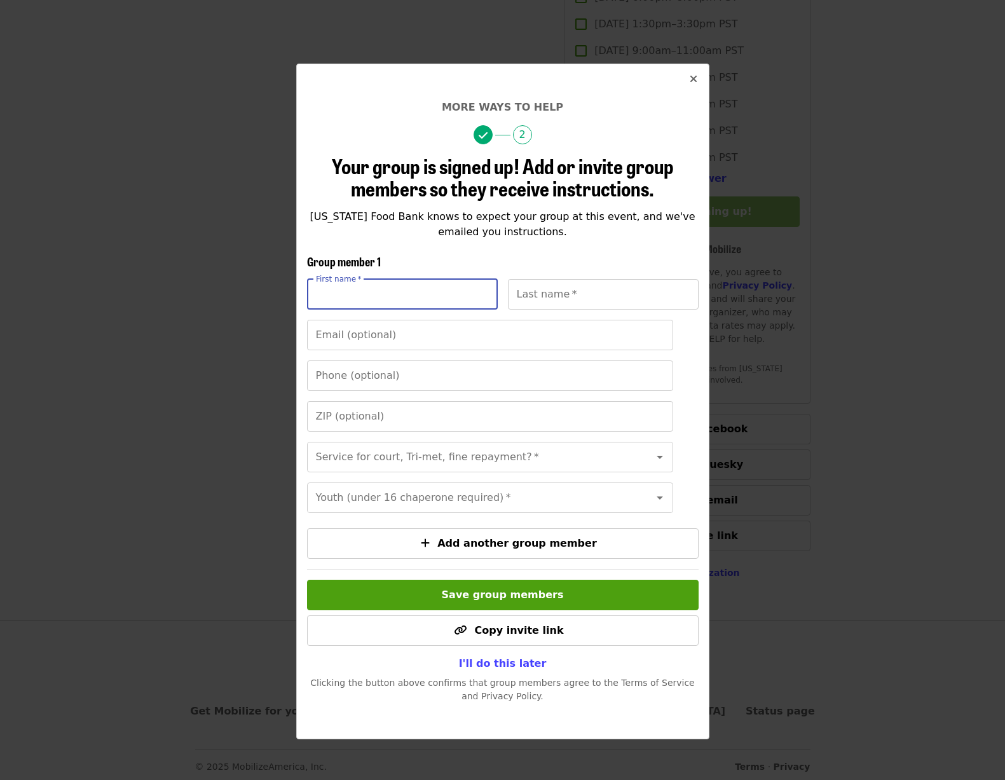
click at [390, 292] on input "First name   *" at bounding box center [402, 294] width 191 height 30
click at [692, 78] on icon "times icon" at bounding box center [693, 79] width 8 height 12
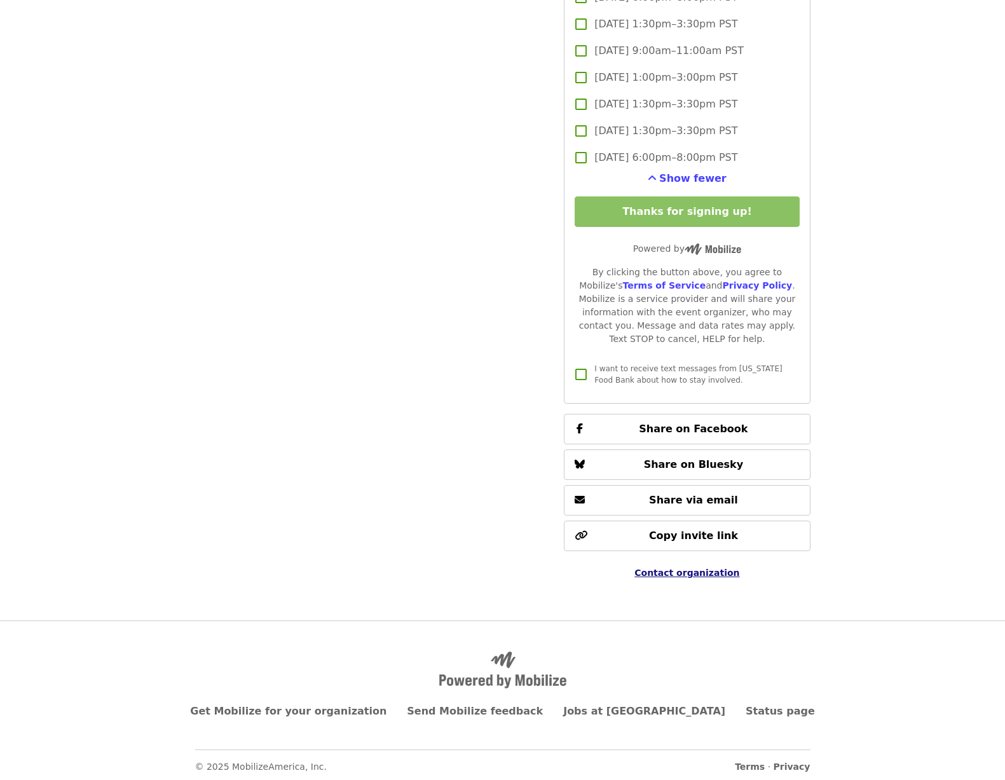
click at [724, 569] on span "Contact organization" at bounding box center [686, 572] width 105 height 10
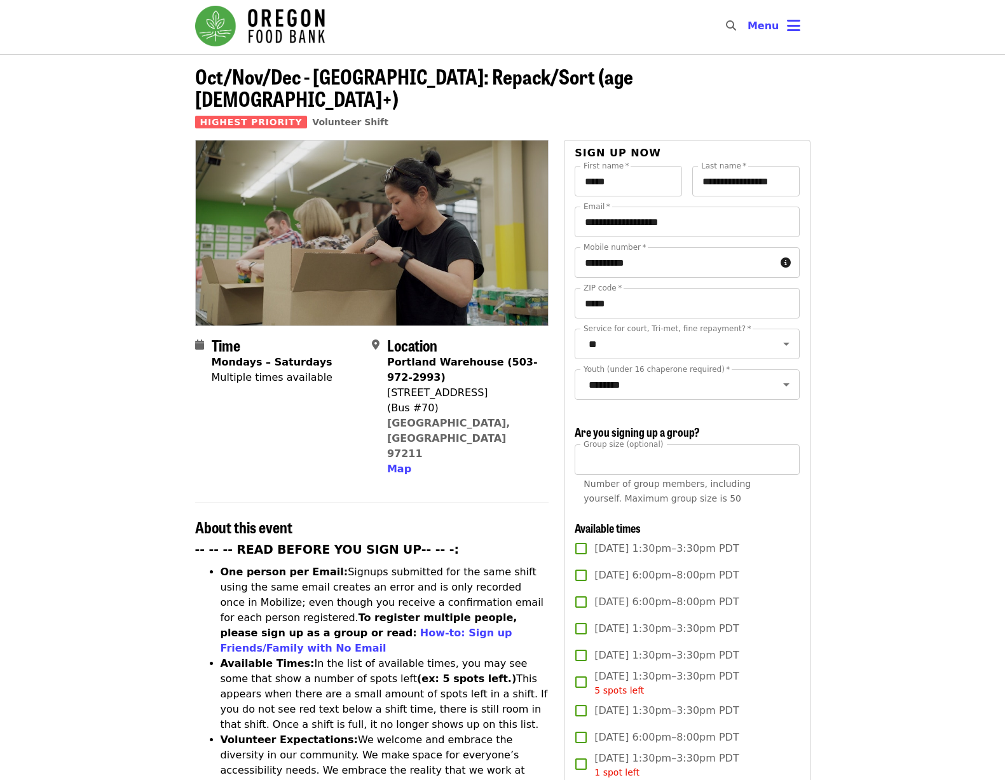
scroll to position [3, 0]
click at [802, 21] on button "Menu" at bounding box center [773, 25] width 73 height 30
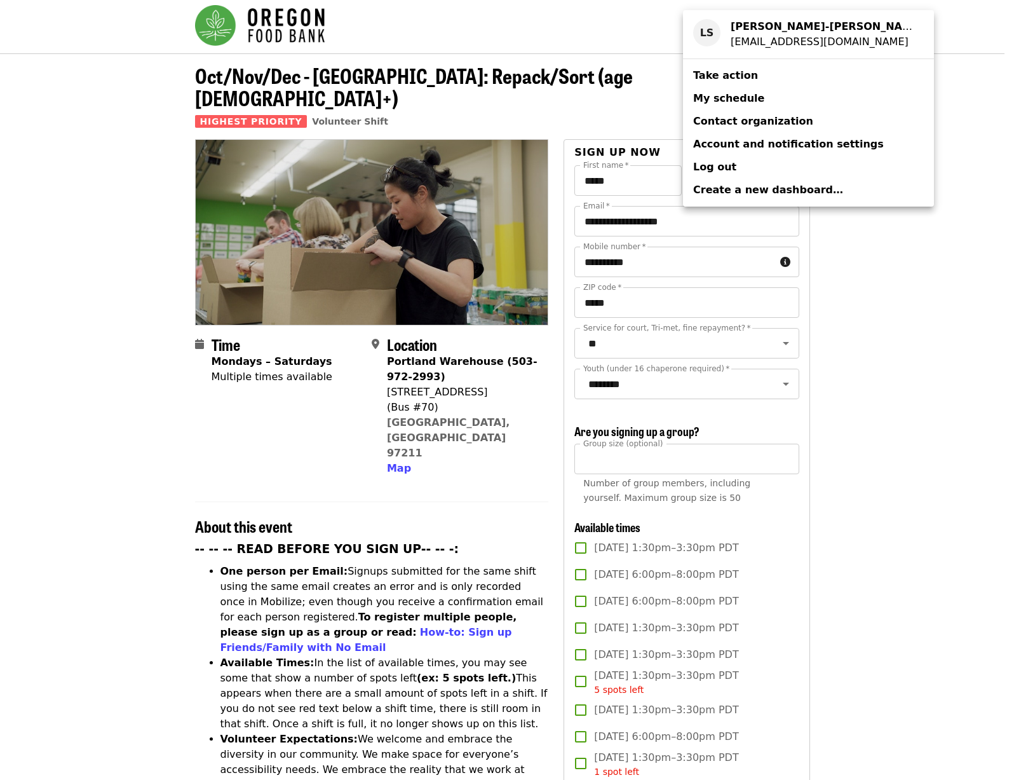
click at [749, 121] on span "Contact organization" at bounding box center [753, 121] width 120 height 12
click at [577, 24] on div "Account menu" at bounding box center [507, 390] width 1014 height 780
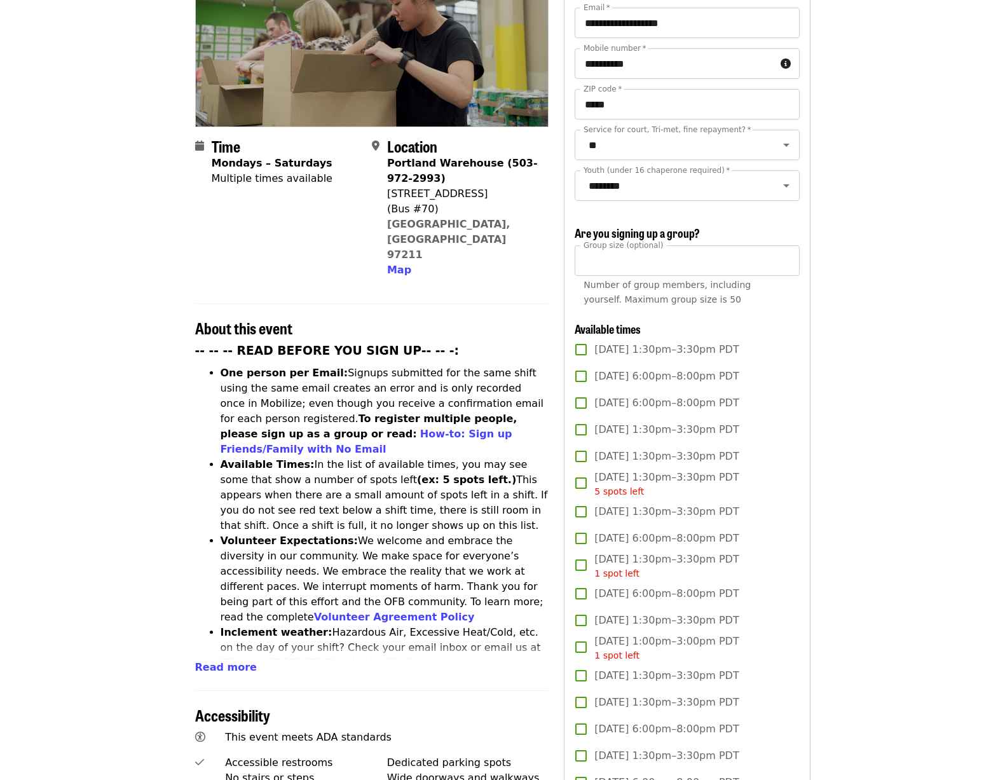
scroll to position [0, 0]
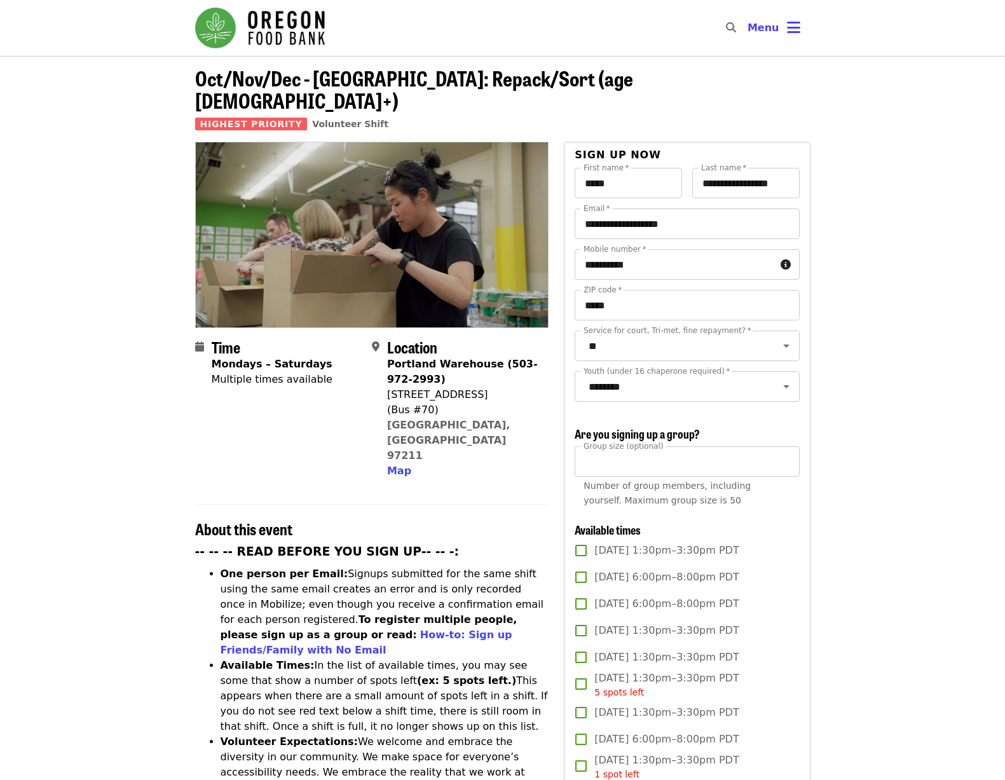
click at [276, 29] on img "Main navigation" at bounding box center [260, 28] width 130 height 41
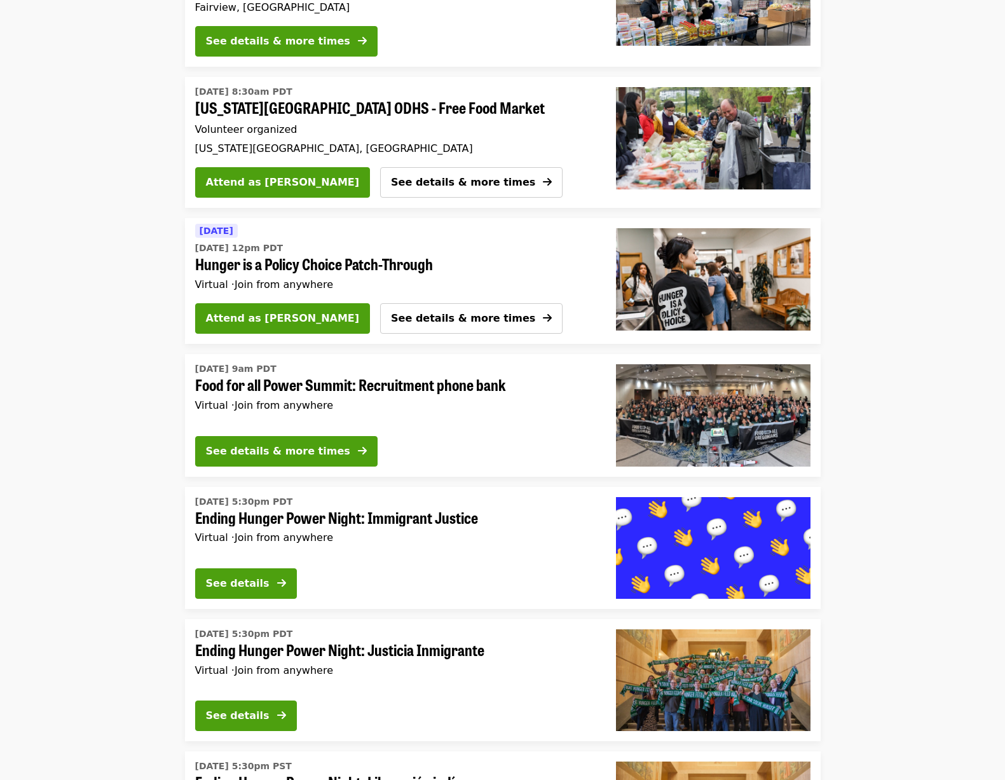
scroll to position [3945, 0]
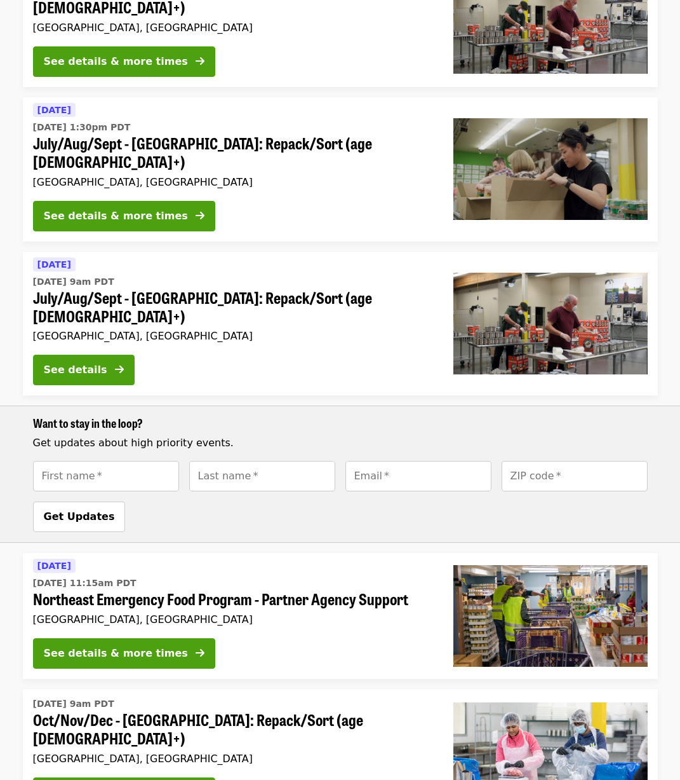
scroll to position [481, 0]
